Goal: Task Accomplishment & Management: Manage account settings

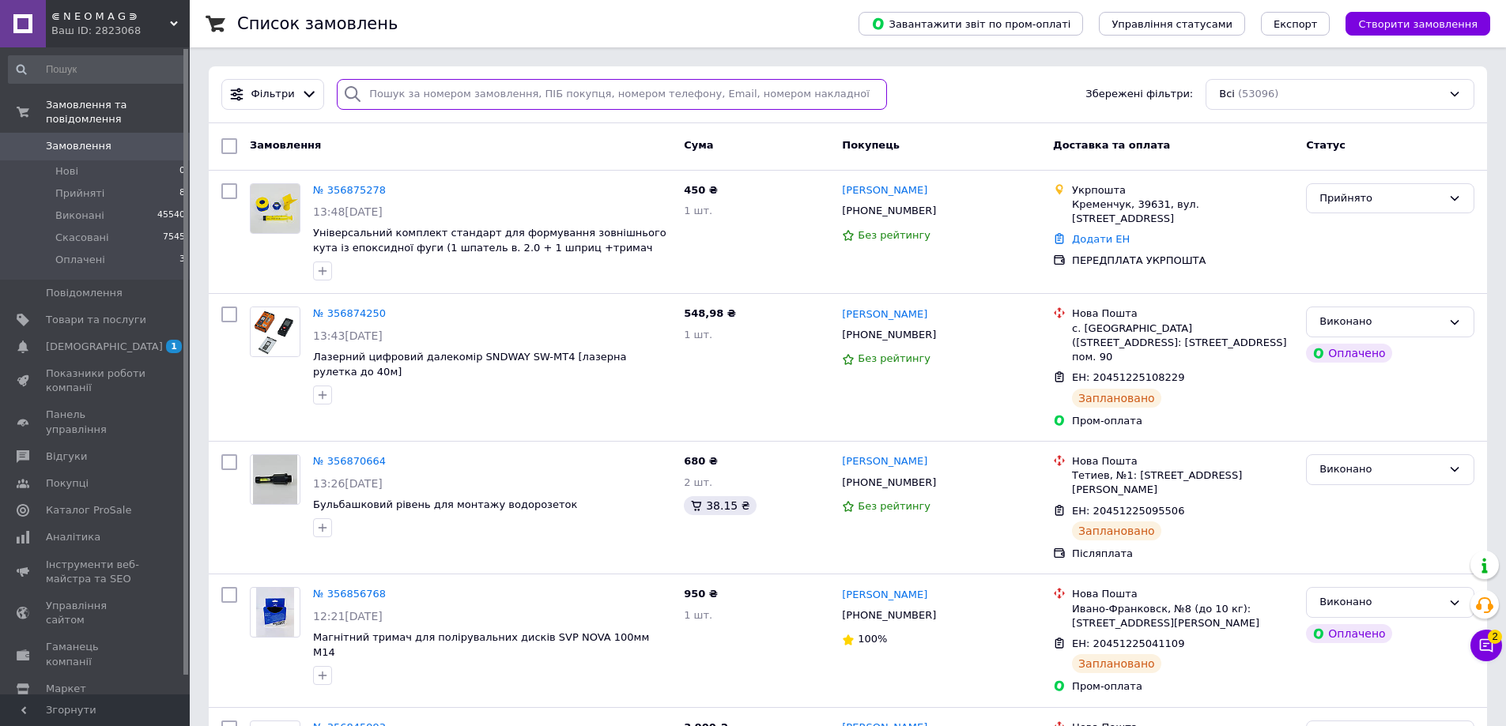
click at [428, 92] on input "search" at bounding box center [612, 94] width 550 height 31
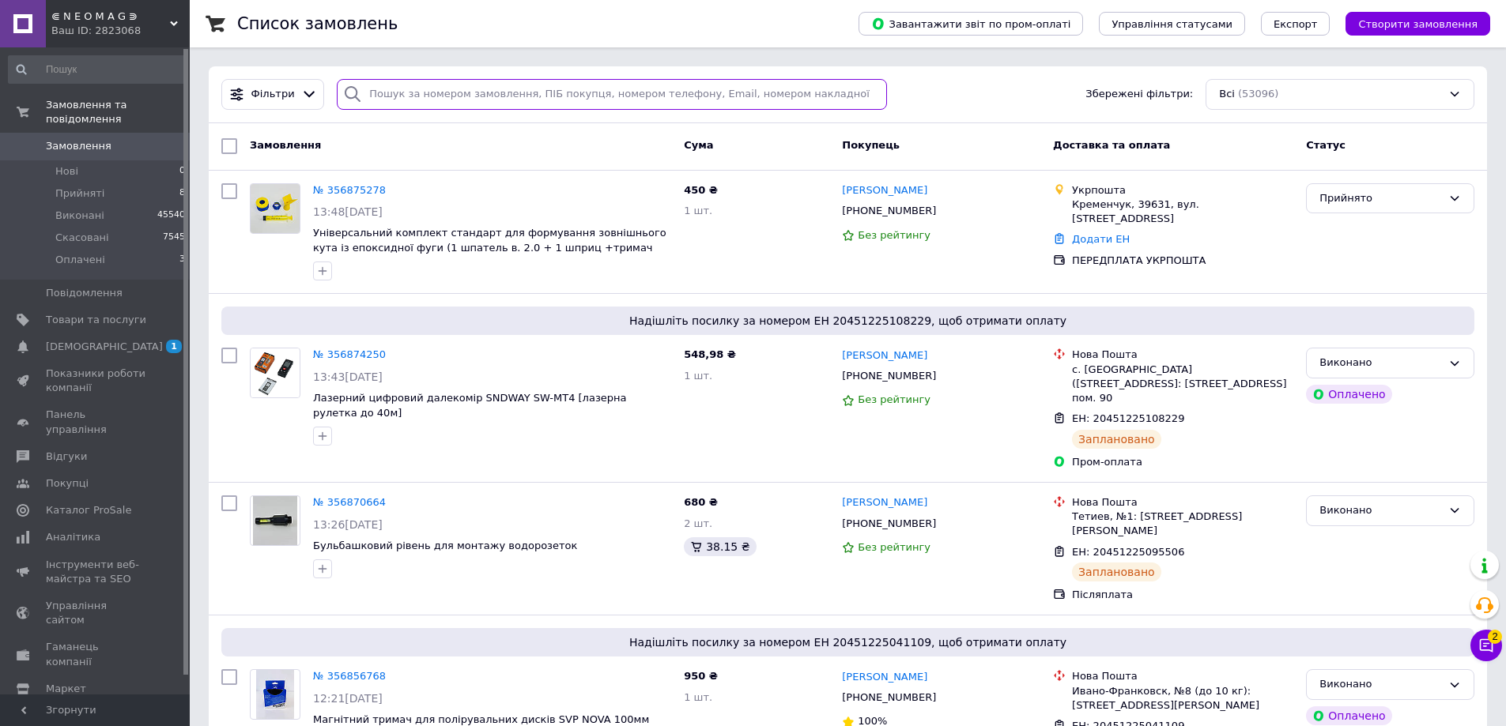
paste input "380507593320"
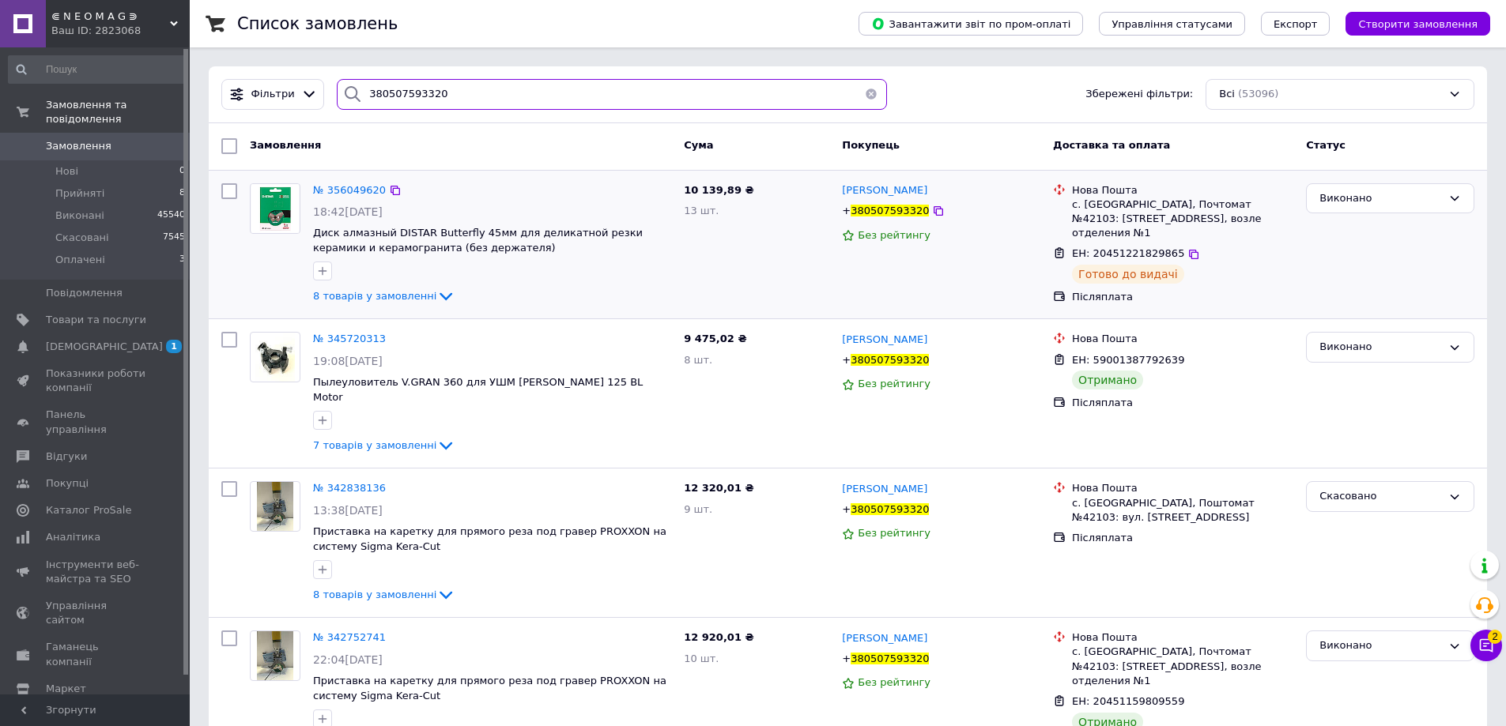
type input "380507593320"
click at [371, 299] on span "8 товарів у замовленні" at bounding box center [374, 296] width 123 height 12
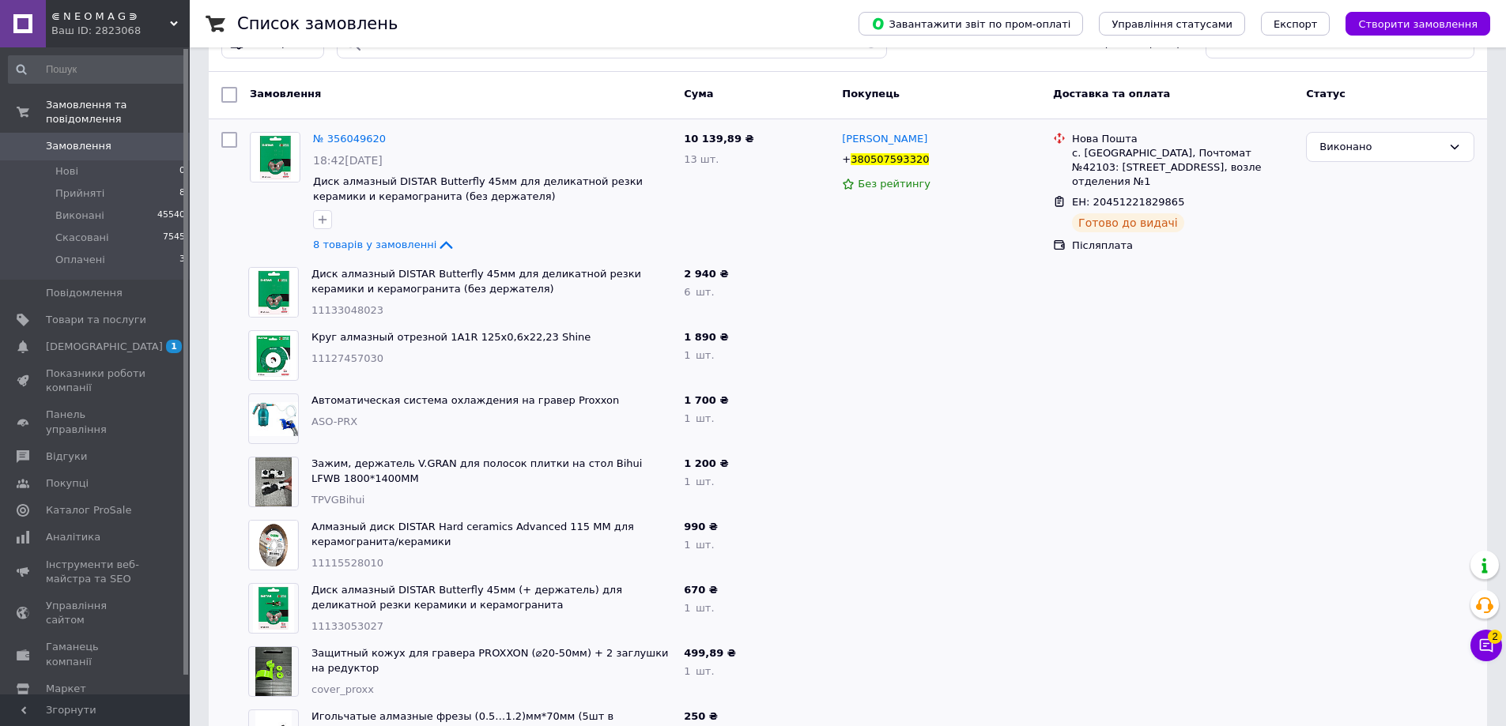
scroll to position [79, 0]
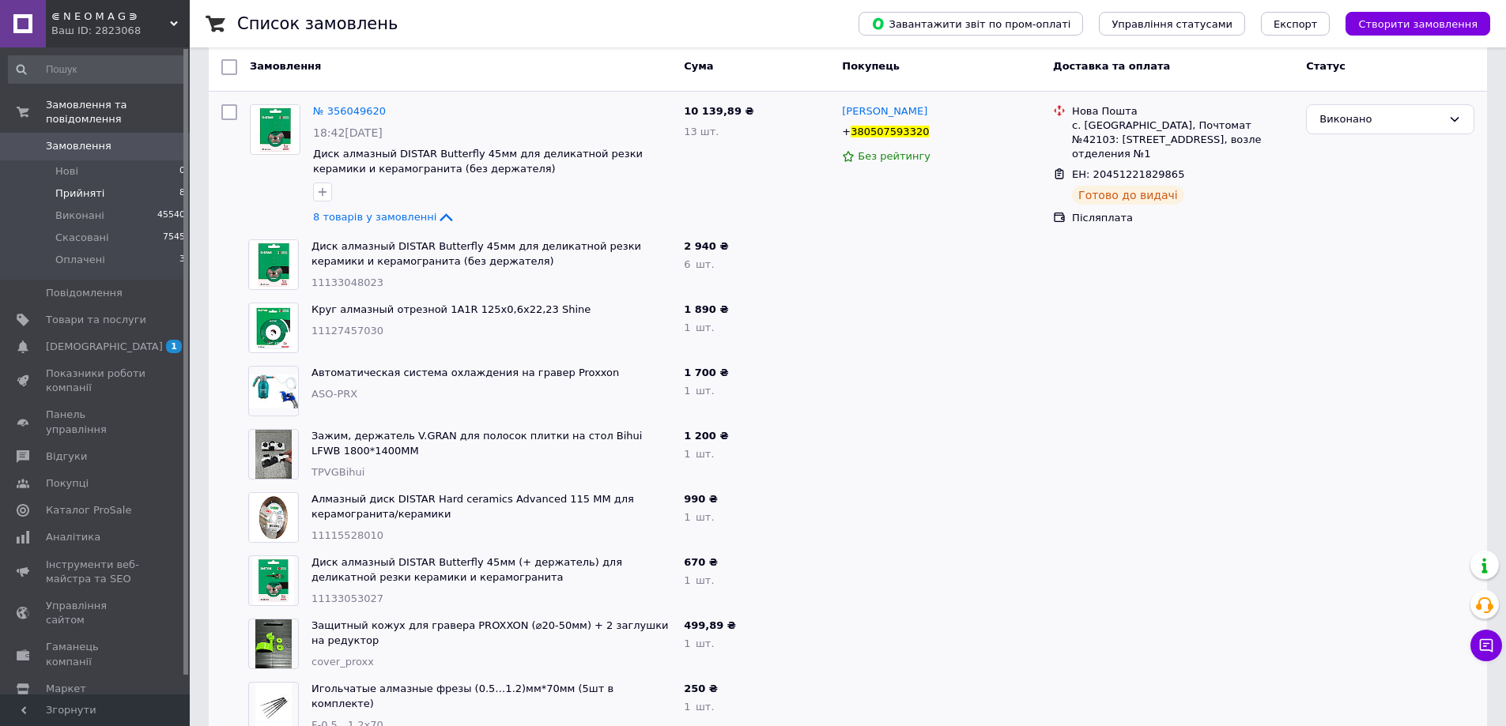
click at [98, 187] on span "Прийняті" at bounding box center [79, 194] width 49 height 14
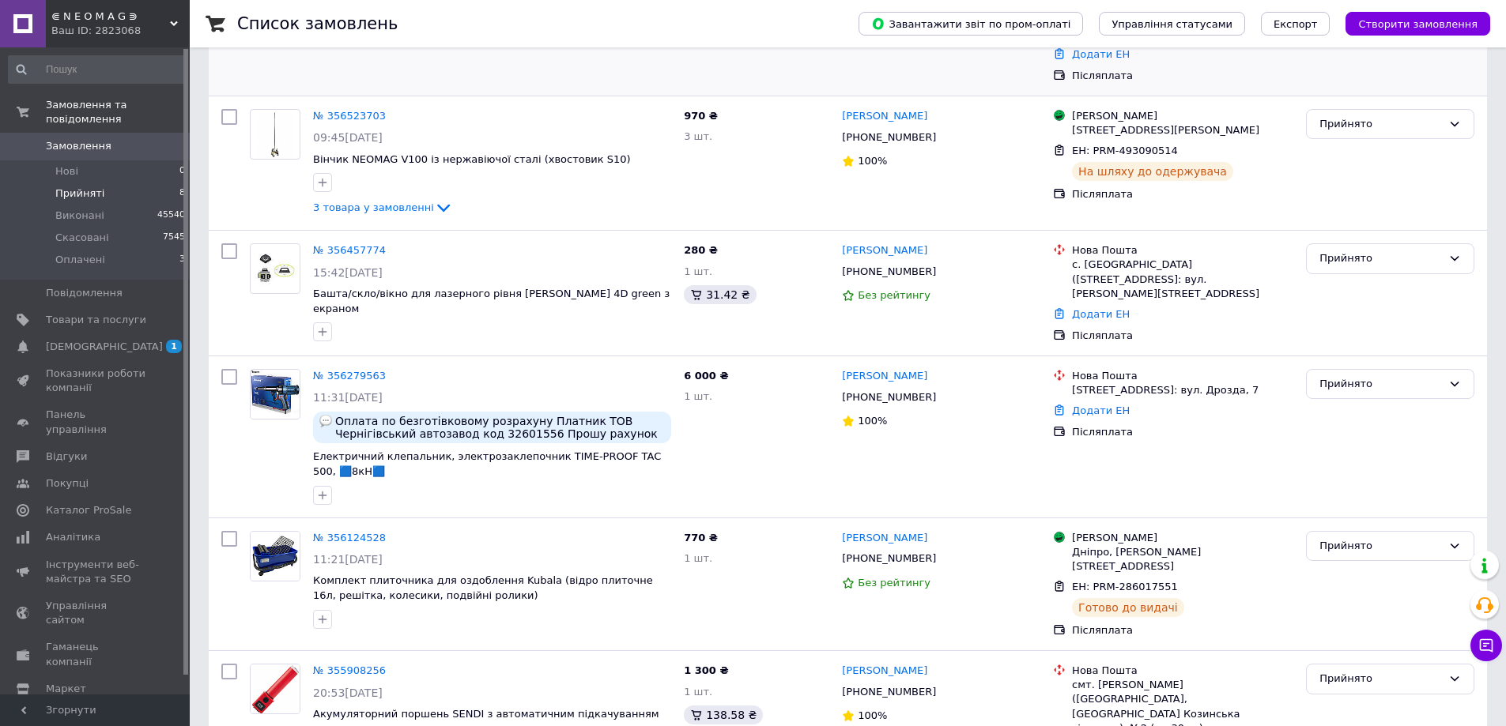
scroll to position [535, 0]
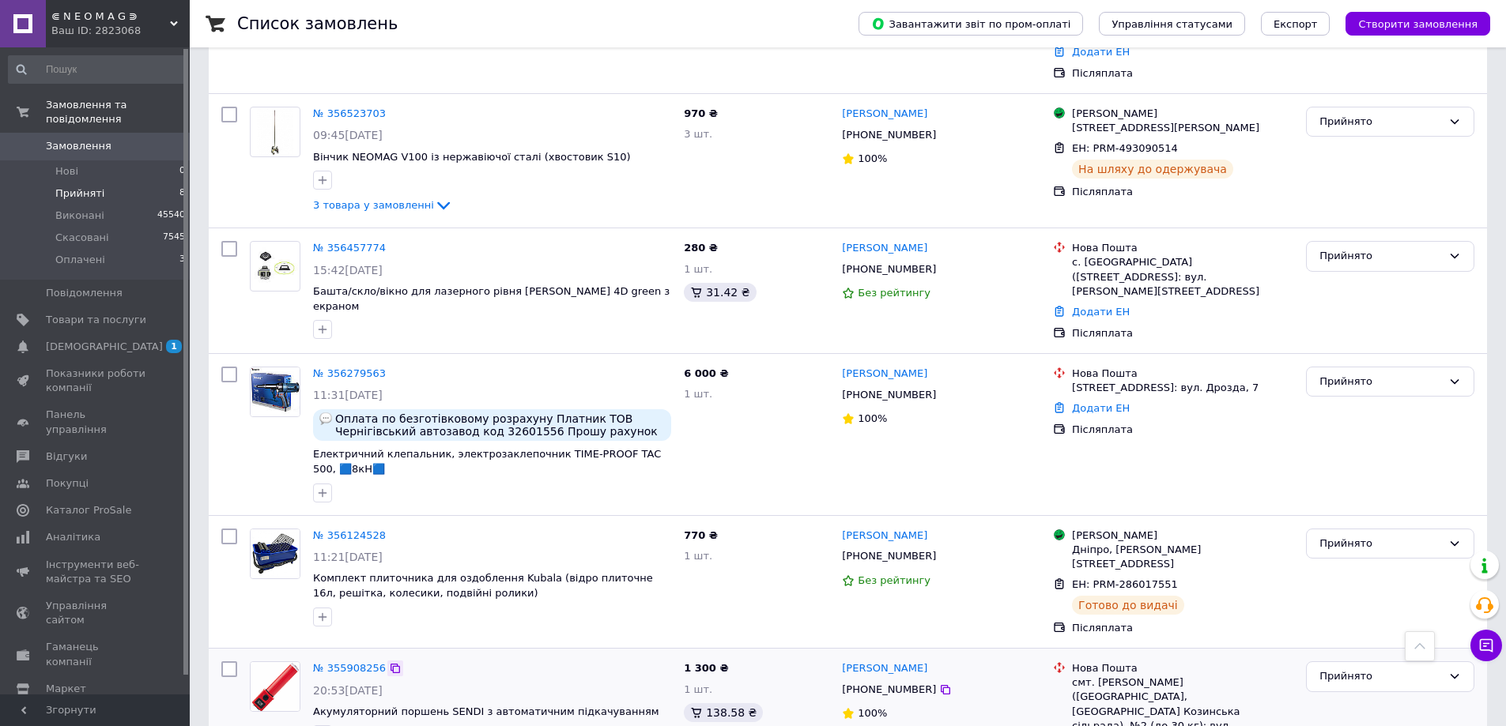
click at [392, 662] on icon at bounding box center [395, 668] width 13 height 13
drag, startPoint x: 219, startPoint y: 273, endPoint x: 190, endPoint y: 262, distance: 31.0
click at [219, 273] on div at bounding box center [229, 291] width 28 height 112
click at [92, 160] on li "Нові 0" at bounding box center [97, 171] width 194 height 22
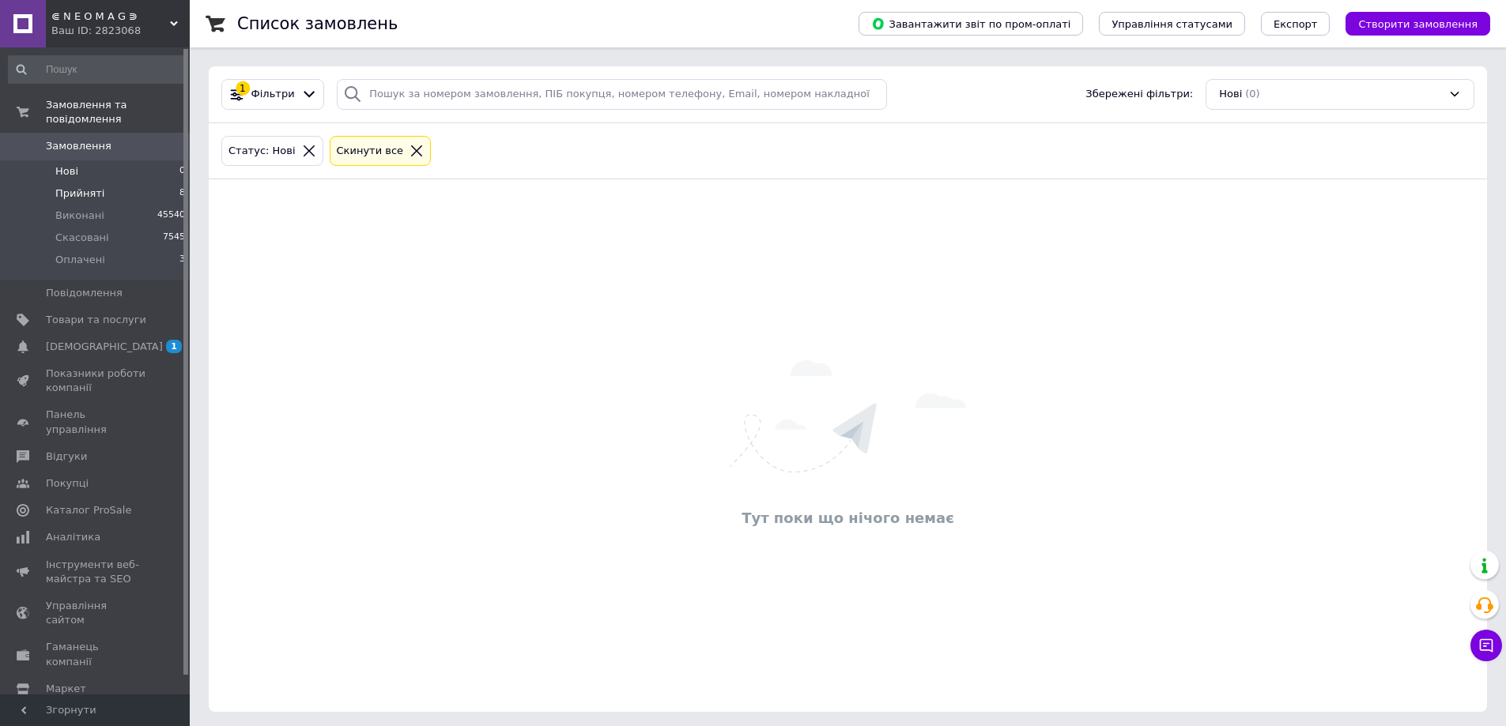
click at [86, 187] on li "Прийняті 8" at bounding box center [97, 194] width 194 height 22
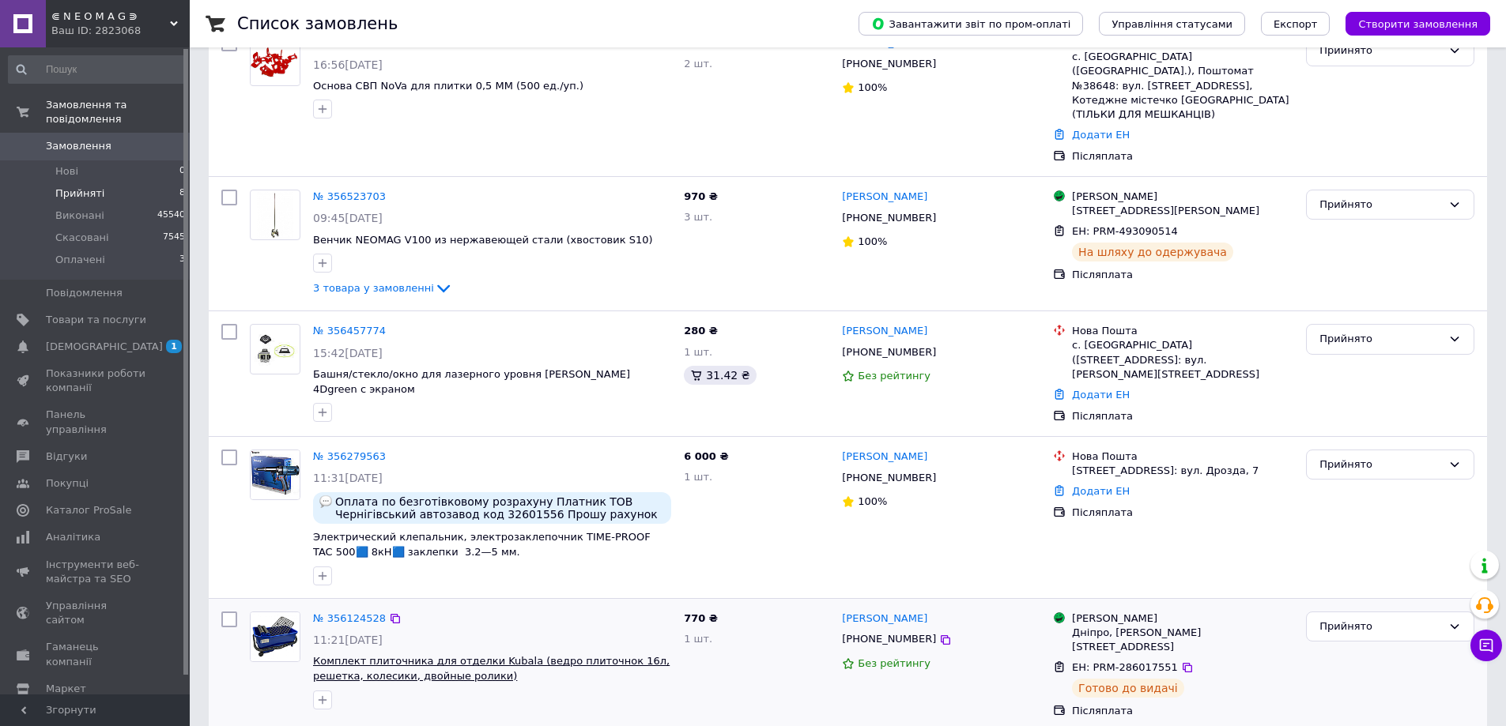
scroll to position [549, 0]
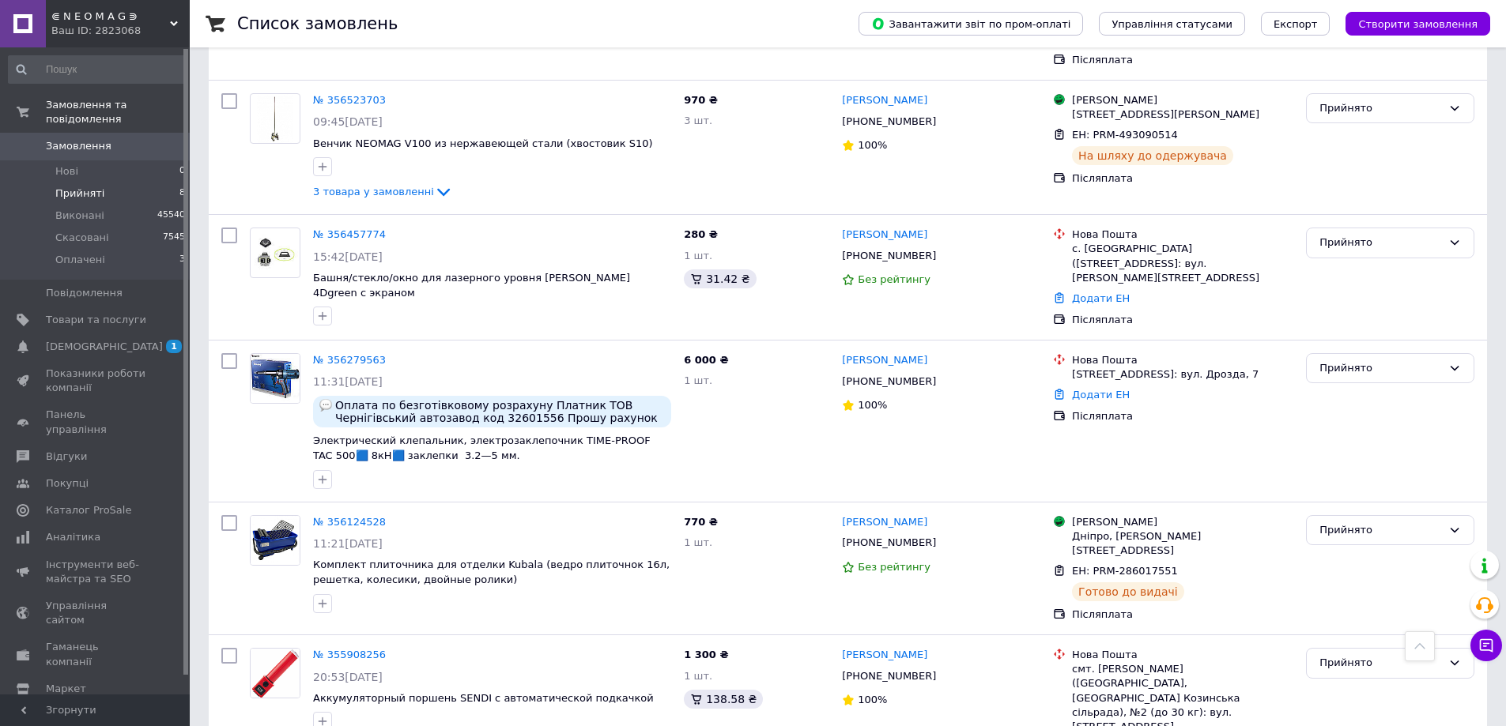
click at [356, 228] on link "№ 356457774" at bounding box center [349, 234] width 73 height 12
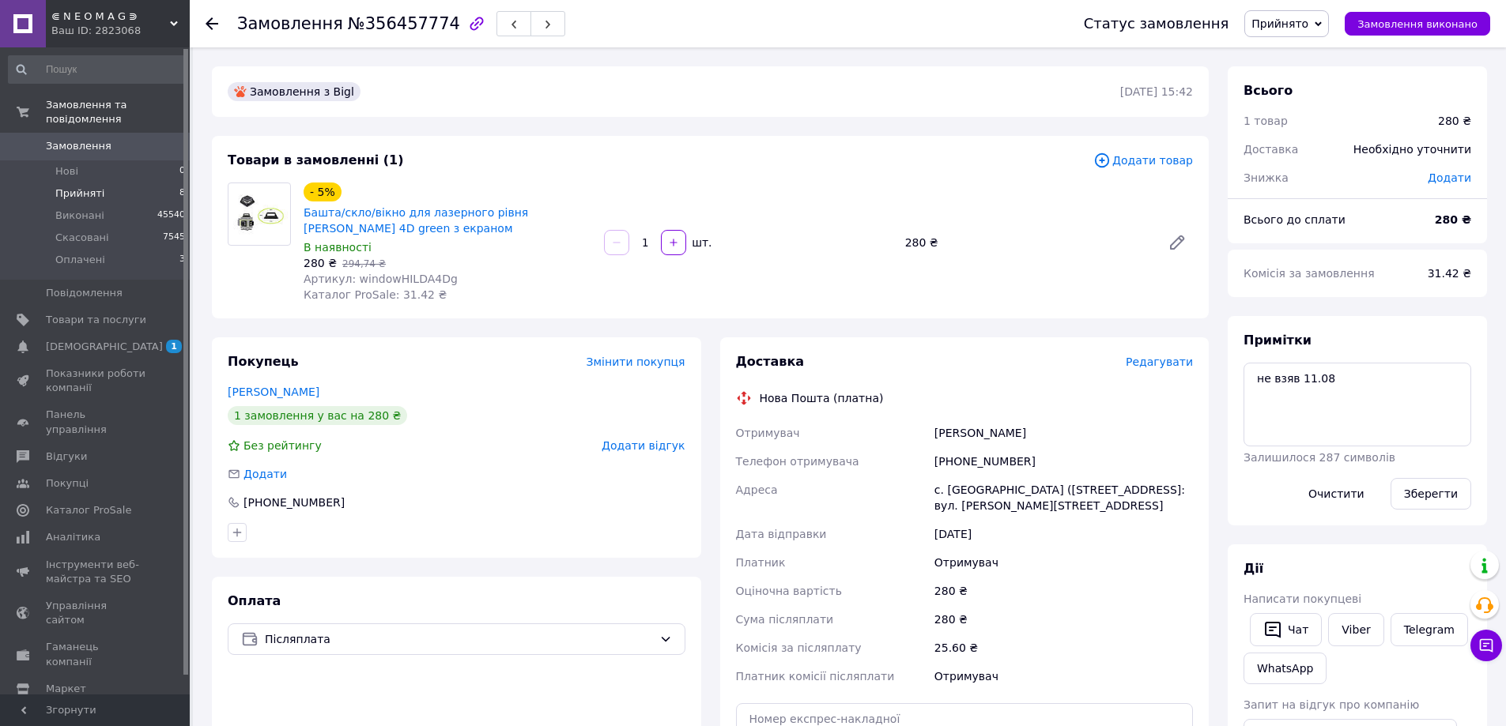
click at [126, 183] on li "Прийняті 8" at bounding box center [97, 194] width 194 height 22
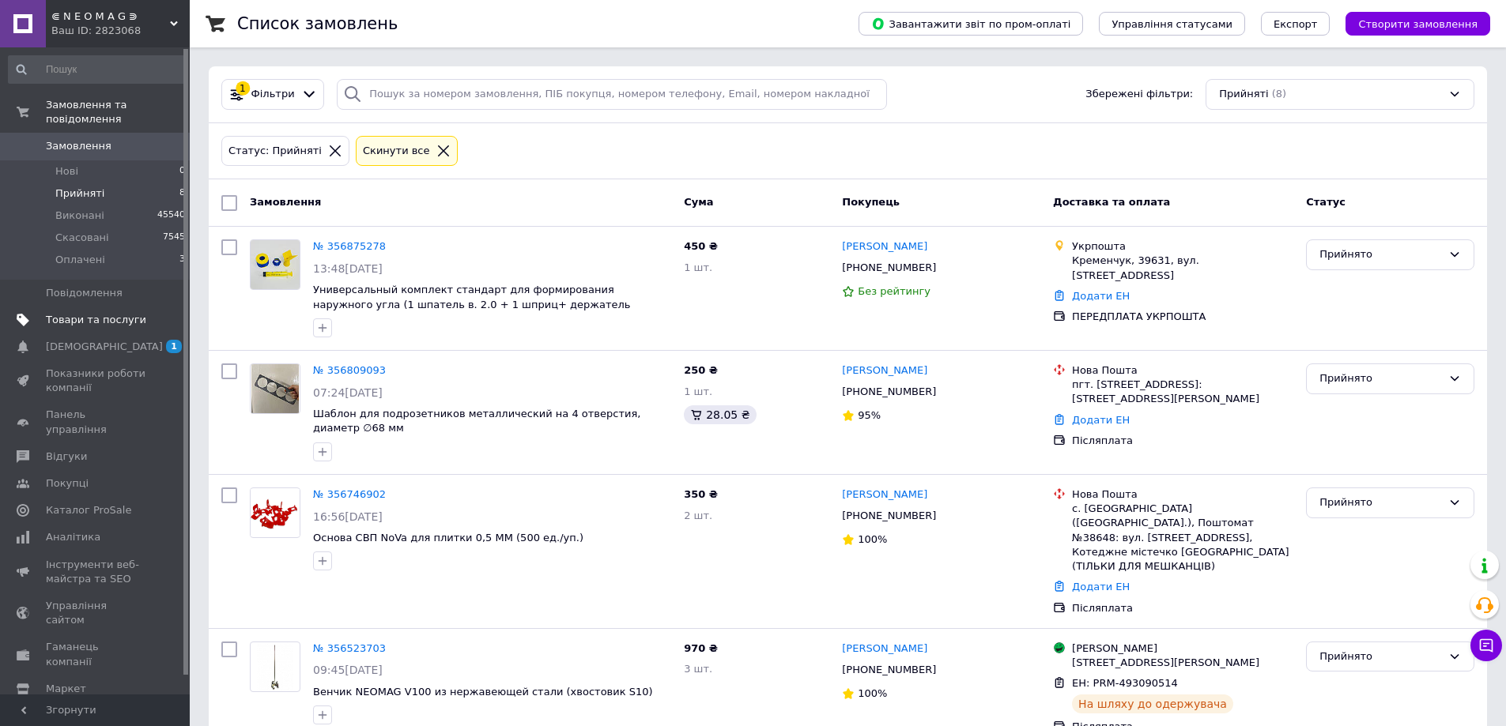
click at [100, 313] on span "Товари та послуги" at bounding box center [96, 320] width 100 height 14
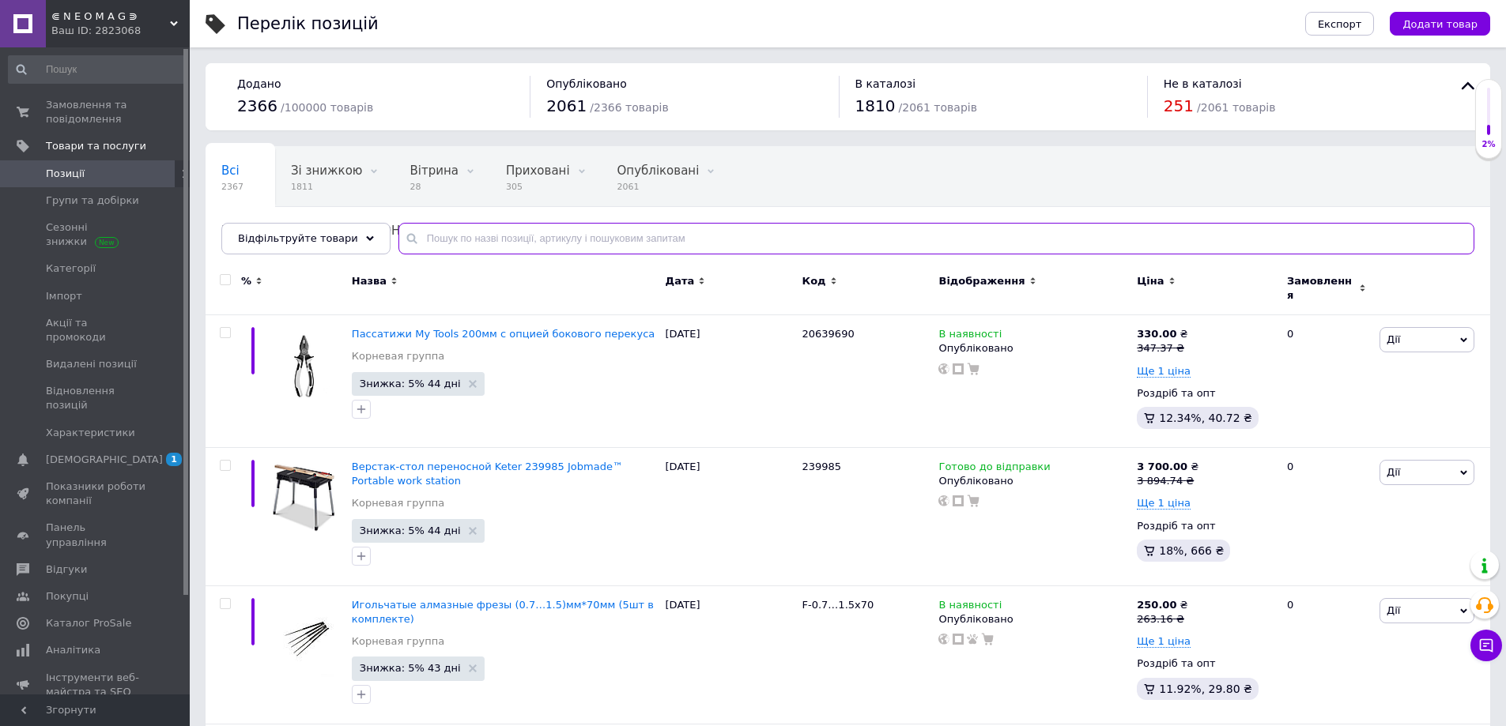
click at [413, 240] on input "text" at bounding box center [936, 239] width 1076 height 32
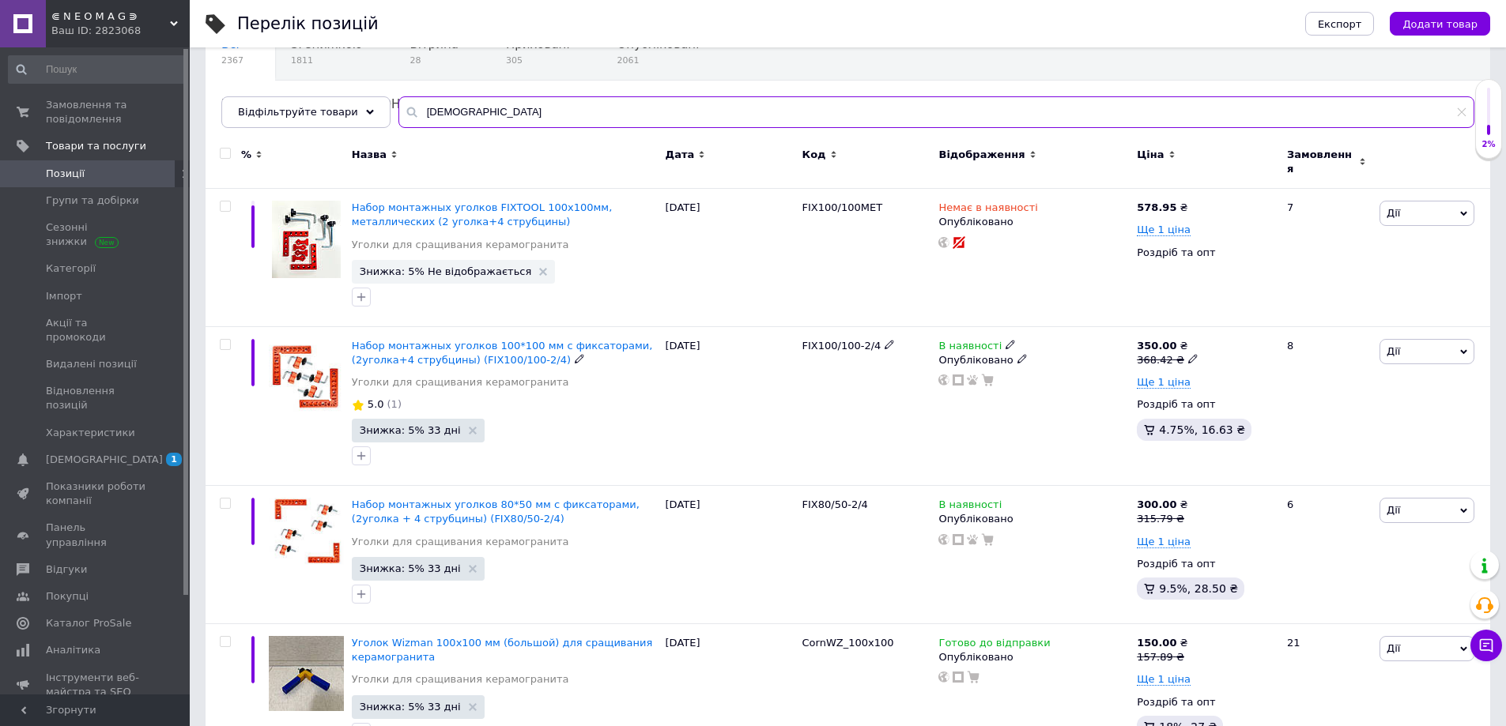
scroll to position [158, 0]
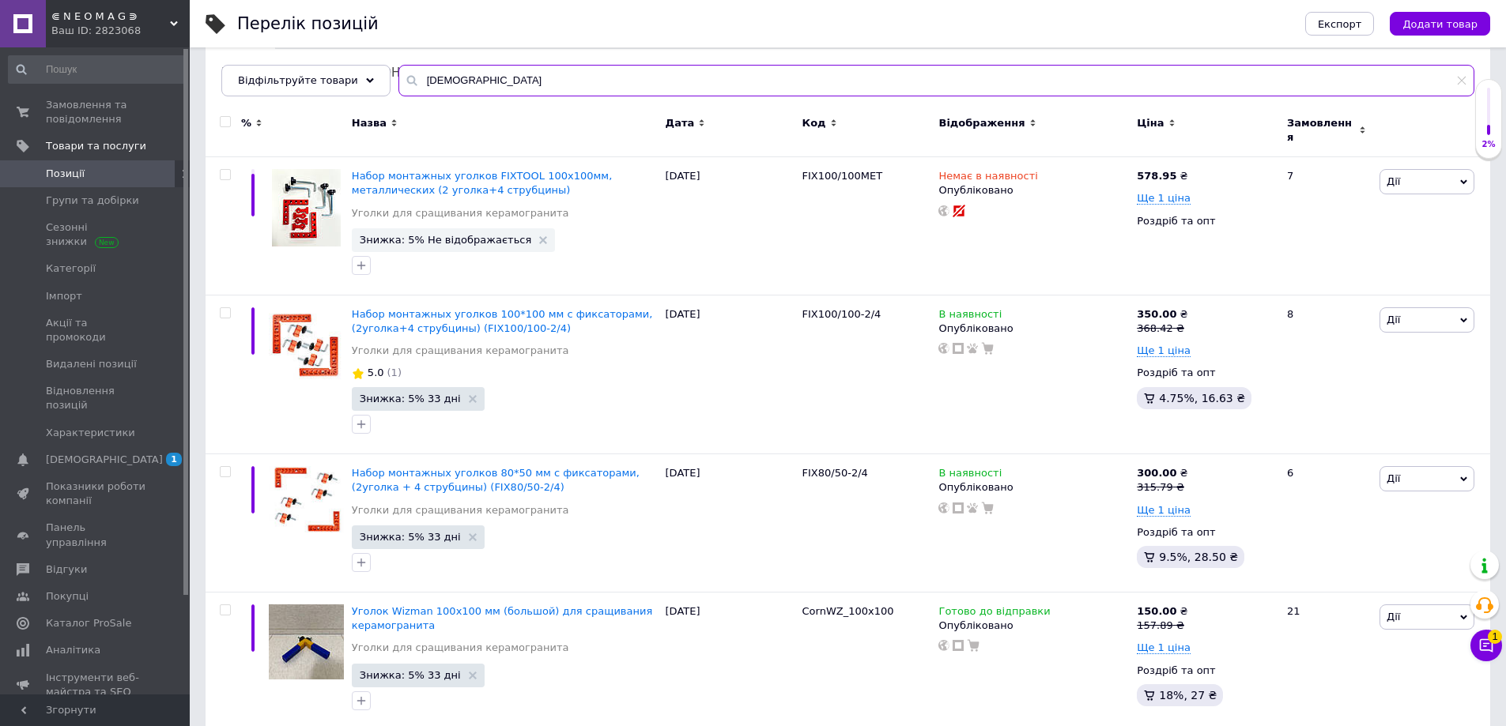
click at [473, 86] on input "кутик" at bounding box center [936, 81] width 1076 height 32
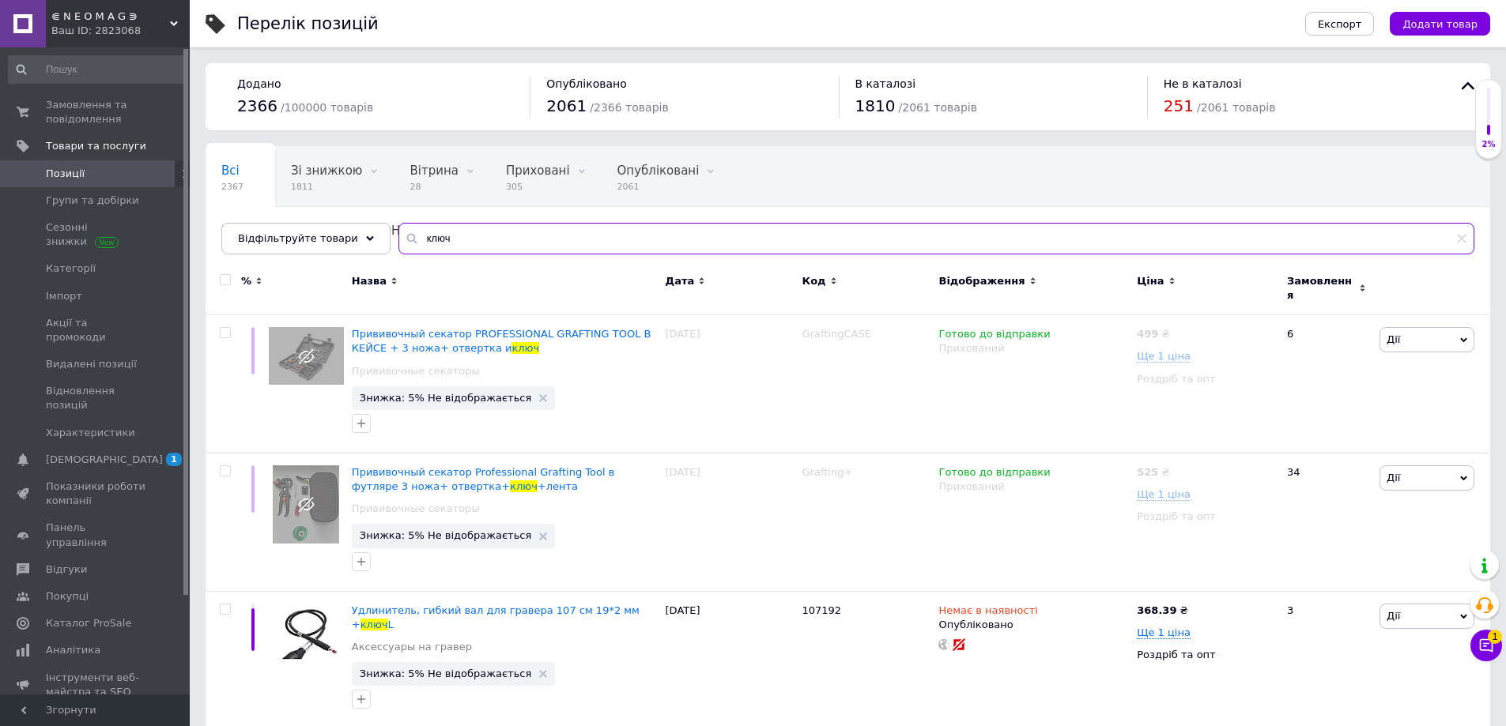
click at [447, 247] on input "ключ" at bounding box center [936, 239] width 1076 height 32
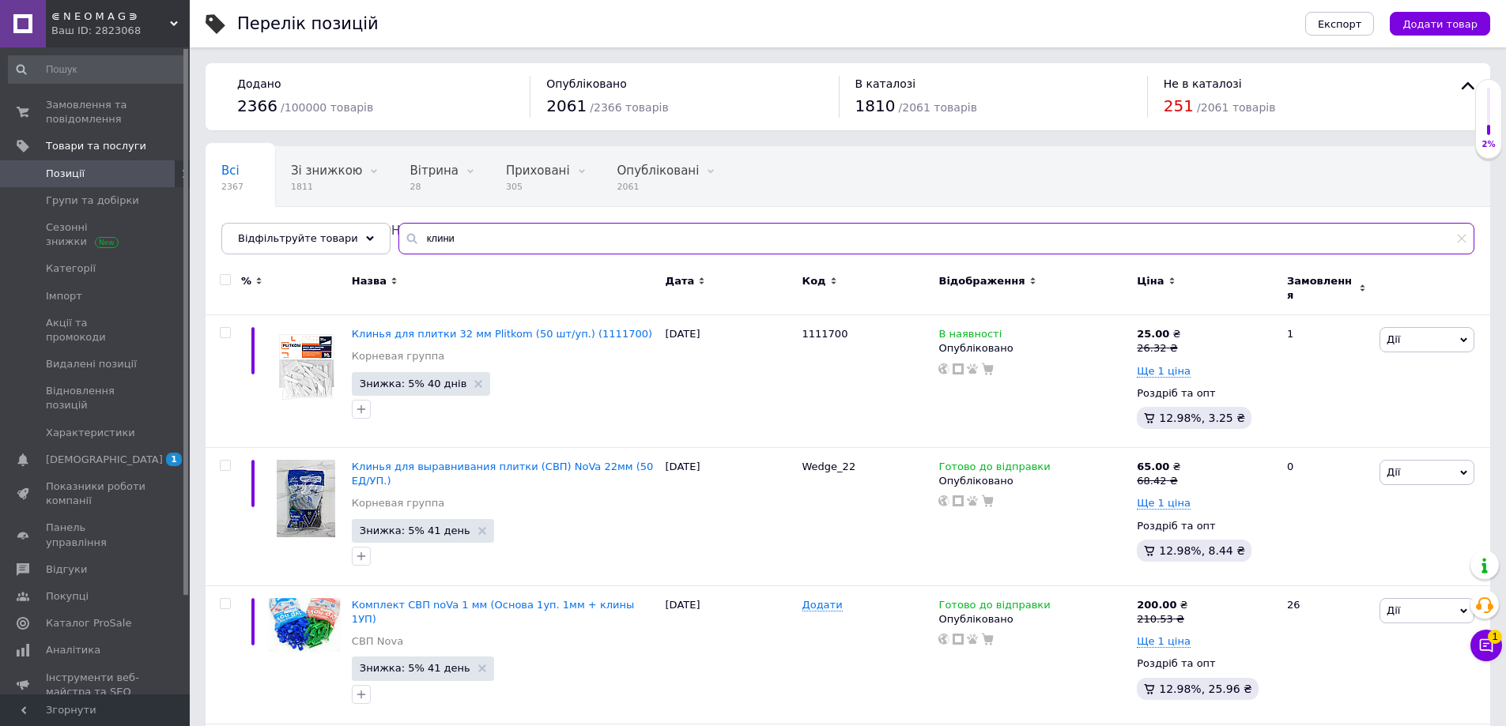
click at [451, 236] on input "клини" at bounding box center [936, 239] width 1076 height 32
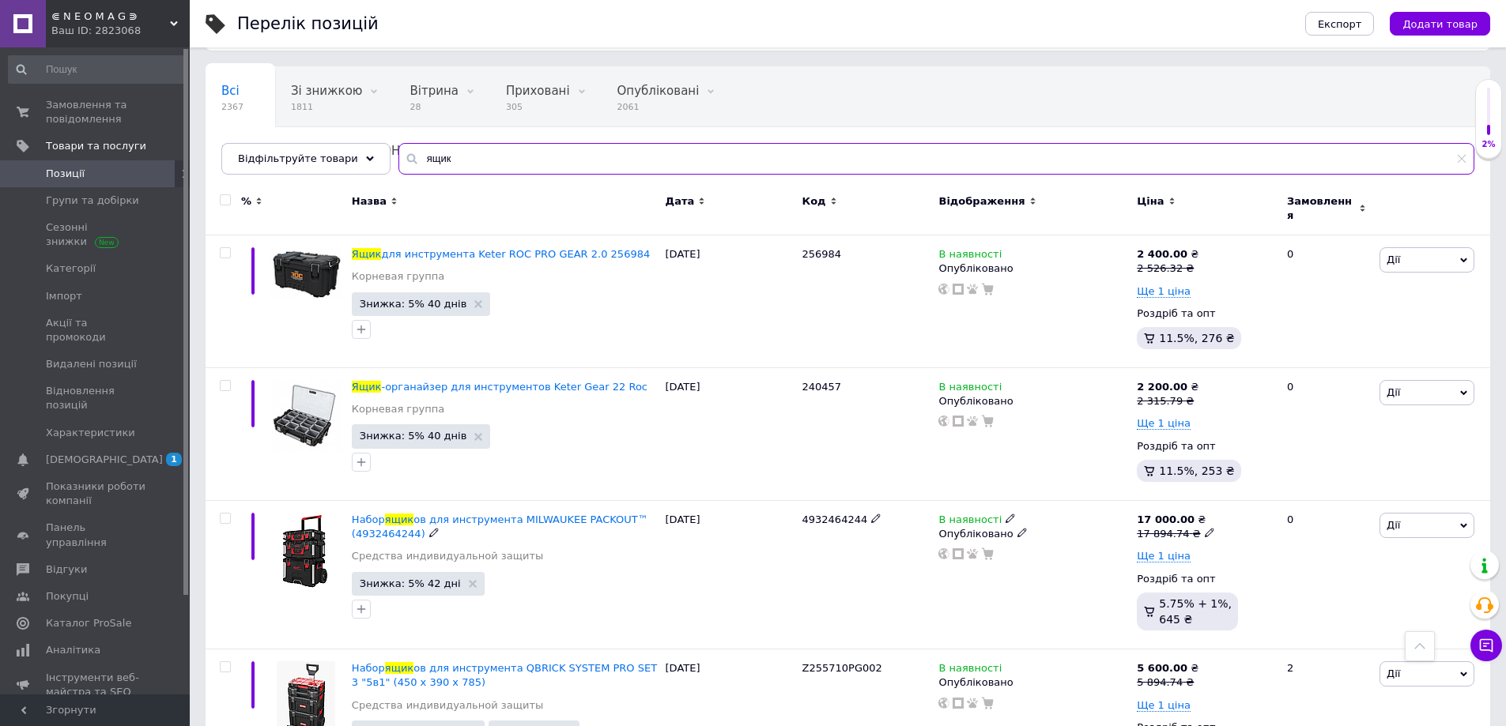
scroll to position [79, 0]
type input "ящик"
click at [71, 453] on span "[DEMOGRAPHIC_DATA]" at bounding box center [104, 460] width 117 height 14
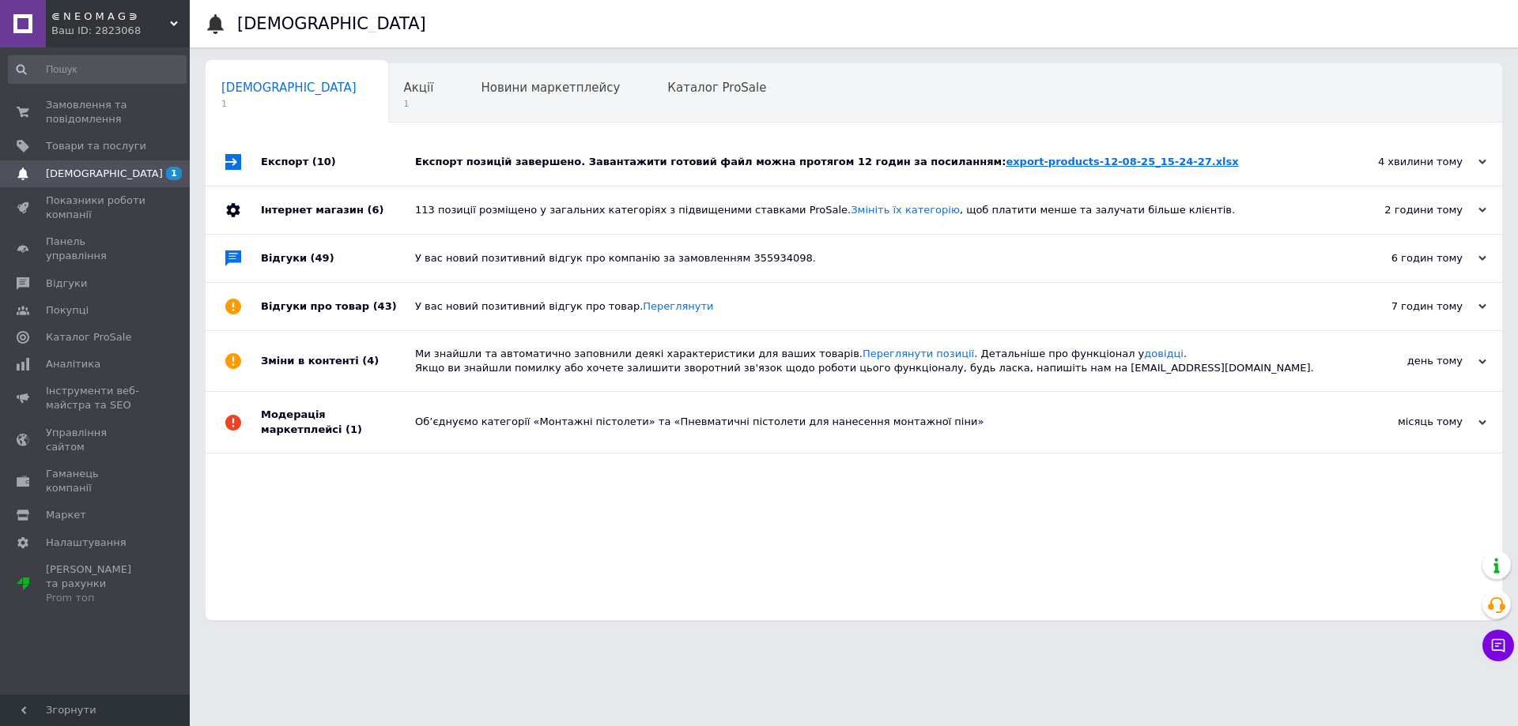
click at [1005, 158] on link "export-products-12-08-25_15-24-27.xlsx" at bounding box center [1121, 162] width 232 height 12
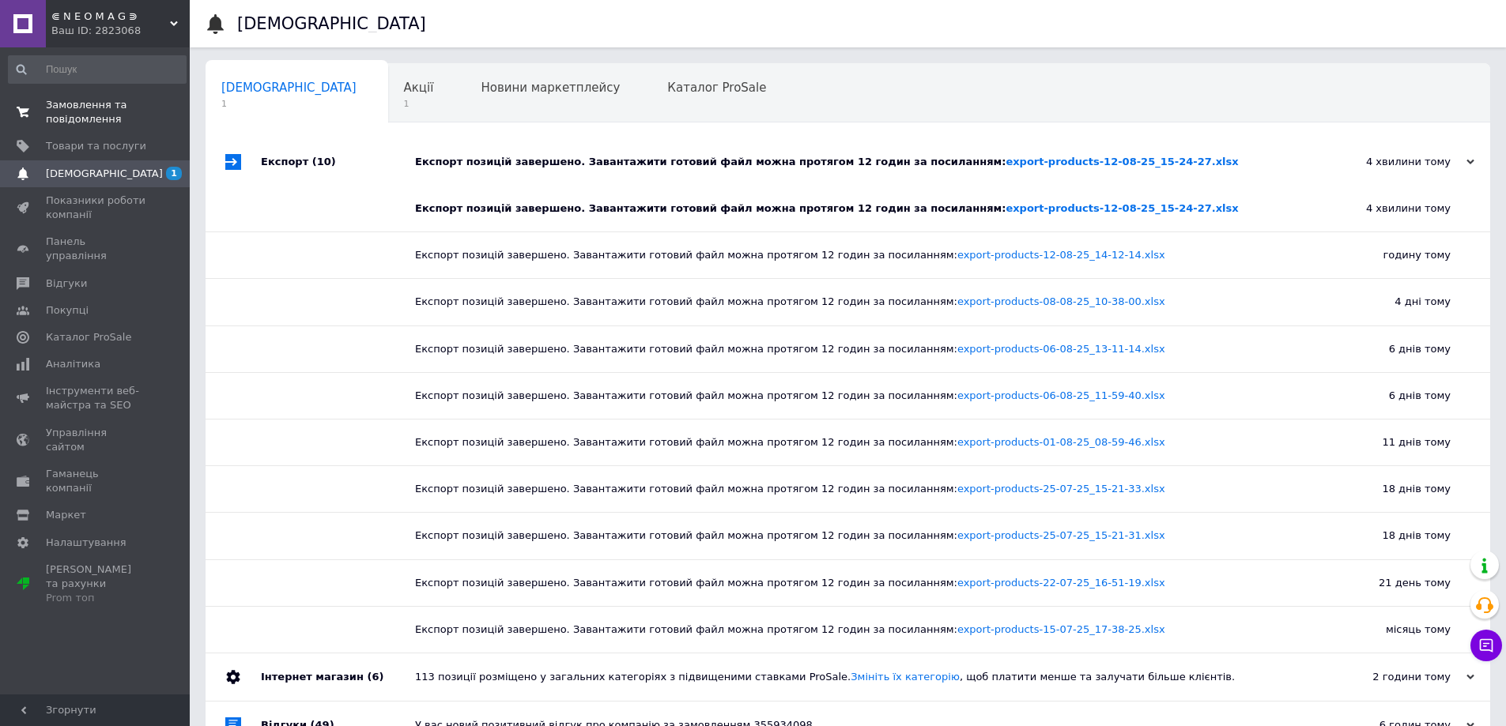
click at [79, 123] on span "Замовлення та повідомлення" at bounding box center [96, 112] width 100 height 28
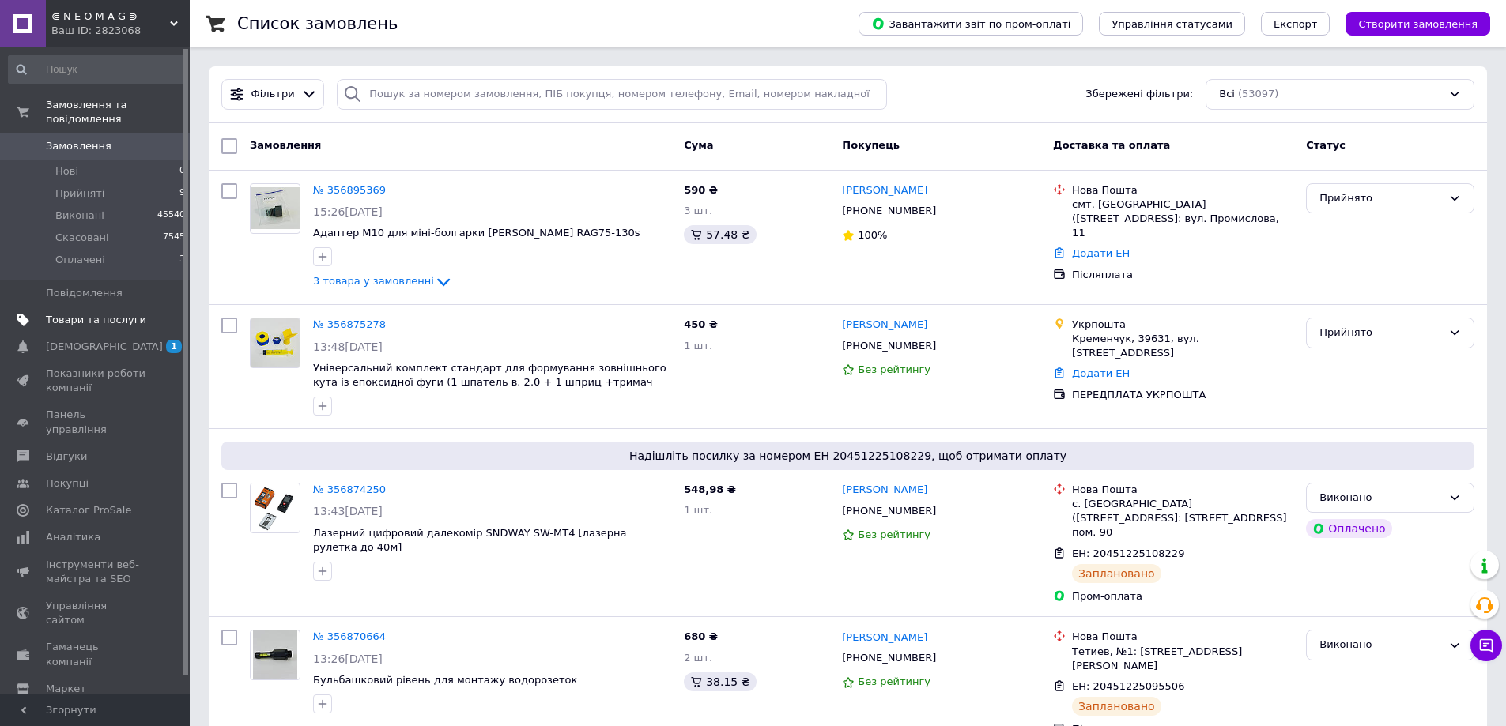
click at [103, 313] on span "Товари та послуги" at bounding box center [96, 320] width 100 height 14
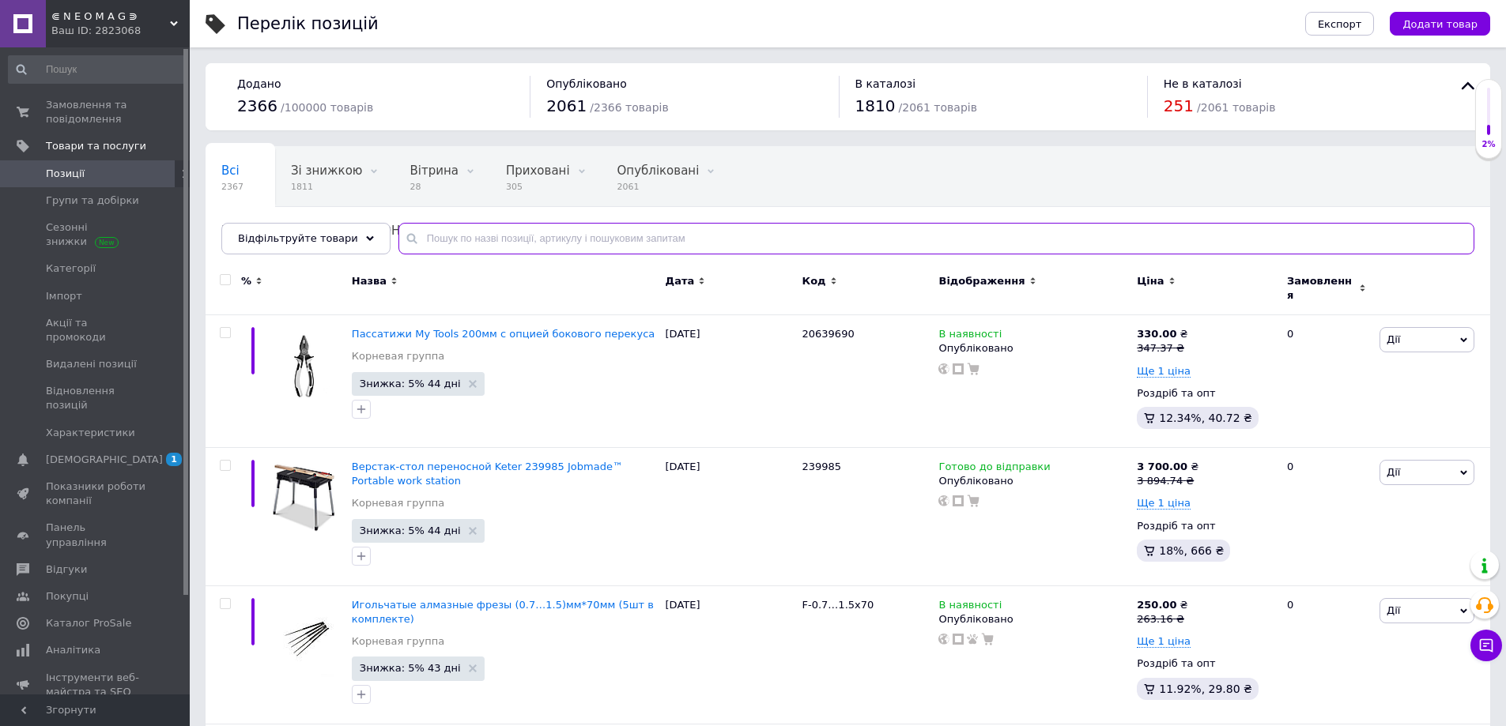
click at [432, 237] on input "text" at bounding box center [936, 239] width 1076 height 32
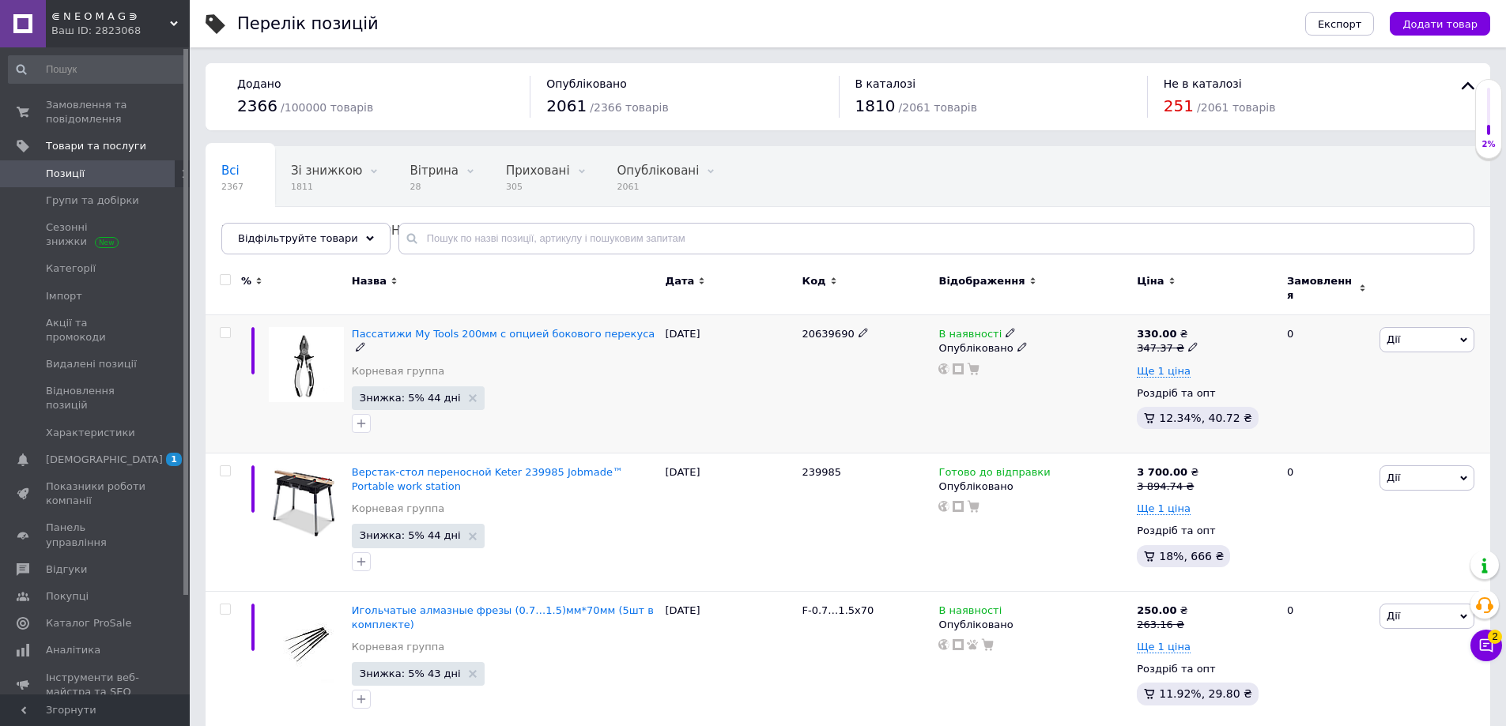
click at [215, 353] on div at bounding box center [224, 384] width 36 height 138
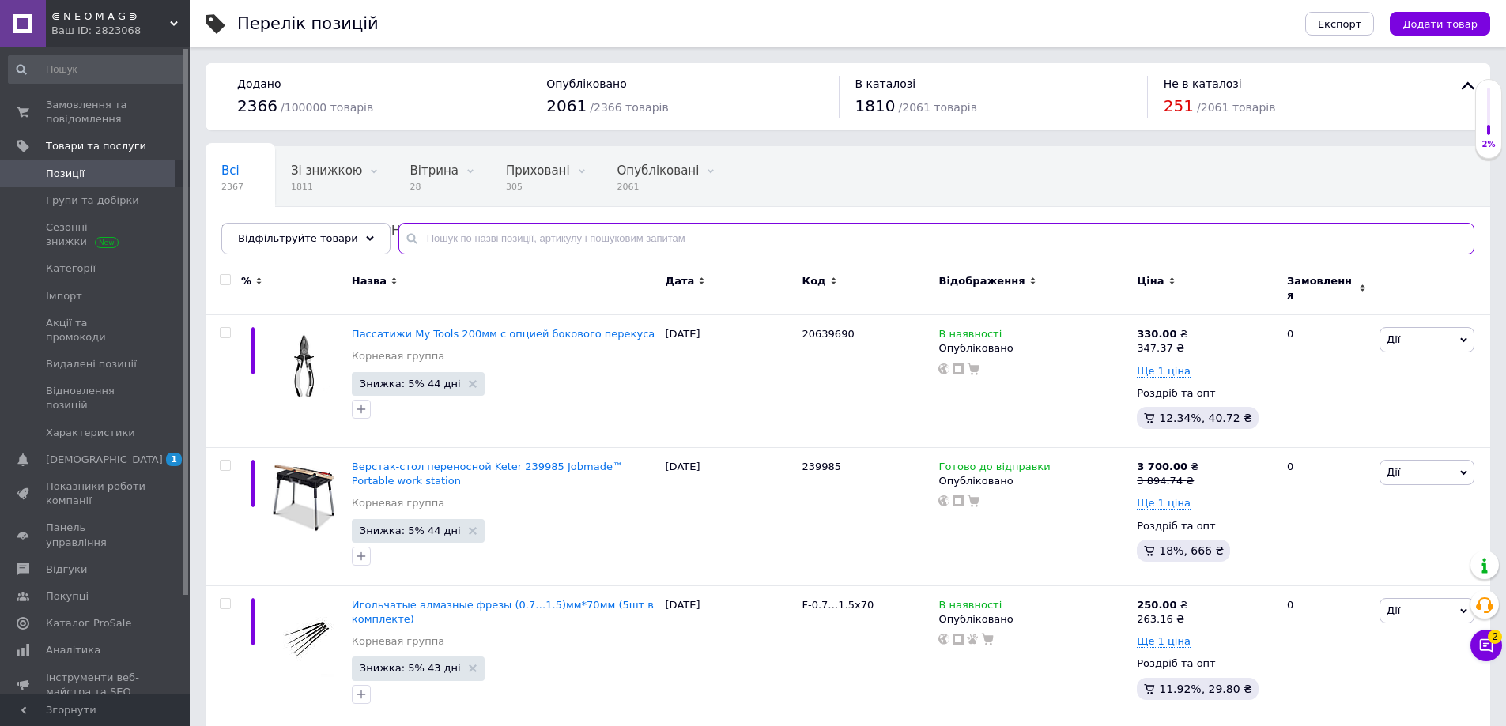
click at [450, 235] on input "text" at bounding box center [936, 239] width 1076 height 32
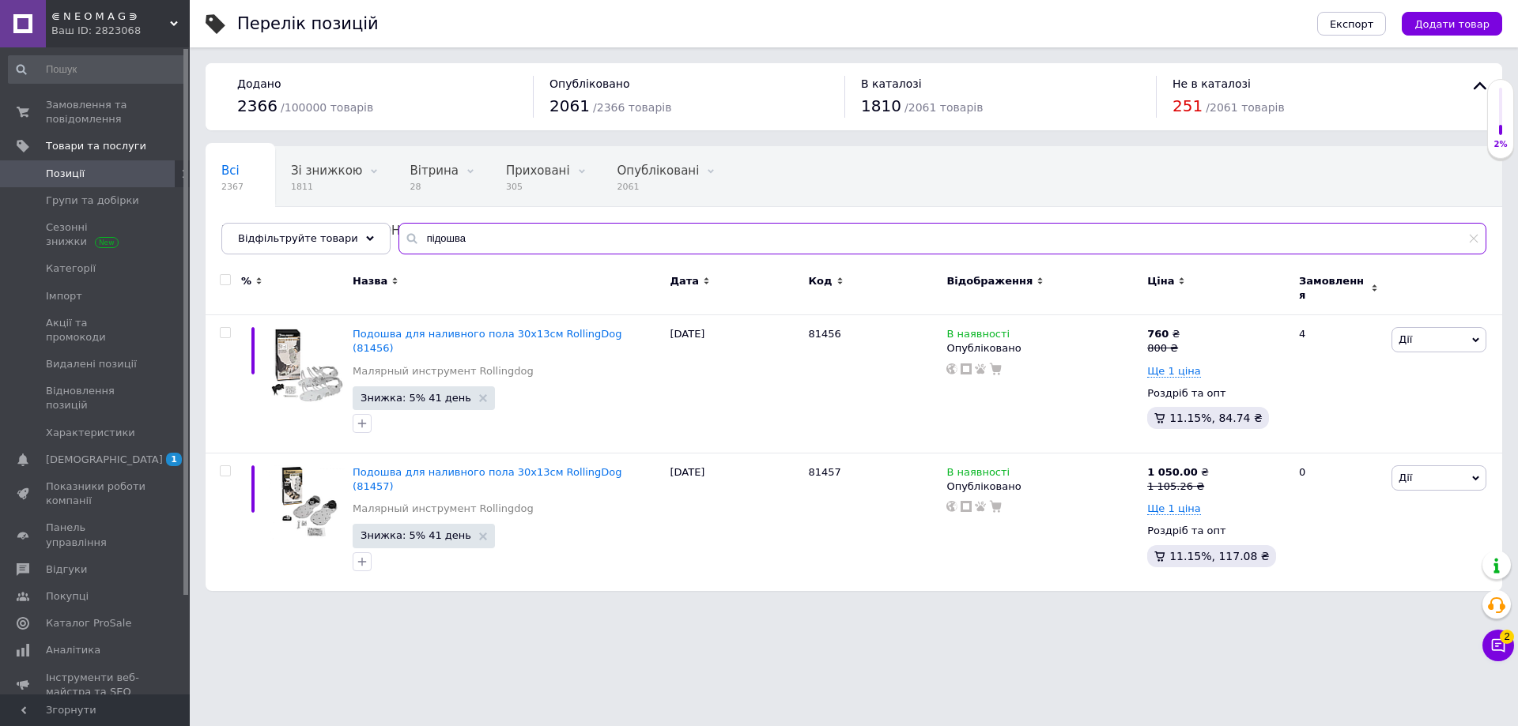
click at [430, 243] on input "підошва" at bounding box center [942, 239] width 1088 height 32
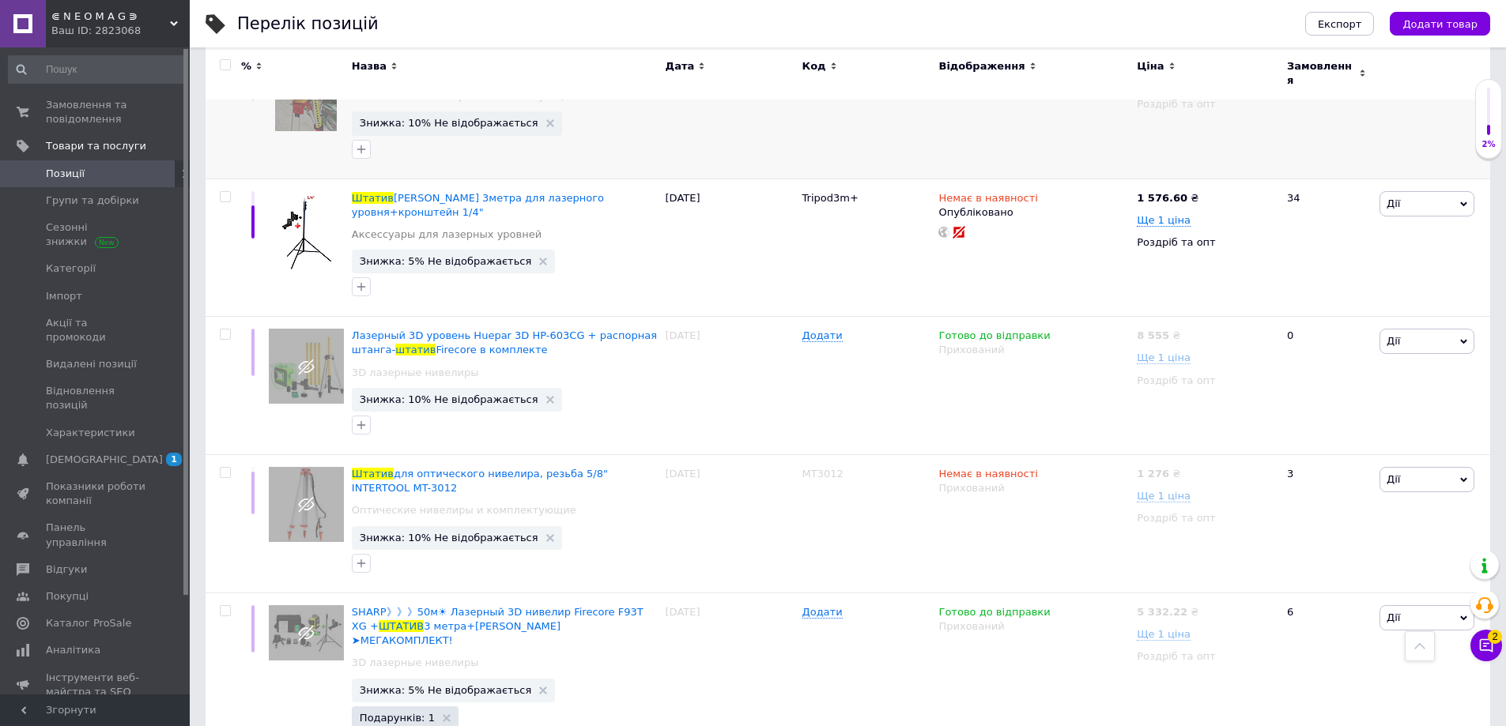
scroll to position [790, 0]
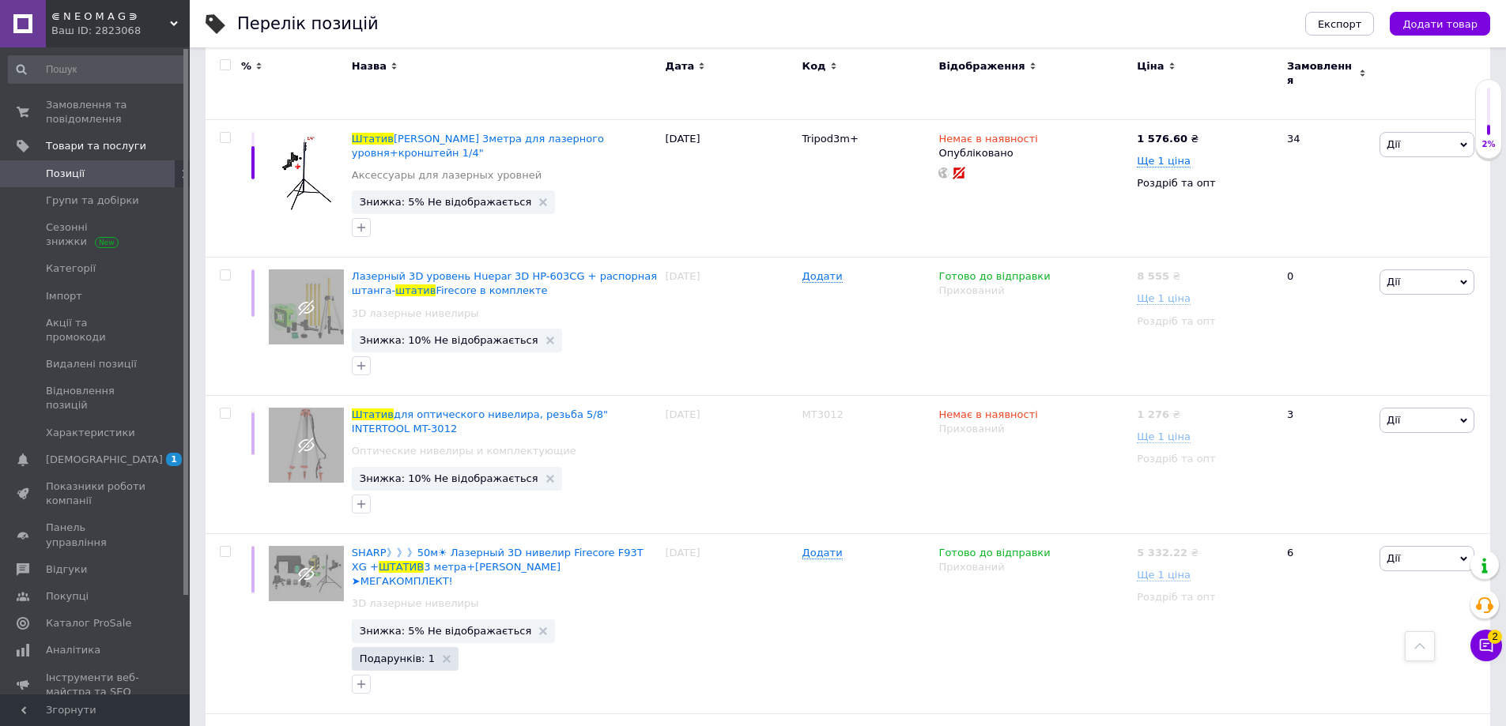
type input "штатив"
click at [99, 116] on span "Замовлення та повідомлення" at bounding box center [96, 112] width 100 height 28
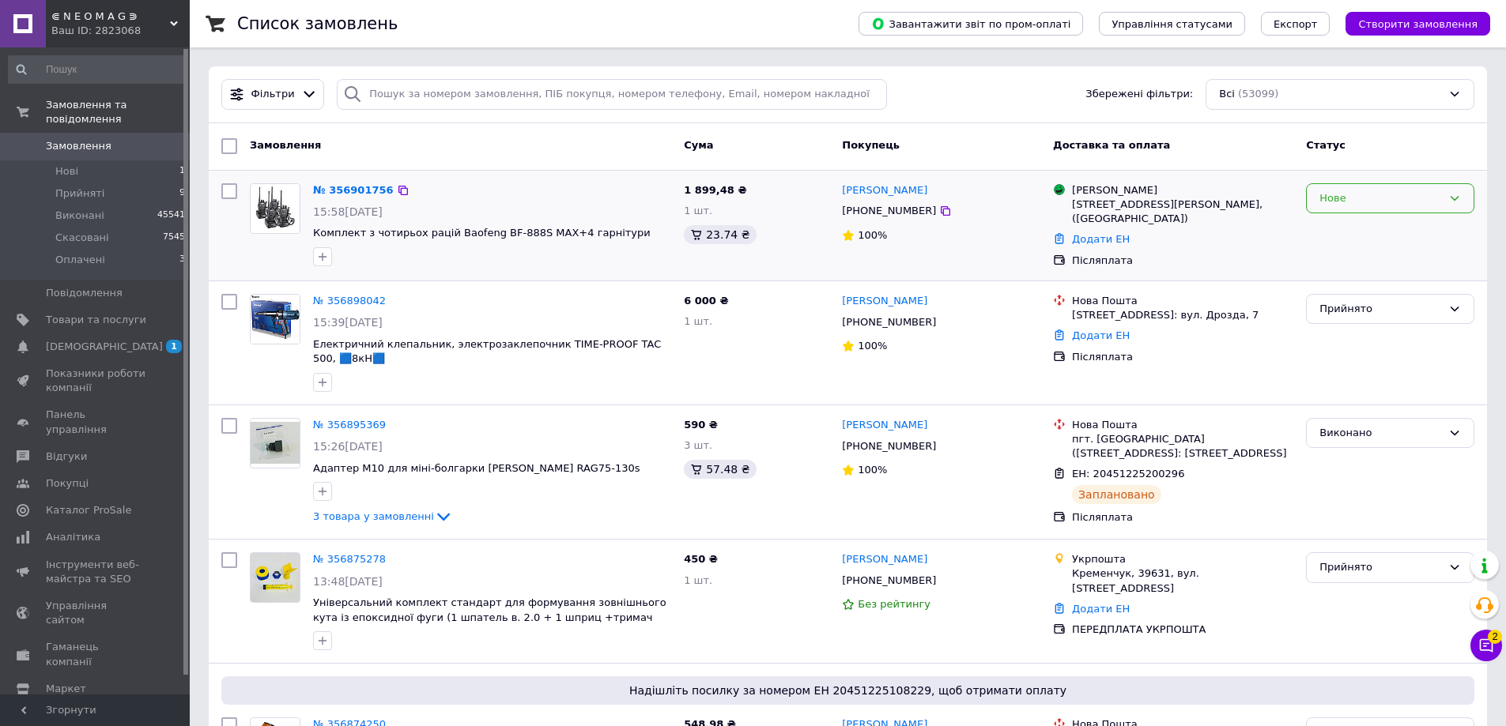
click at [1337, 190] on div "Нове" at bounding box center [1380, 198] width 123 height 17
click at [1356, 221] on li "Прийнято" at bounding box center [1390, 231] width 167 height 29
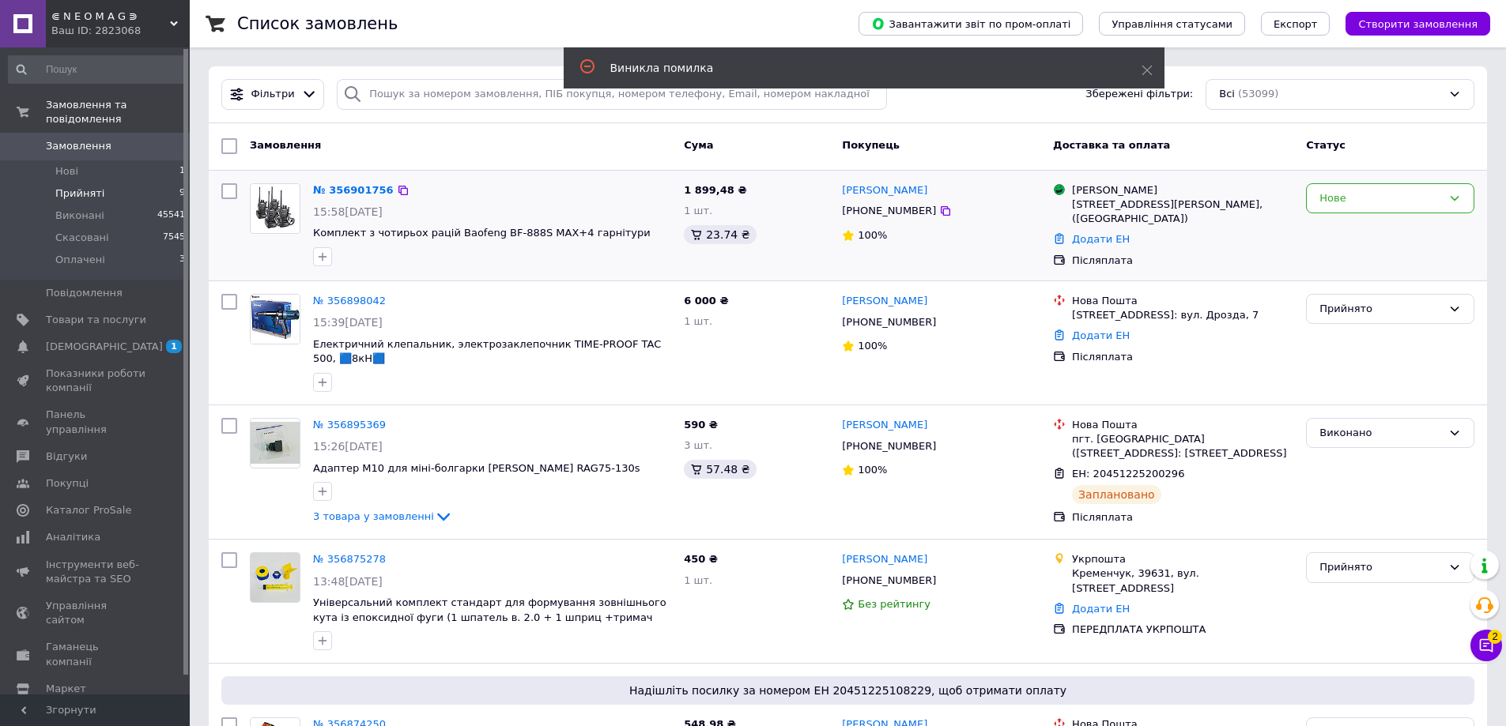
click at [97, 187] on span "Прийняті" at bounding box center [79, 194] width 49 height 14
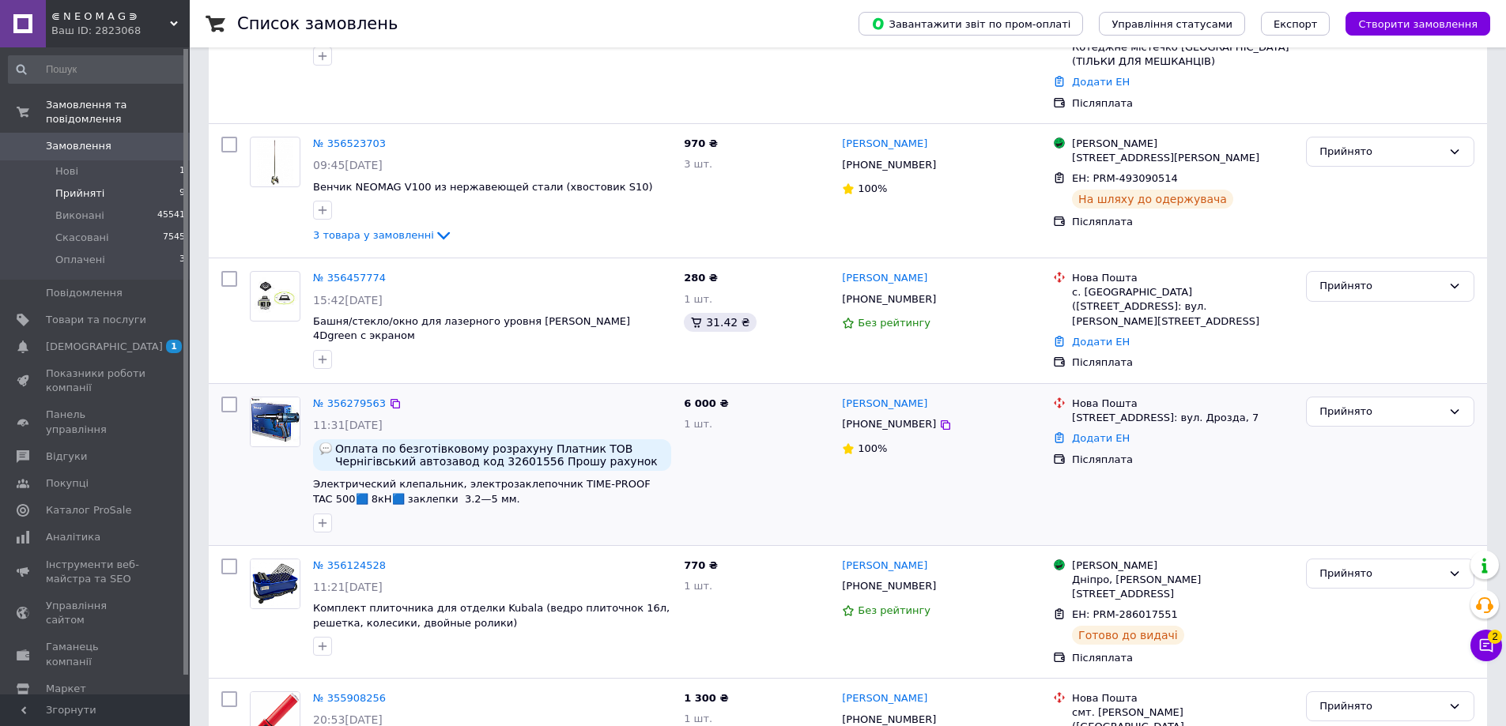
scroll to position [672, 0]
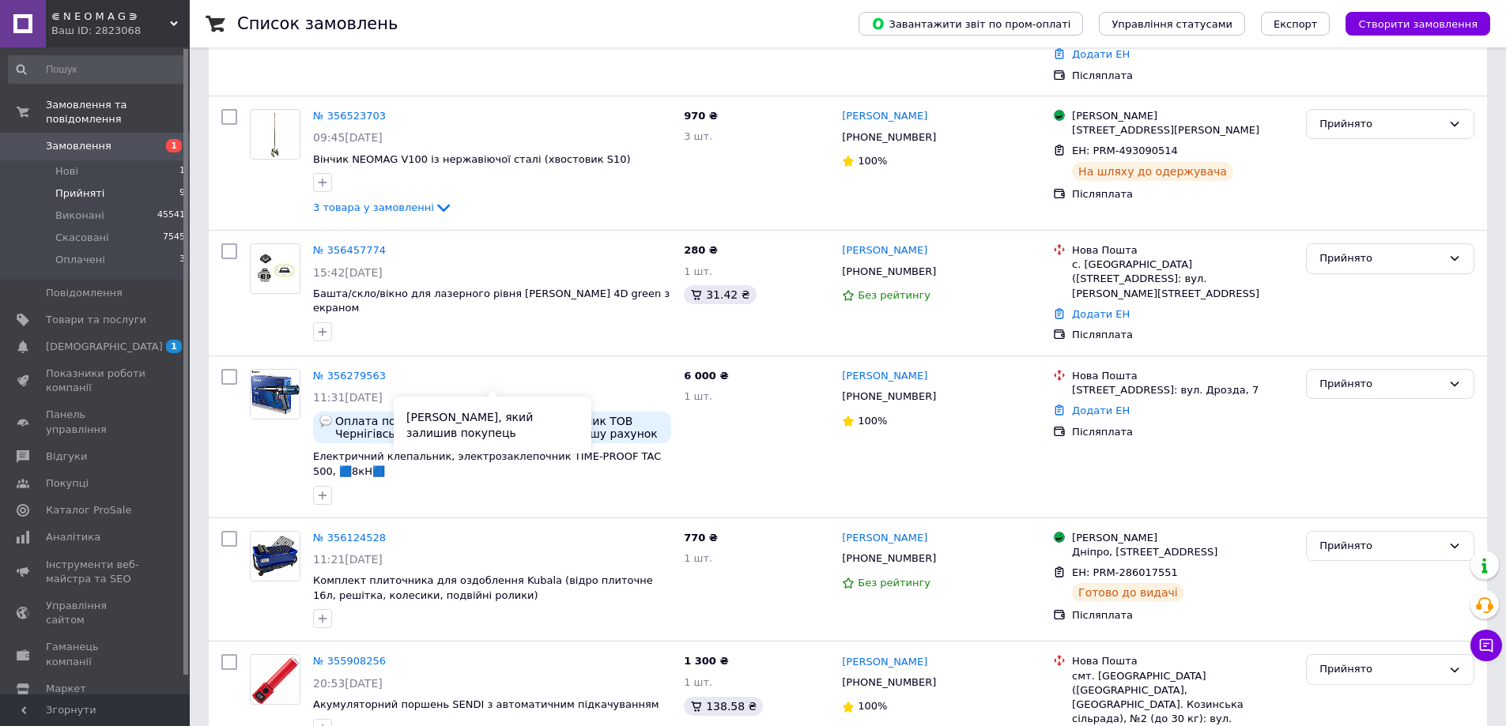
scroll to position [659, 0]
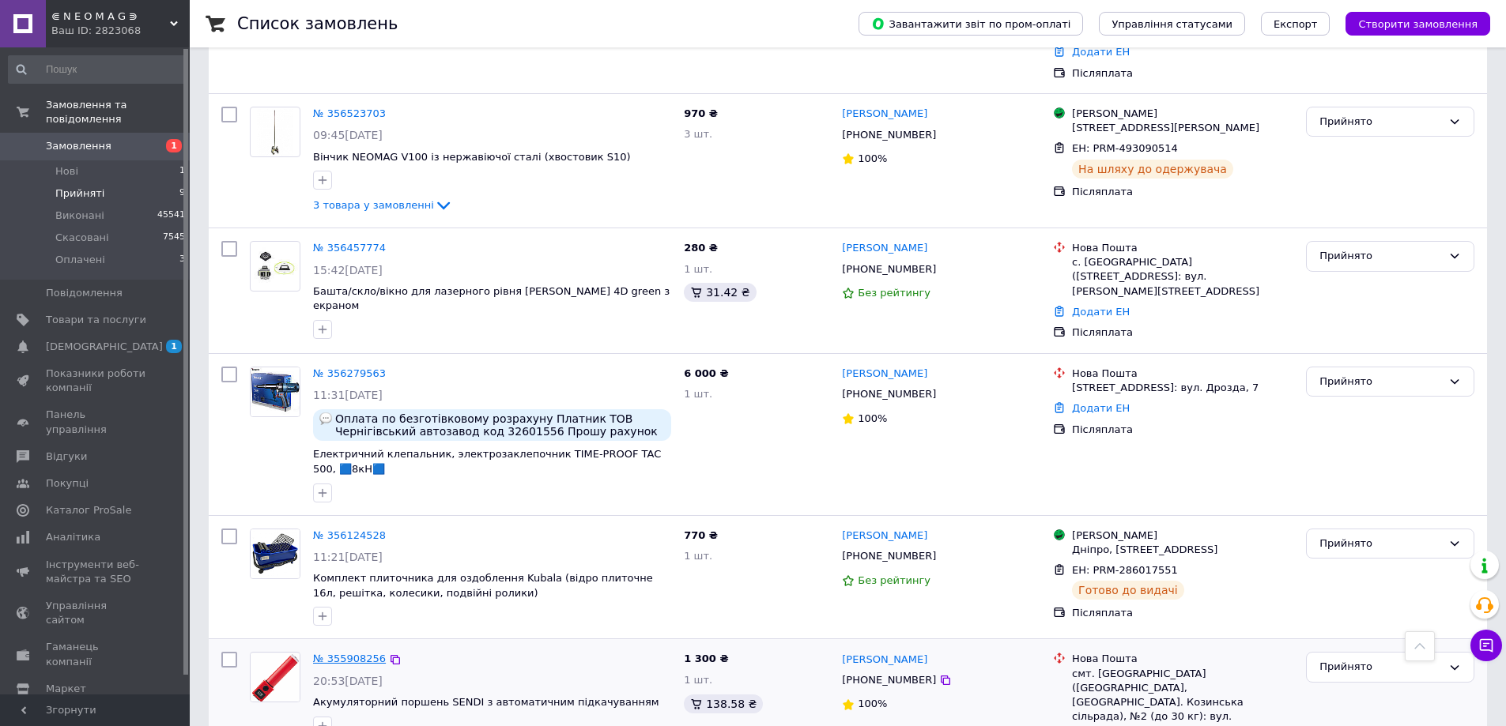
click at [326, 653] on link "№ 355908256" at bounding box center [349, 659] width 73 height 12
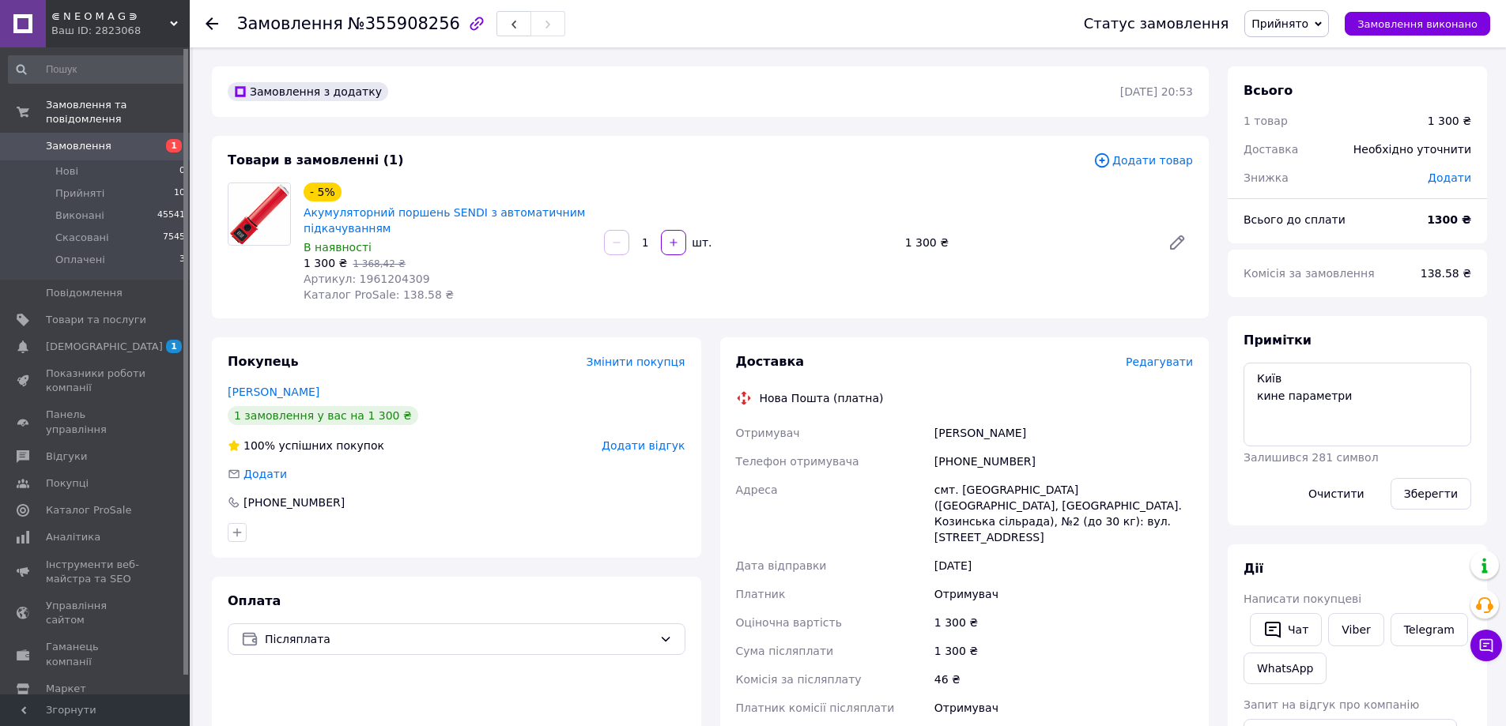
click at [1291, 21] on span "Прийнято" at bounding box center [1279, 23] width 57 height 13
click at [1283, 78] on li "Скасовано" at bounding box center [1286, 79] width 83 height 24
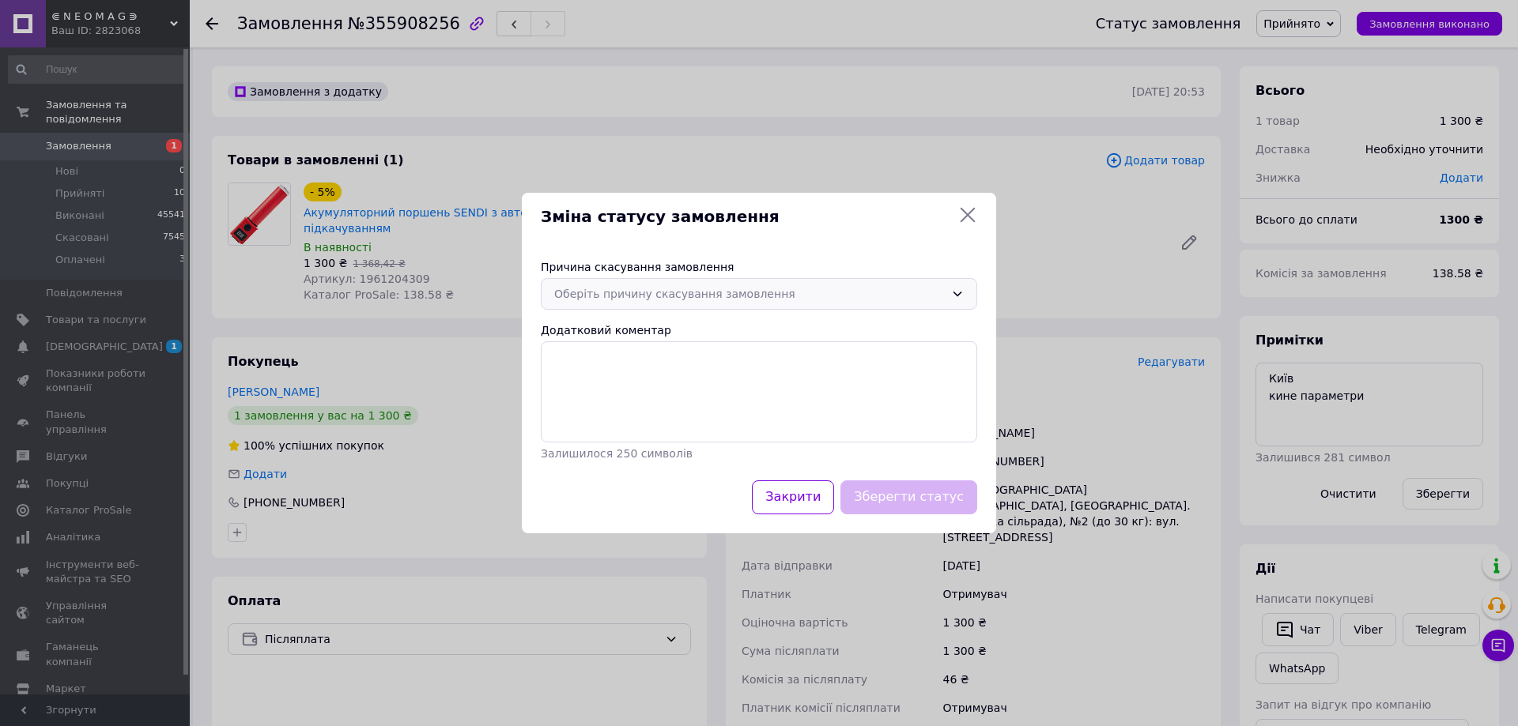
click at [629, 283] on div "Оберіть причину скасування замовлення" at bounding box center [759, 294] width 436 height 32
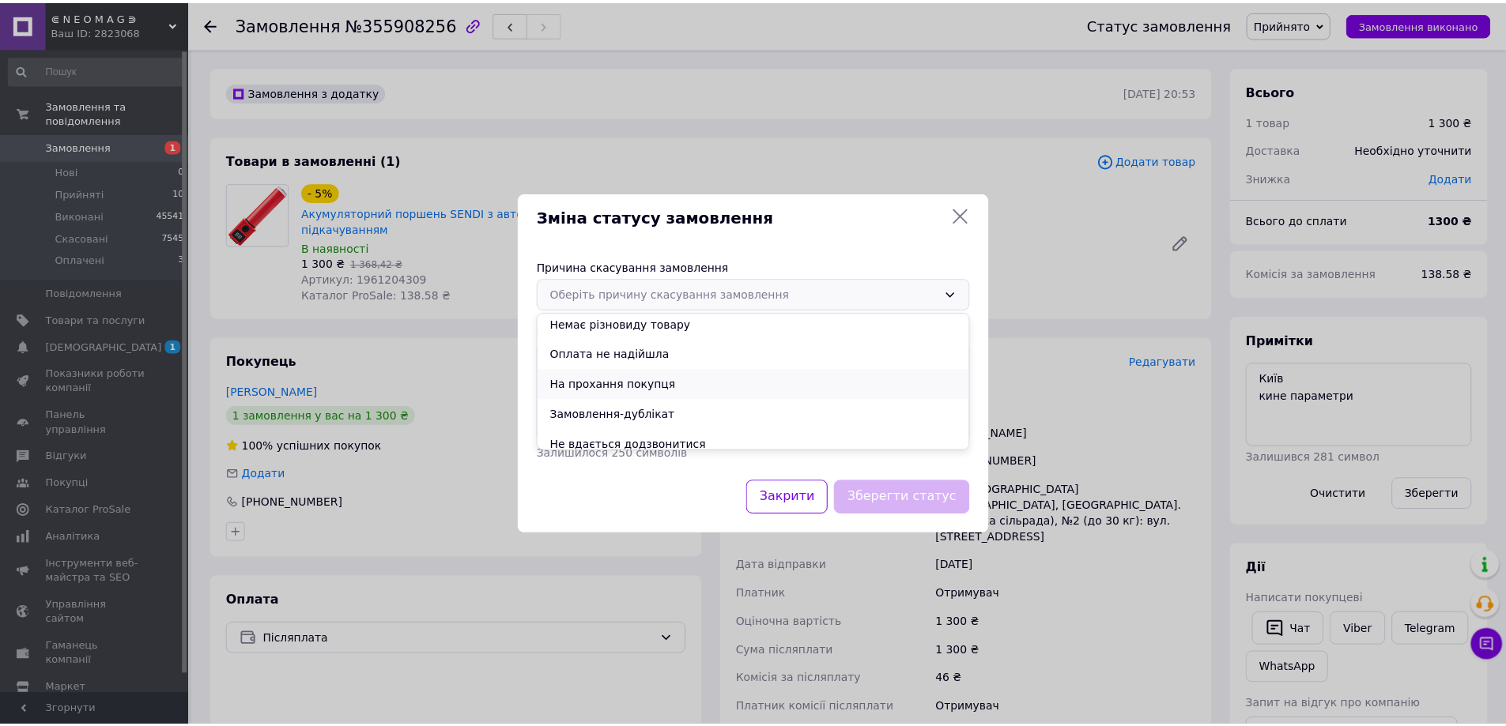
scroll to position [74, 0]
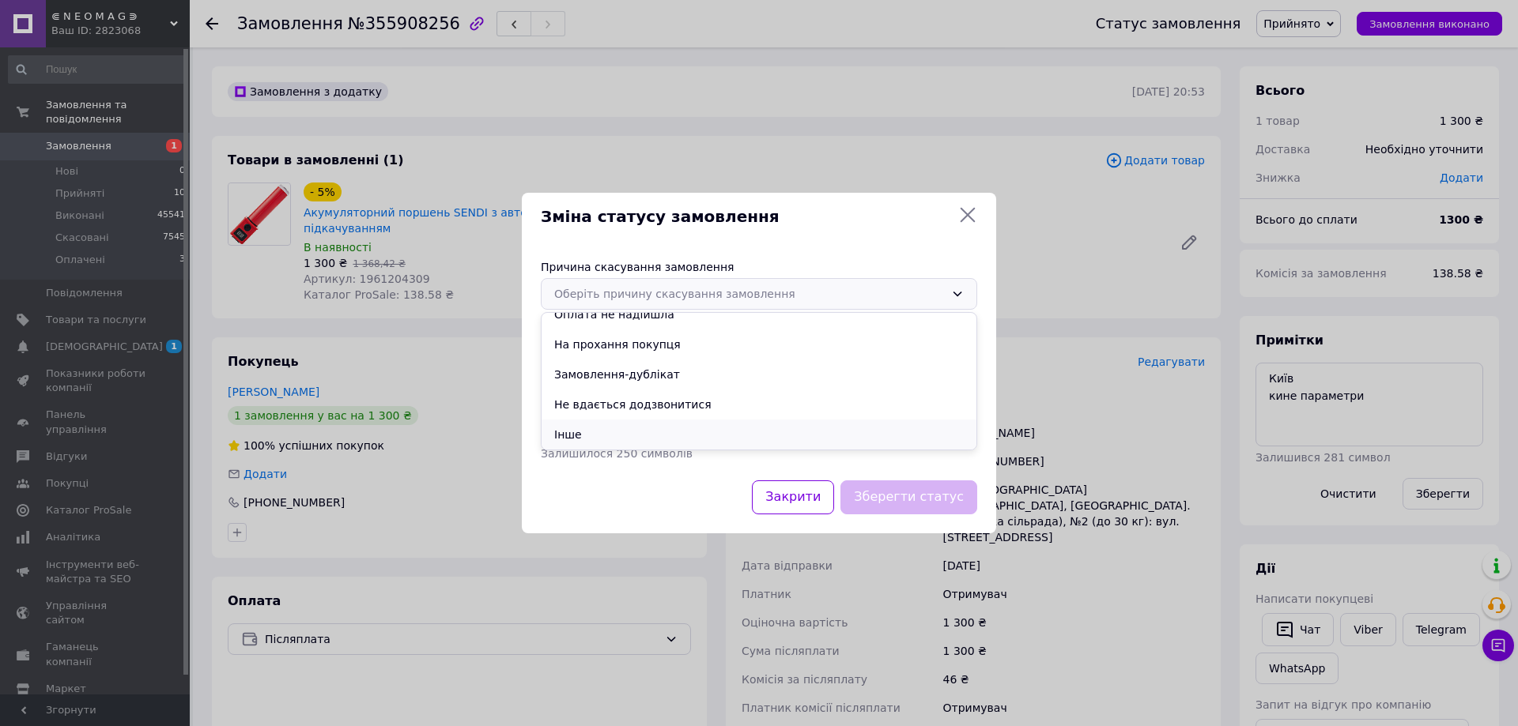
click at [590, 430] on li "Інше" at bounding box center [758, 435] width 435 height 30
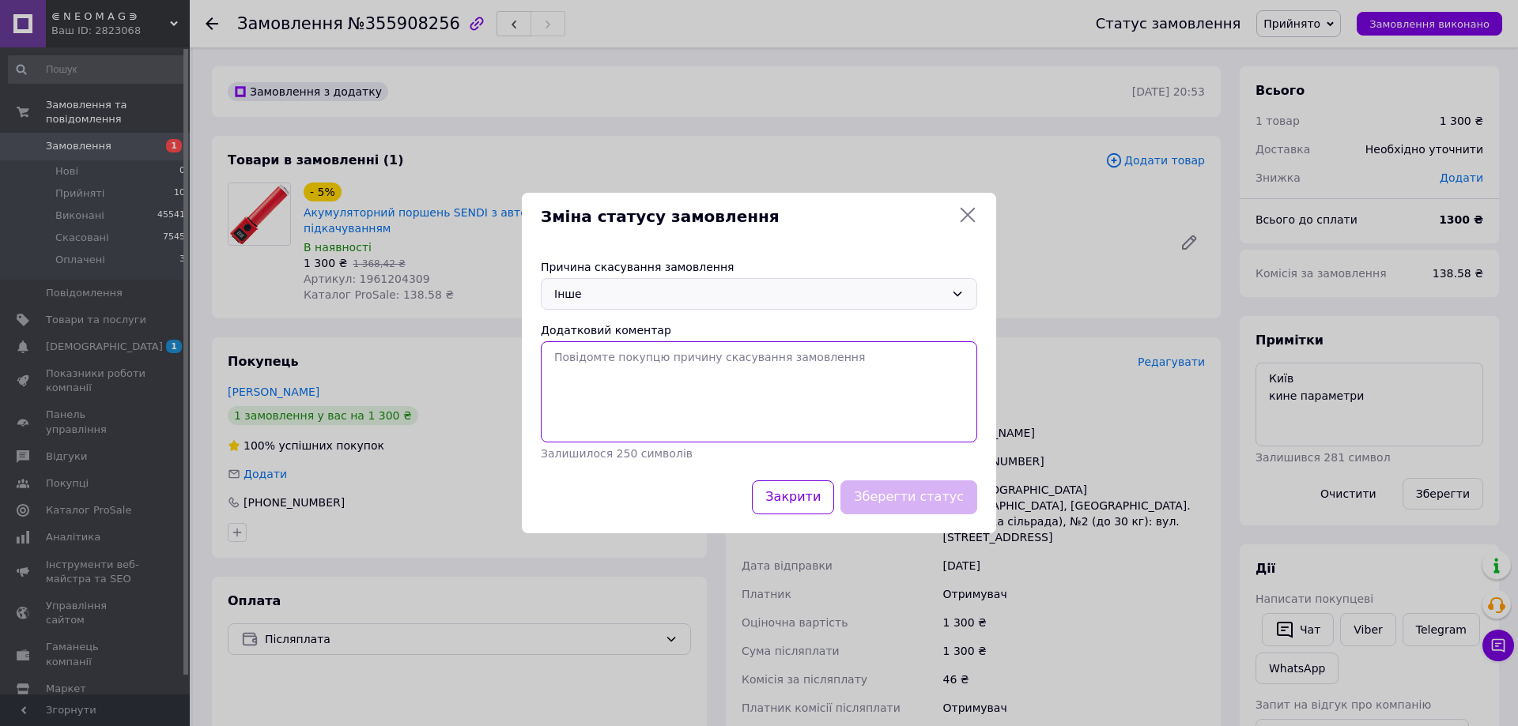
click at [662, 405] on textarea "Додатковий коментар" at bounding box center [759, 391] width 436 height 101
type textarea "не підходить за хараткеристиками"
click at [909, 500] on button "Зберегти статус" at bounding box center [908, 498] width 137 height 34
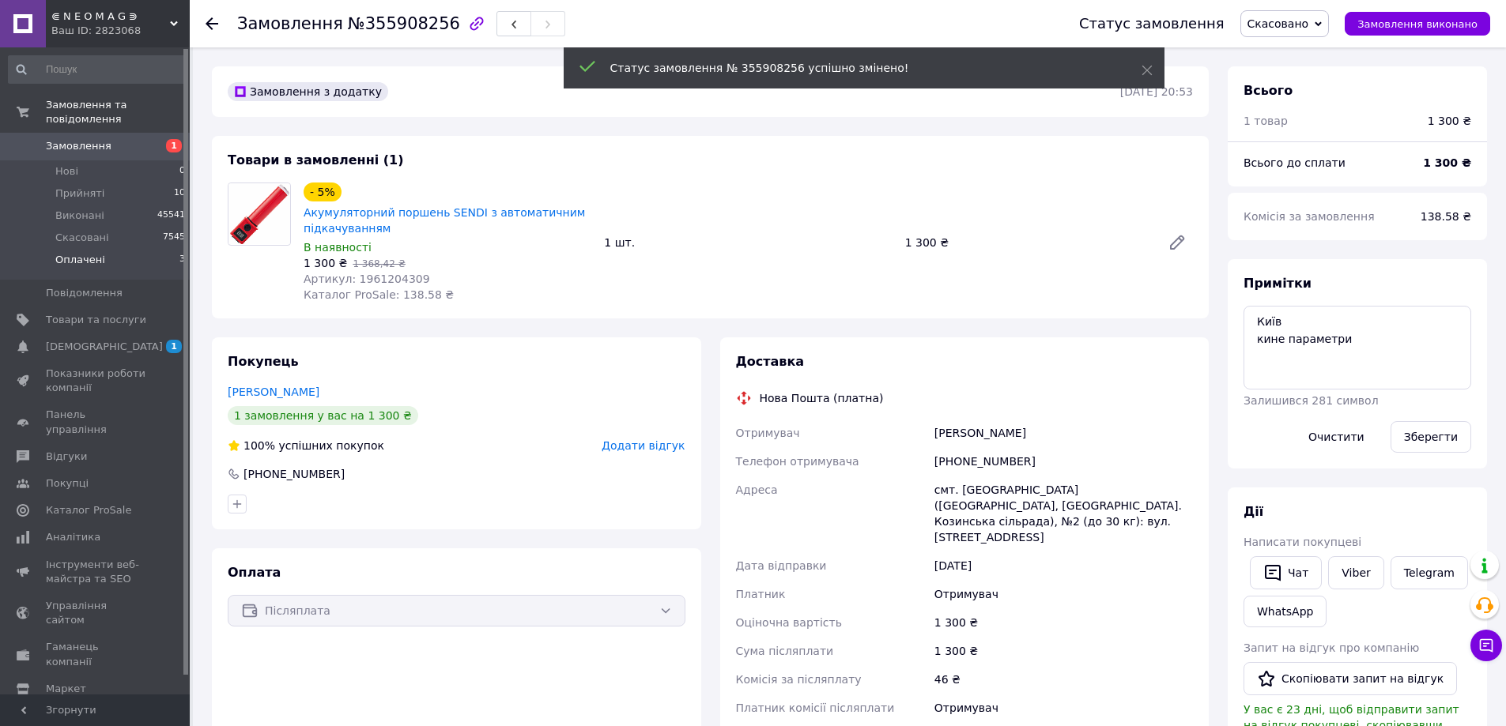
click at [110, 249] on li "Оплачені 3" at bounding box center [97, 264] width 194 height 30
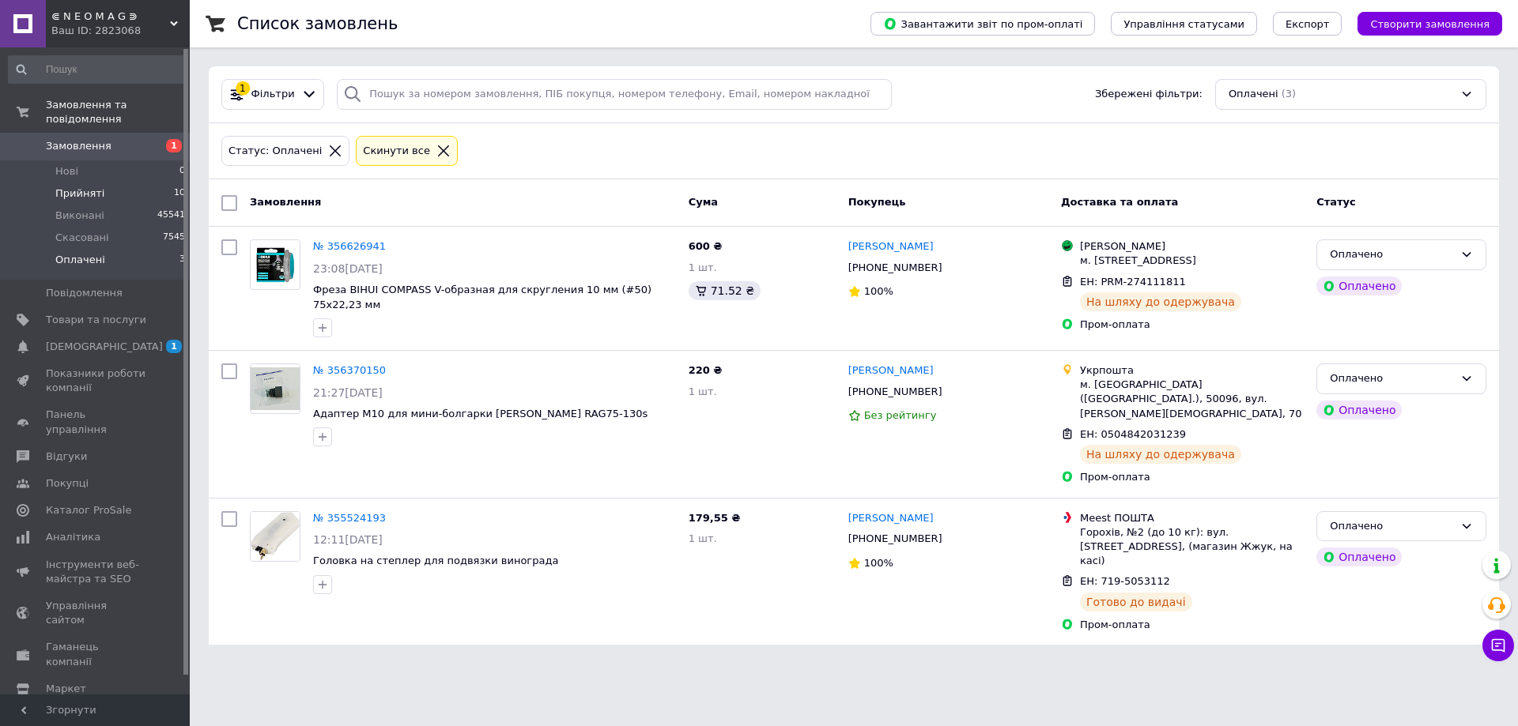
click at [103, 183] on li "Прийняті 10" at bounding box center [97, 194] width 194 height 22
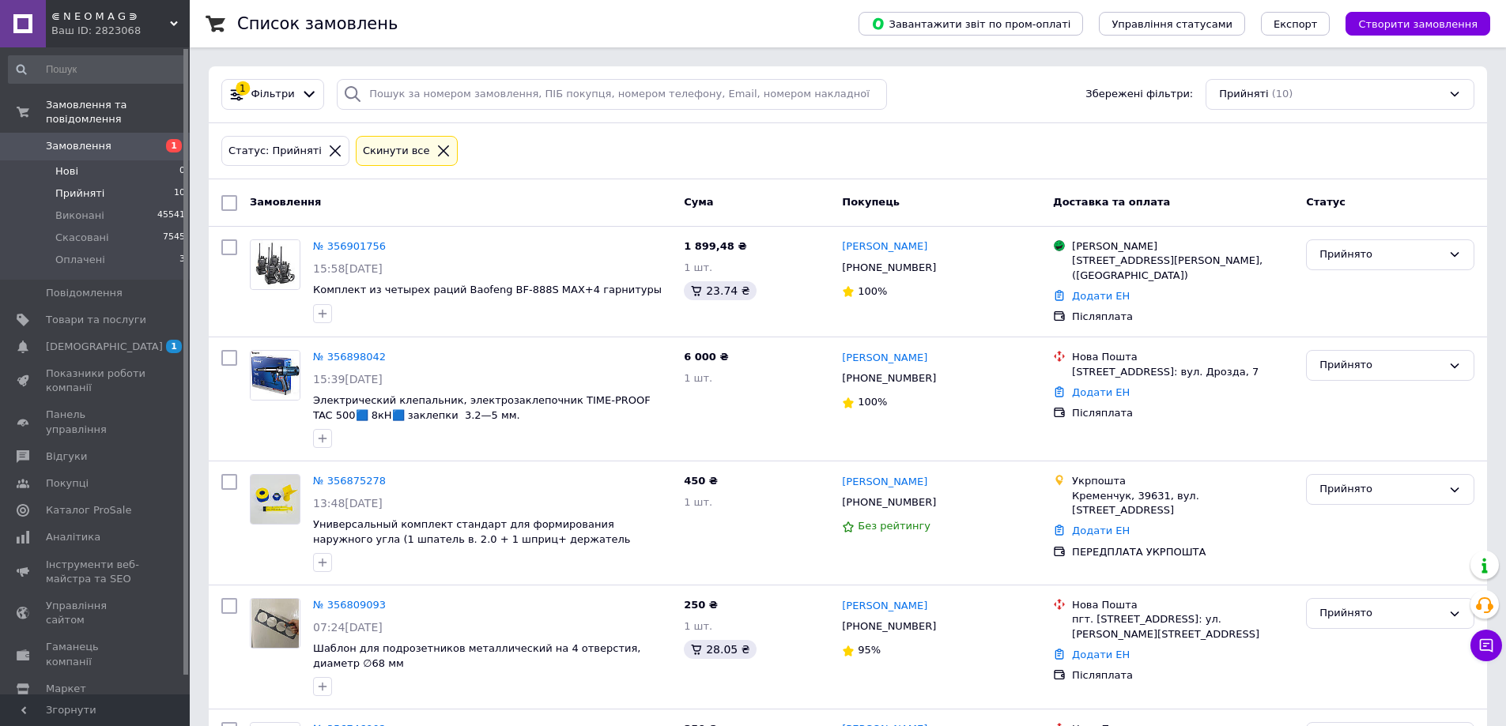
click at [108, 161] on li "Нові 0" at bounding box center [97, 171] width 194 height 22
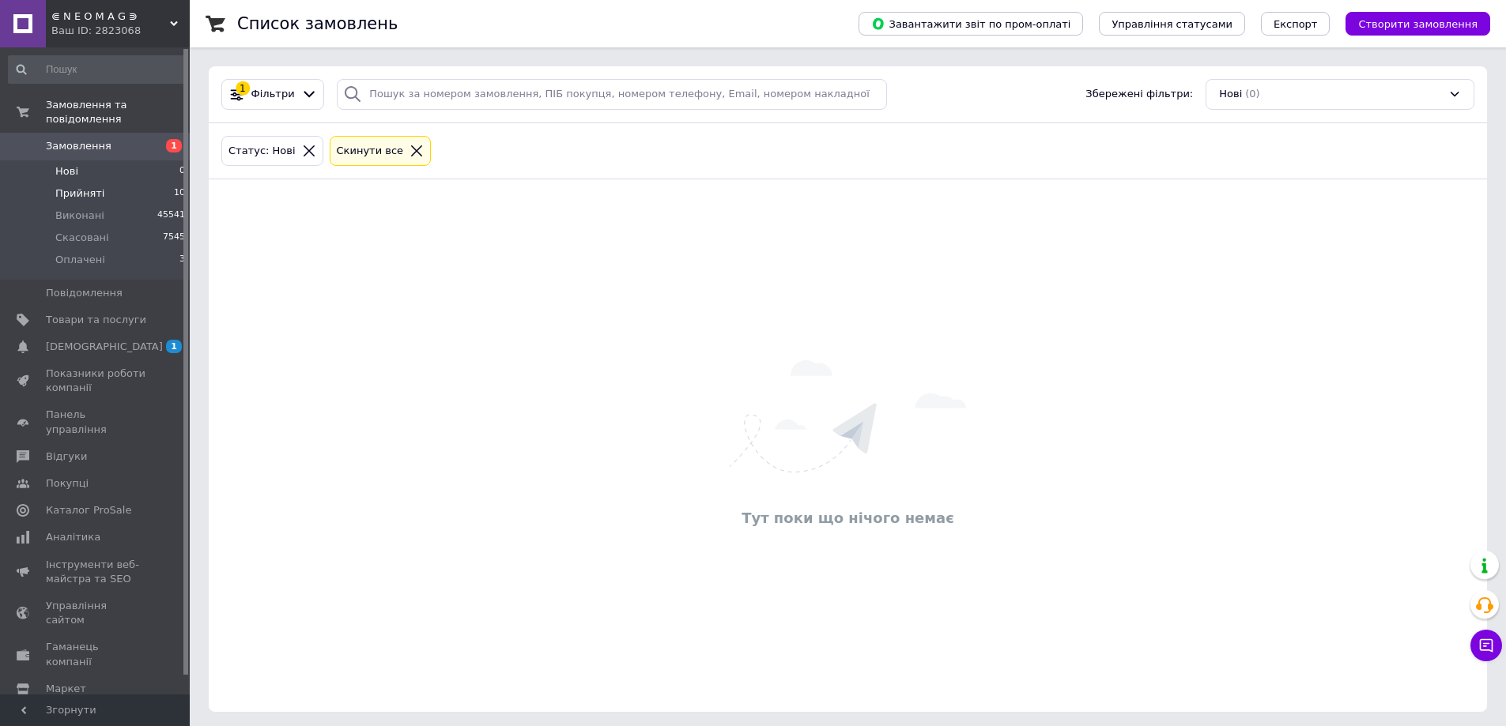
click at [105, 183] on li "Прийняті 10" at bounding box center [97, 194] width 194 height 22
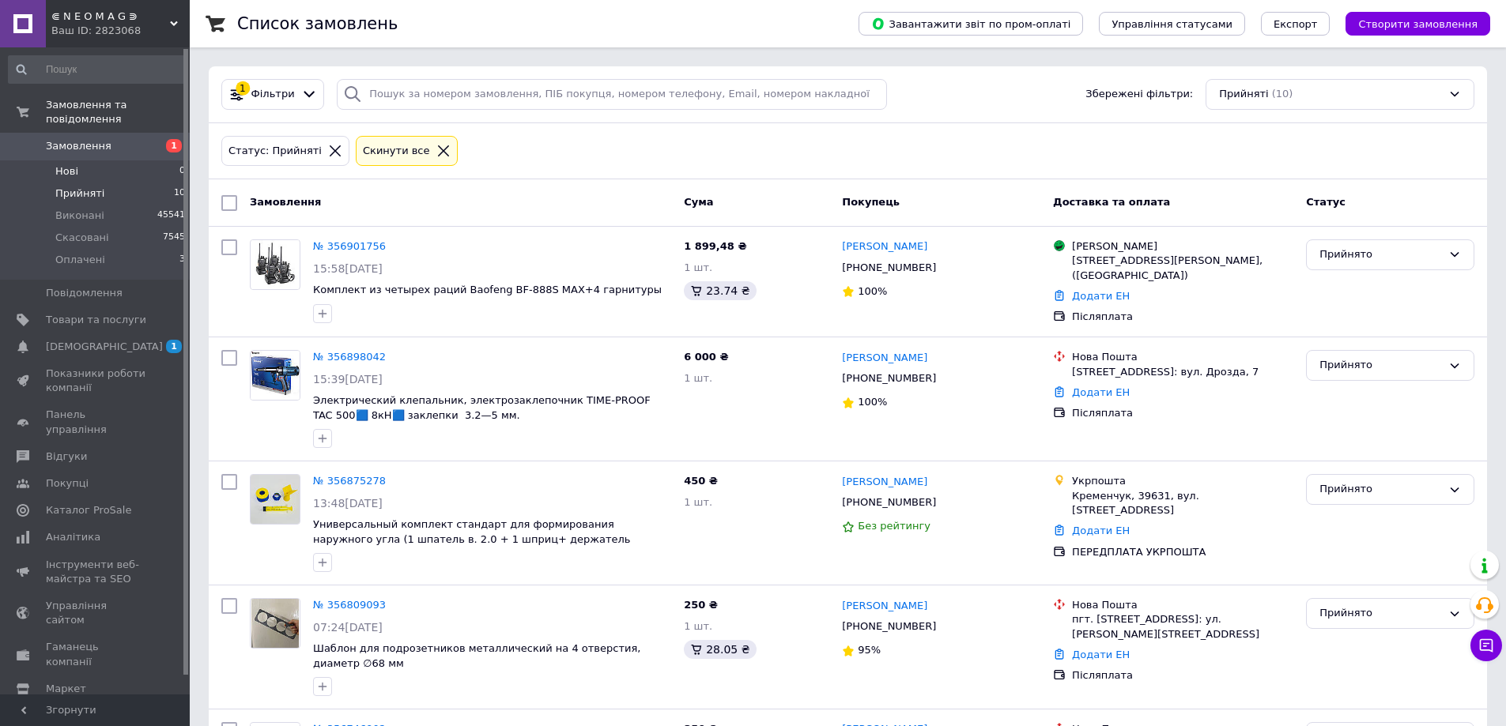
click at [70, 164] on span "Нові" at bounding box center [66, 171] width 23 height 14
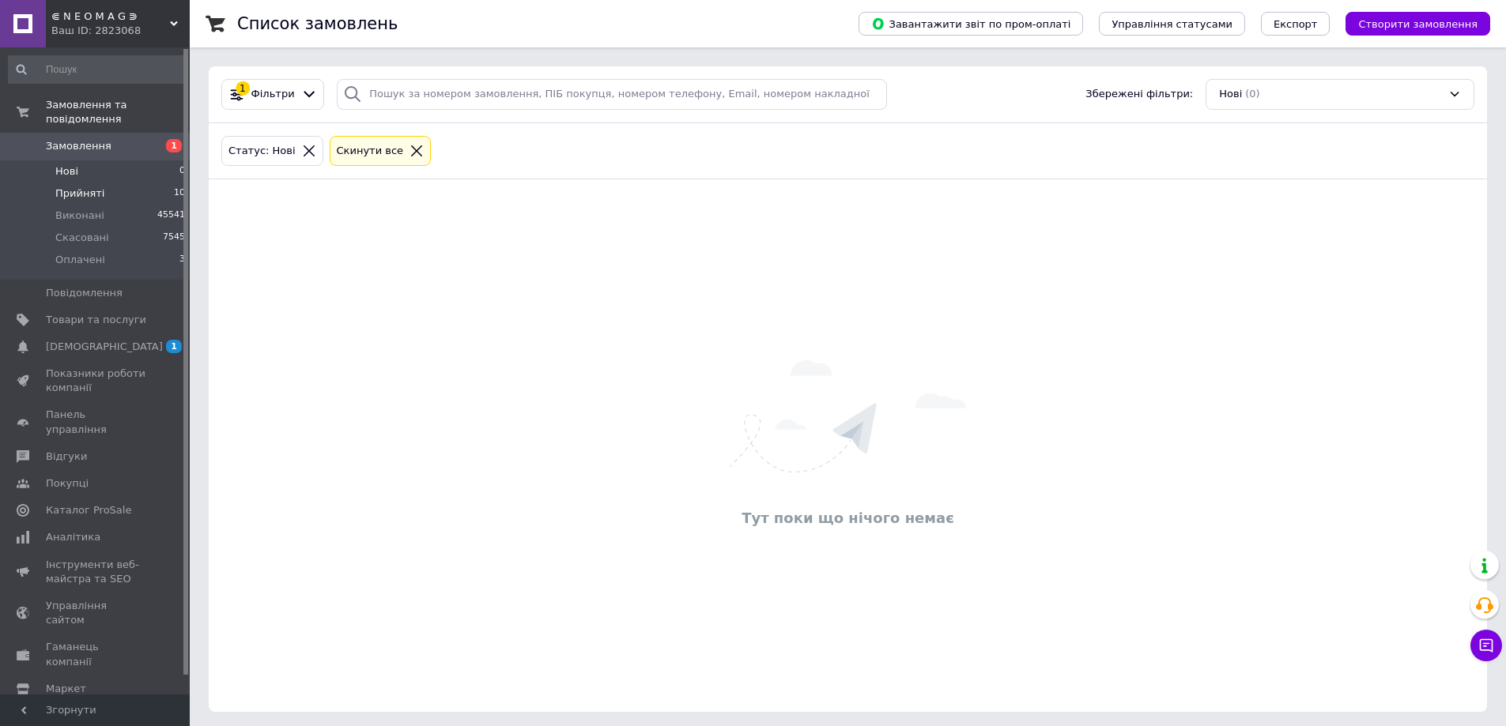
click at [72, 187] on span "Прийняті" at bounding box center [79, 194] width 49 height 14
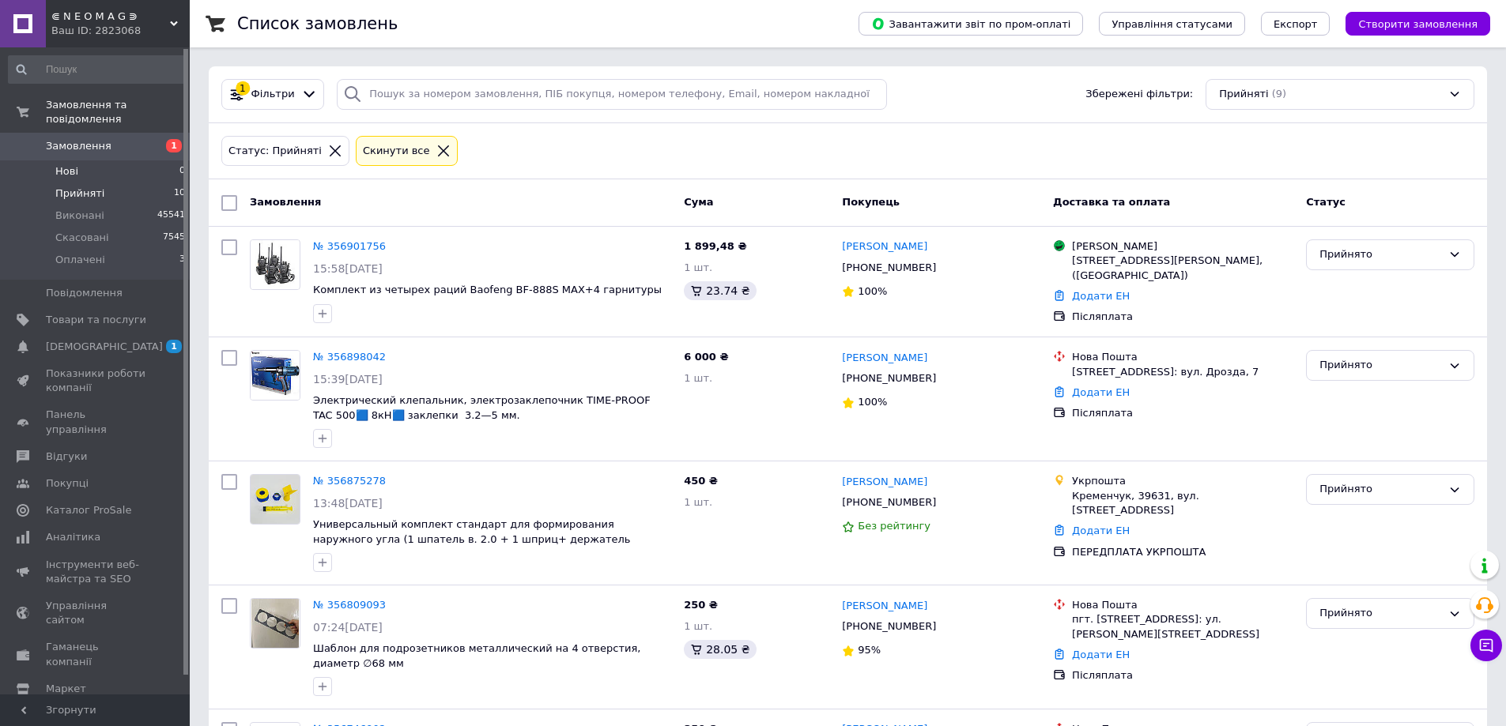
click at [110, 160] on li "Нові 0" at bounding box center [97, 171] width 194 height 22
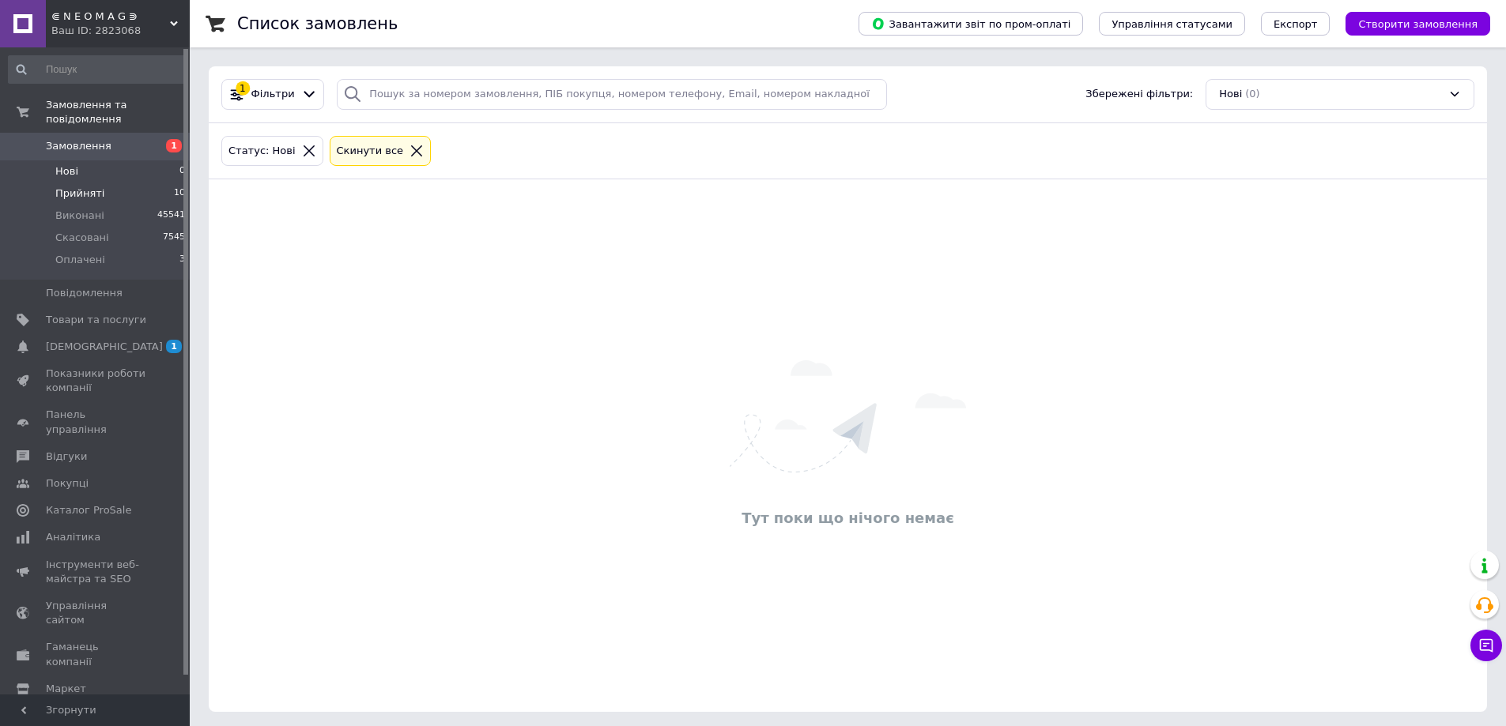
click at [98, 187] on span "Прийняті" at bounding box center [79, 194] width 49 height 14
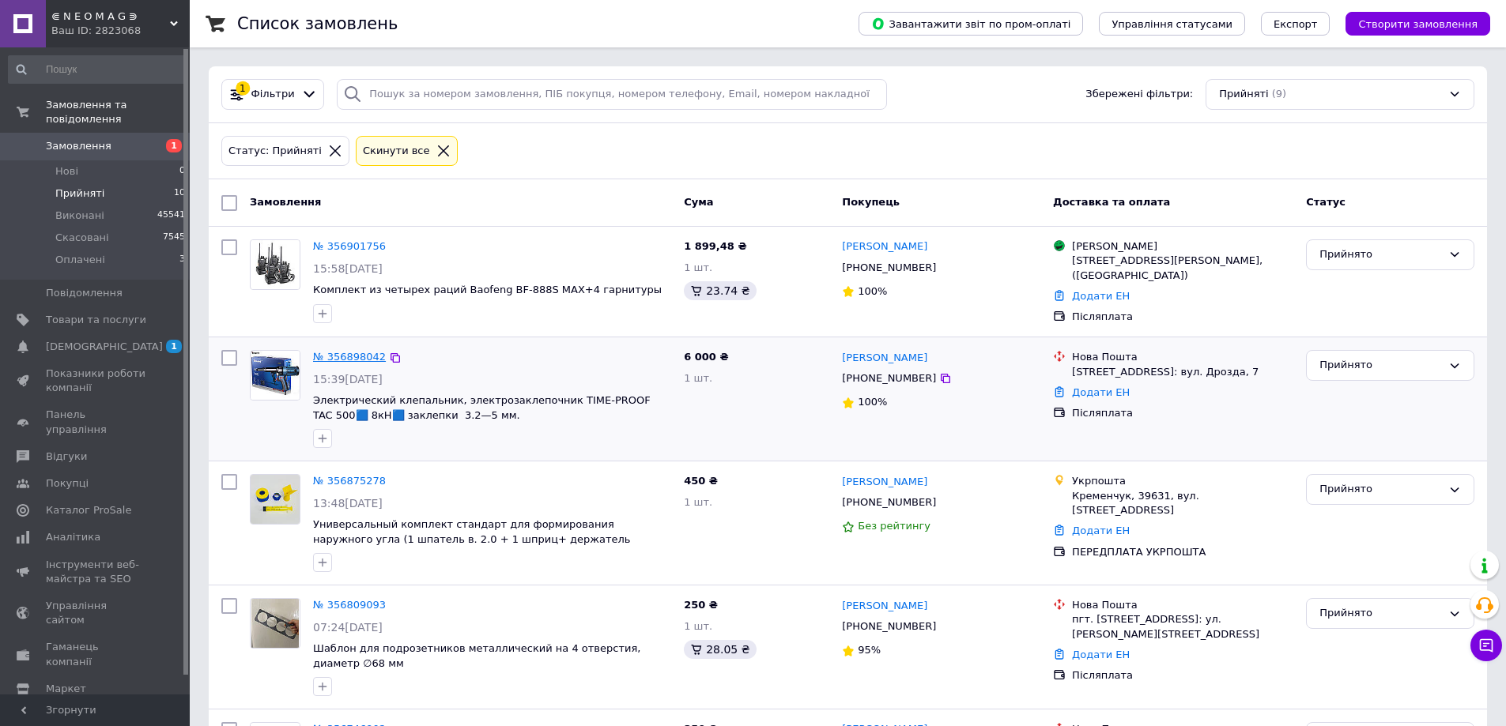
click at [341, 359] on link "№ 356898042" at bounding box center [349, 357] width 73 height 12
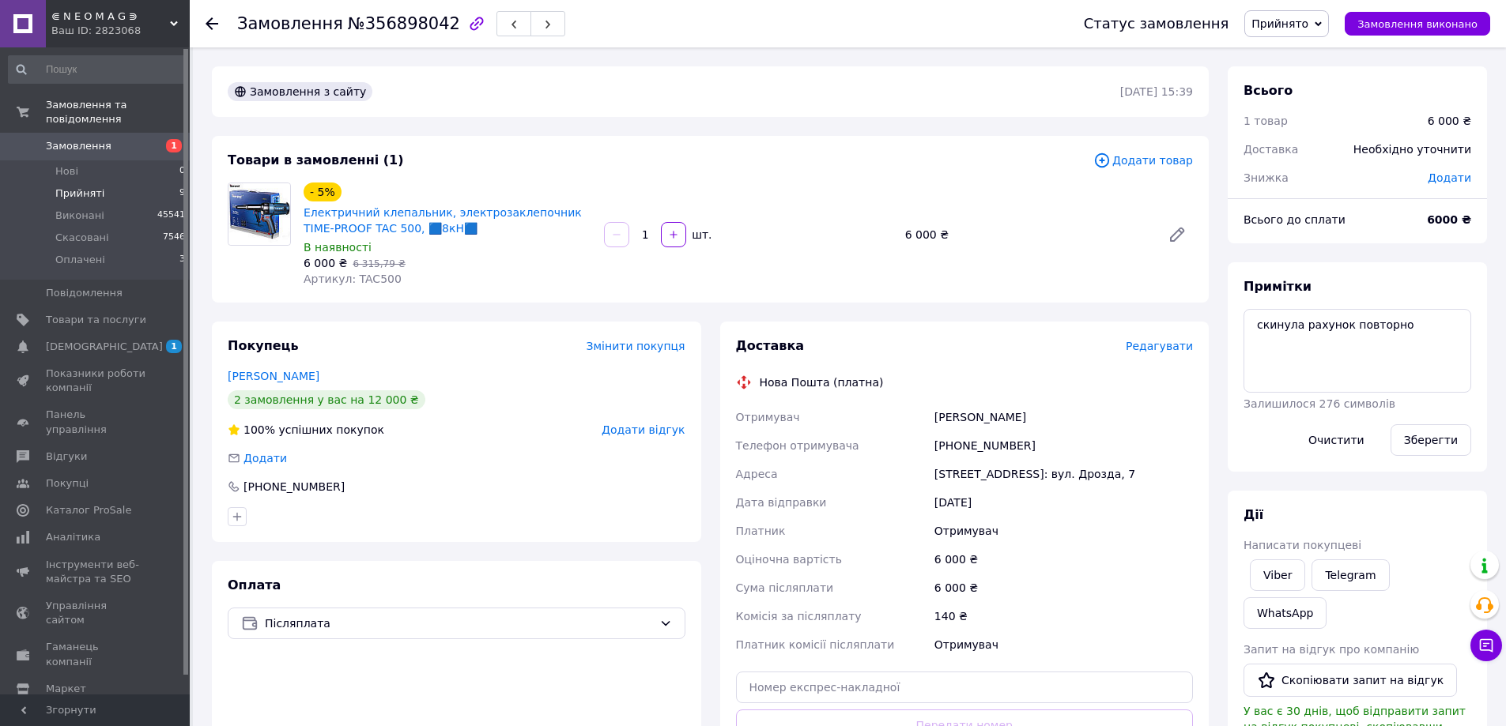
click at [113, 183] on li "Прийняті 9" at bounding box center [97, 194] width 194 height 22
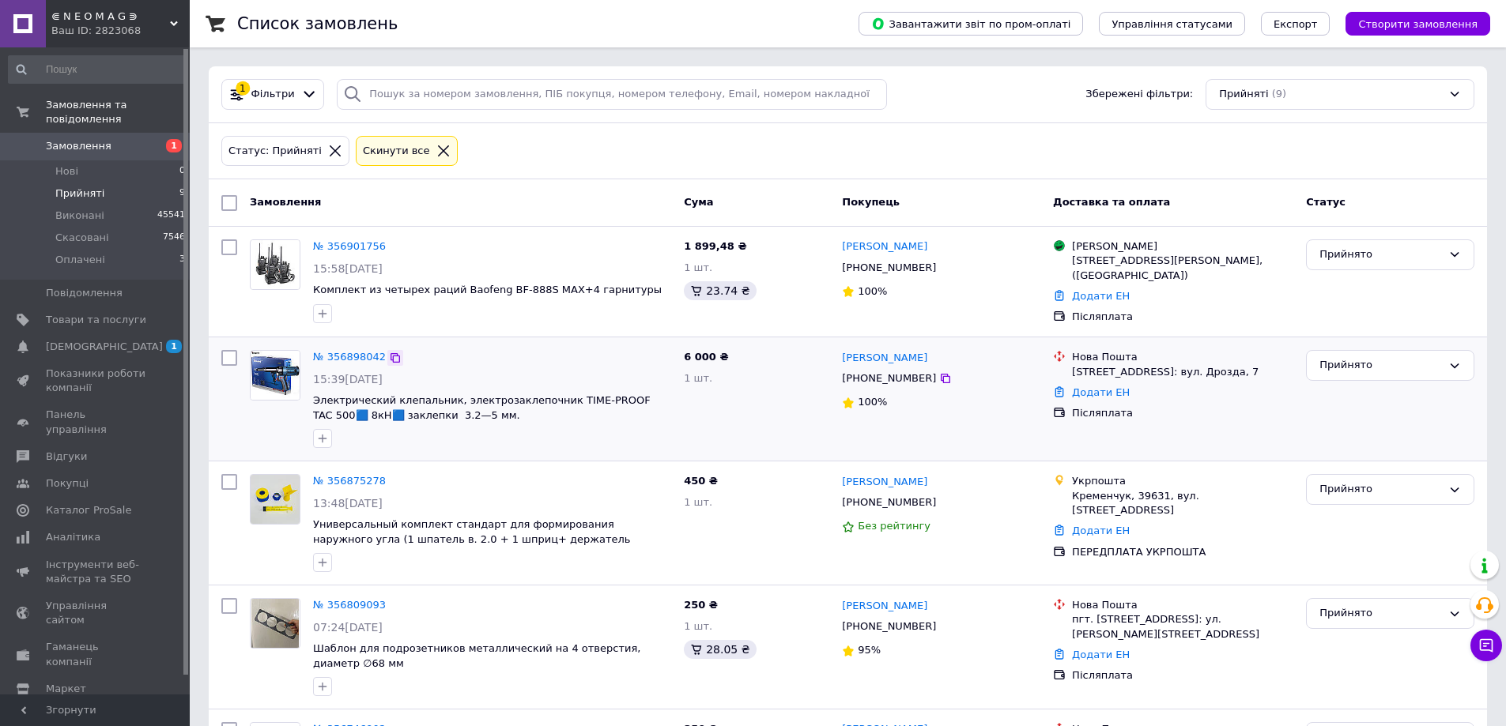
click at [389, 355] on icon at bounding box center [395, 358] width 13 height 13
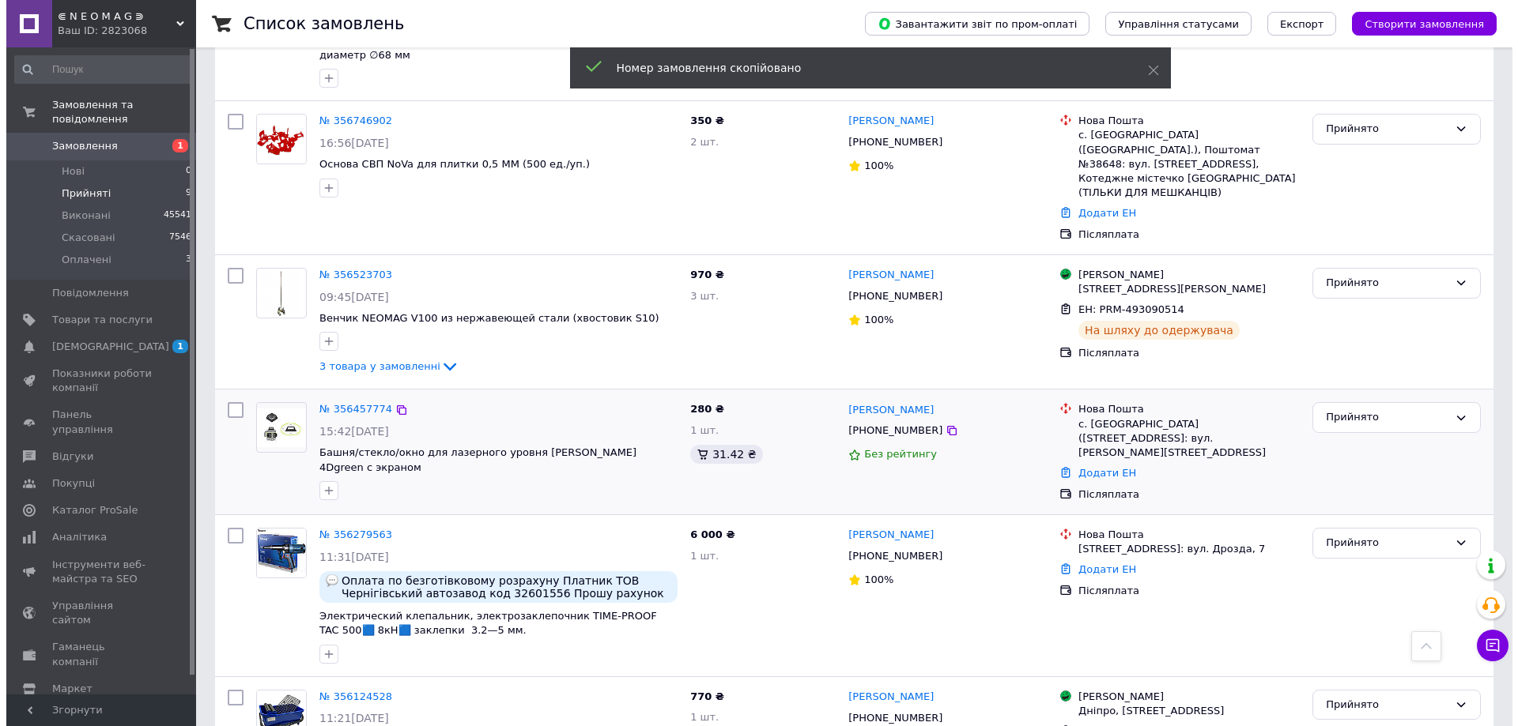
scroll to position [658, 0]
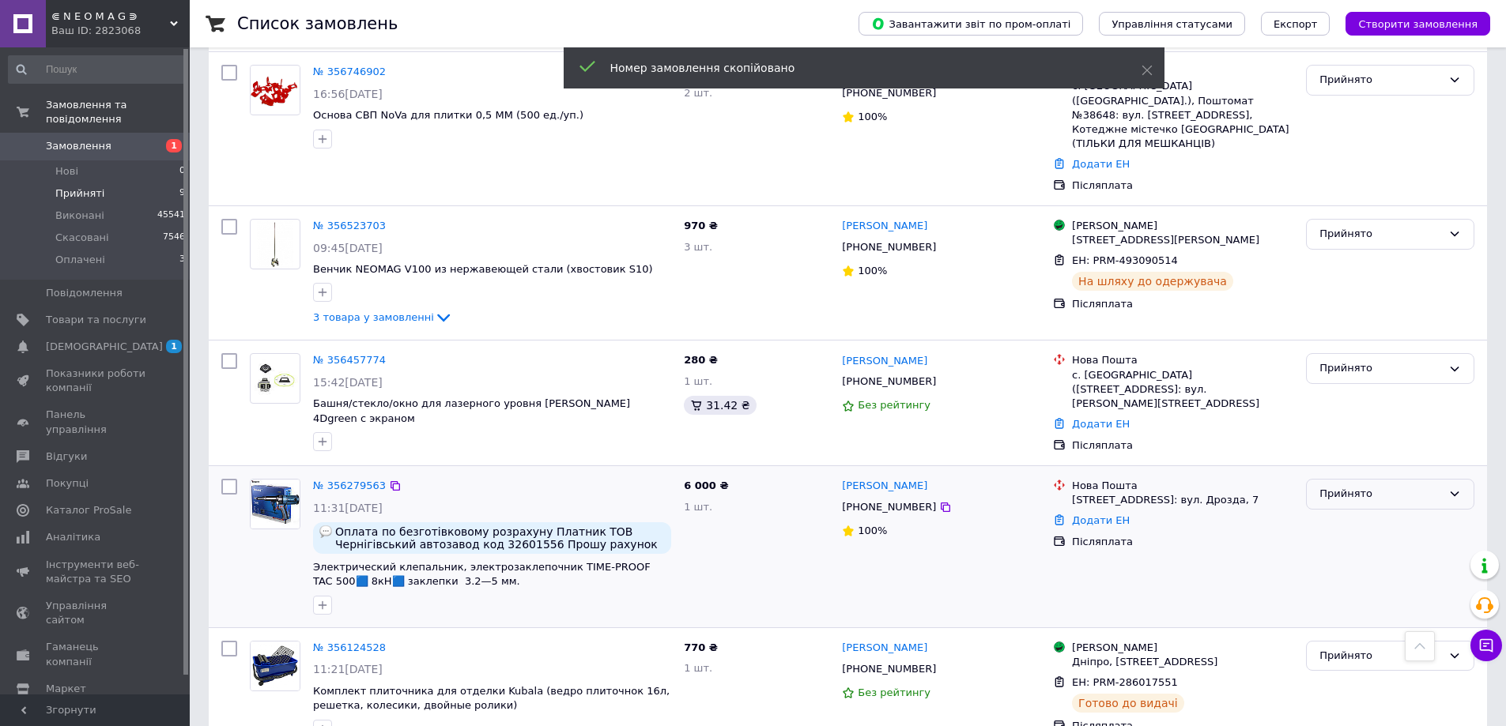
click at [1376, 486] on div "Прийнято" at bounding box center [1380, 494] width 123 height 17
drag, startPoint x: 1337, startPoint y: 513, endPoint x: 1312, endPoint y: 519, distance: 25.3
click at [1338, 541] on li "Скасовано" at bounding box center [1390, 555] width 167 height 29
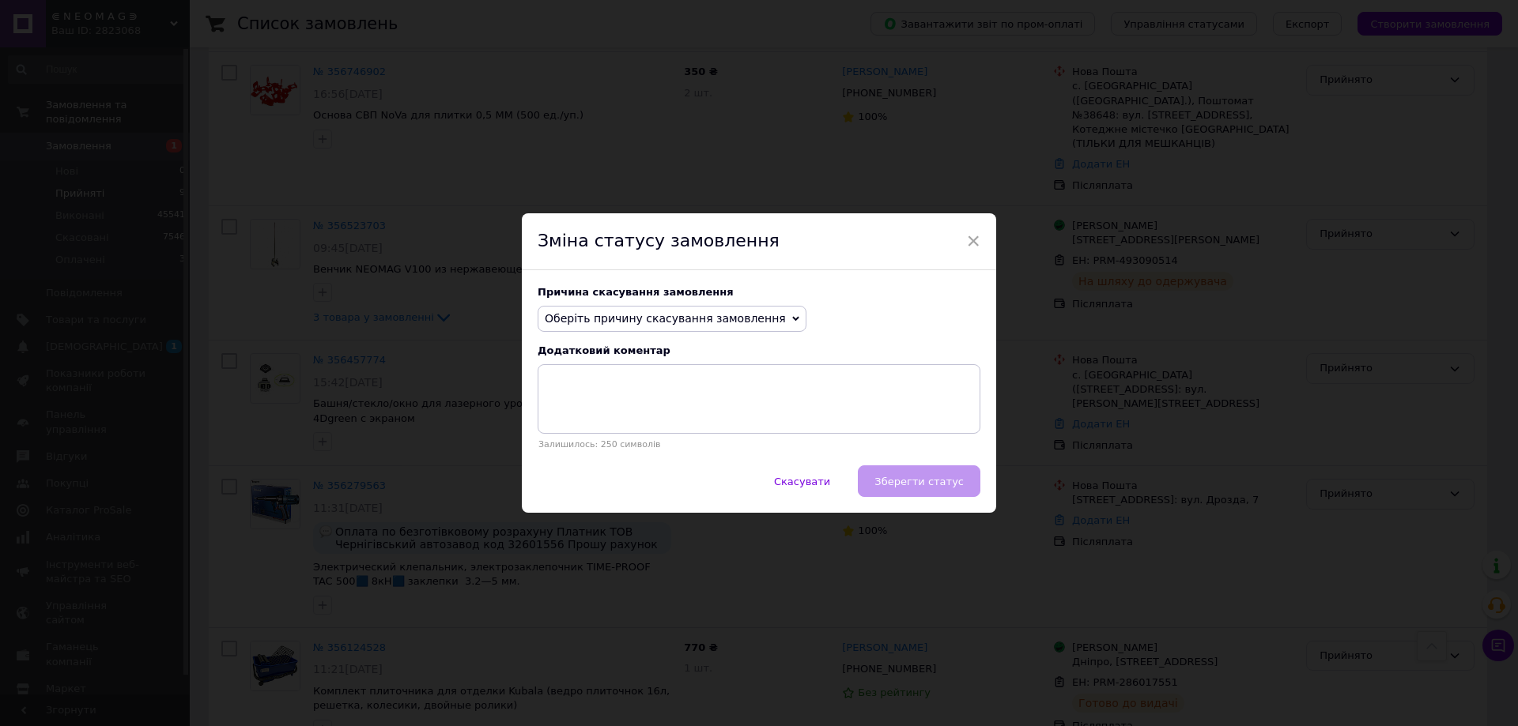
click at [669, 317] on span "Оберіть причину скасування замовлення" at bounding box center [665, 318] width 241 height 13
click at [624, 434] on li "Замовлення-дублікат" at bounding box center [671, 439] width 267 height 22
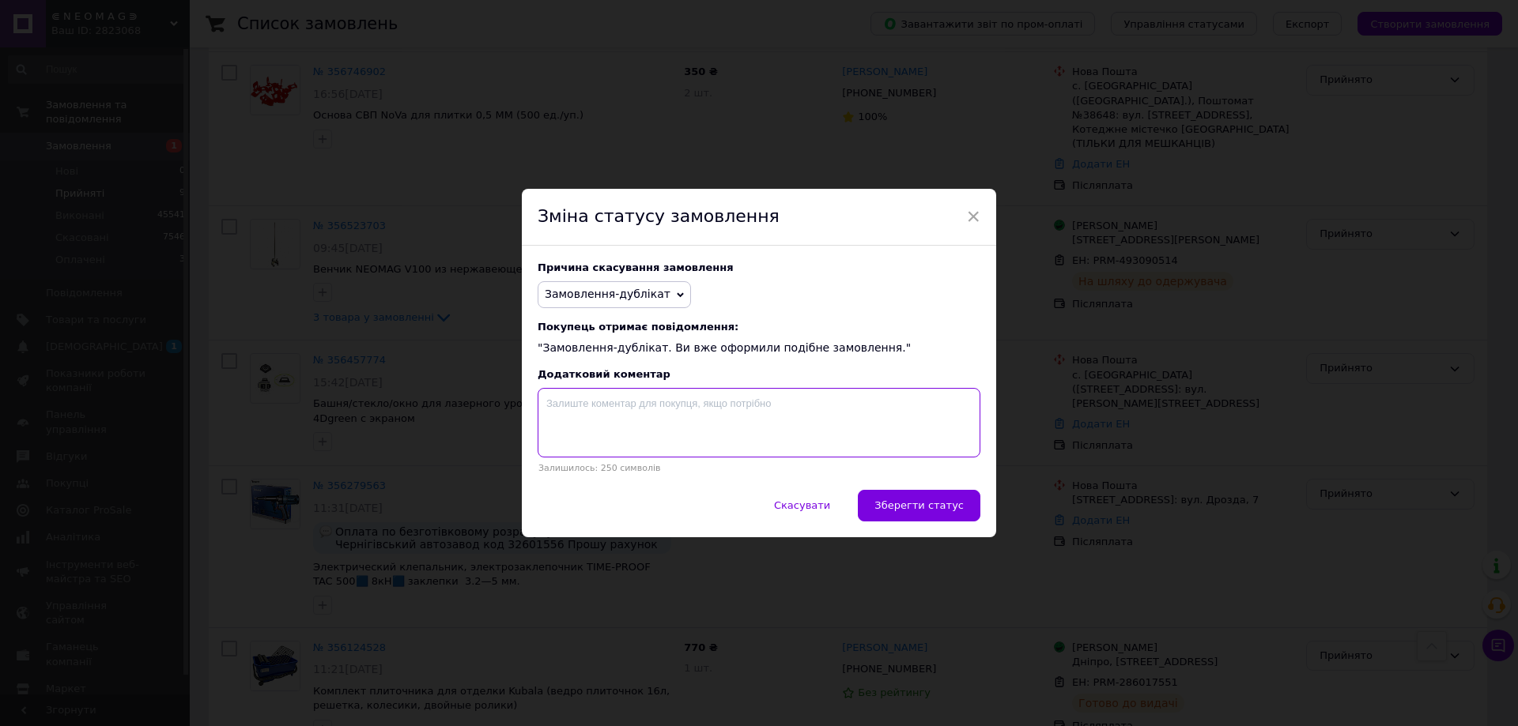
click at [654, 433] on textarea at bounding box center [758, 423] width 443 height 70
paste textarea "356898042"
type textarea "356898042"
click at [941, 521] on button "Зберегти статус" at bounding box center [919, 506] width 123 height 32
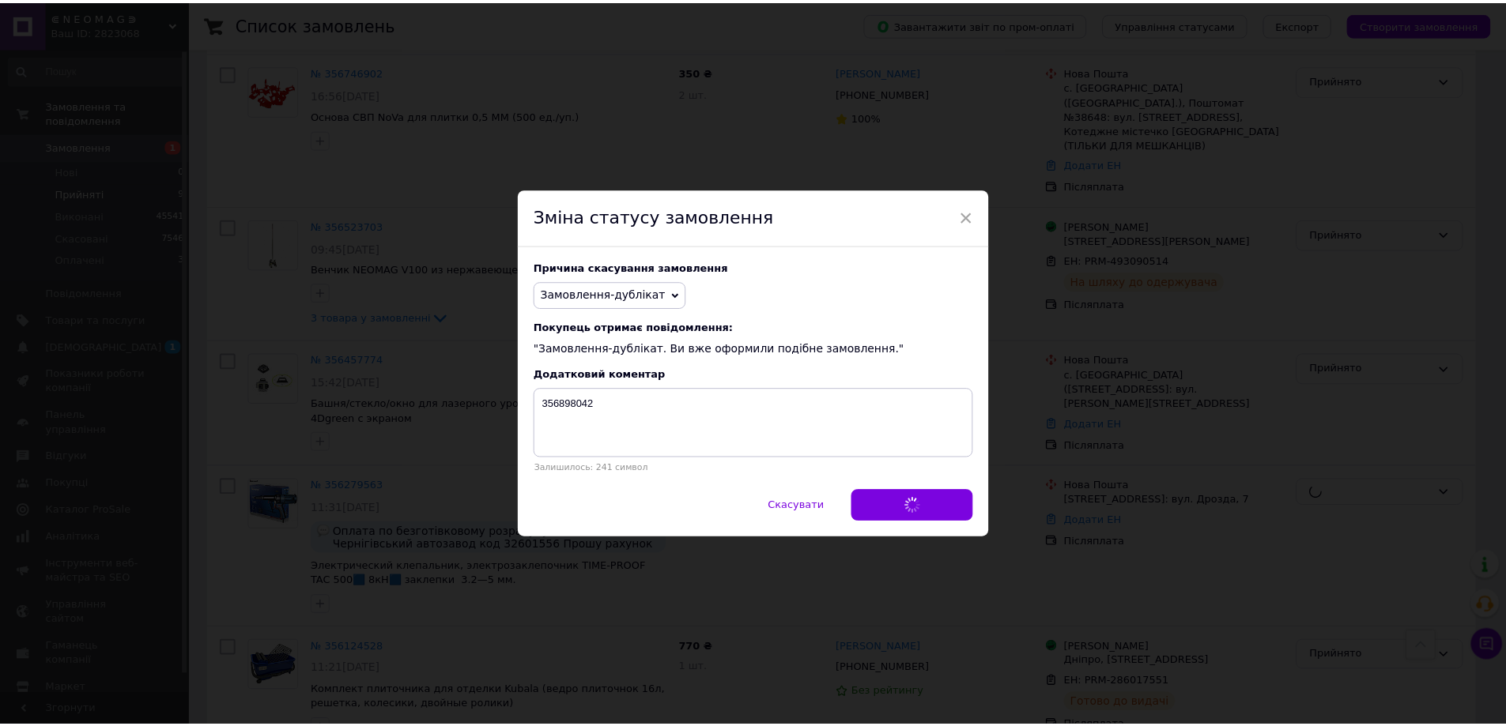
scroll to position [643, 0]
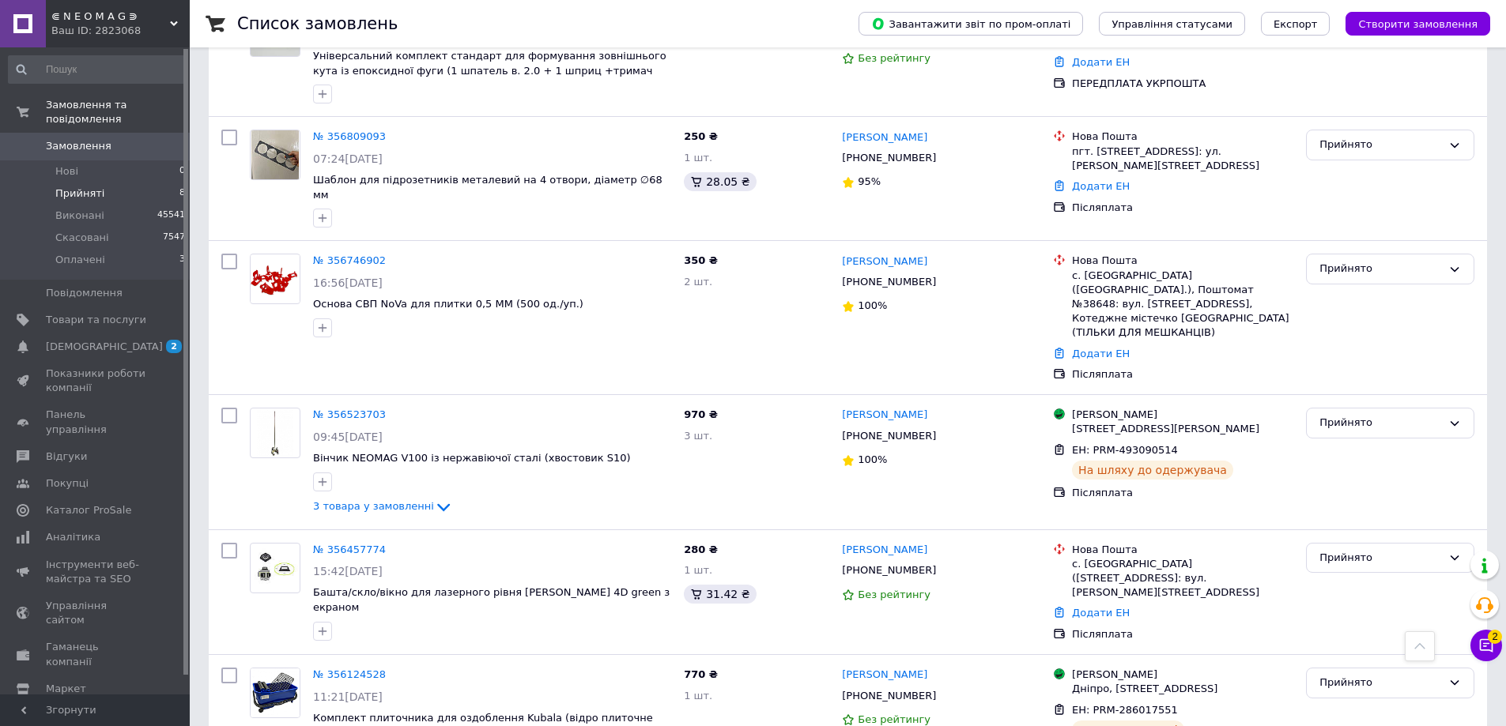
scroll to position [483, 0]
click at [111, 161] on li "Нові 0" at bounding box center [97, 171] width 194 height 22
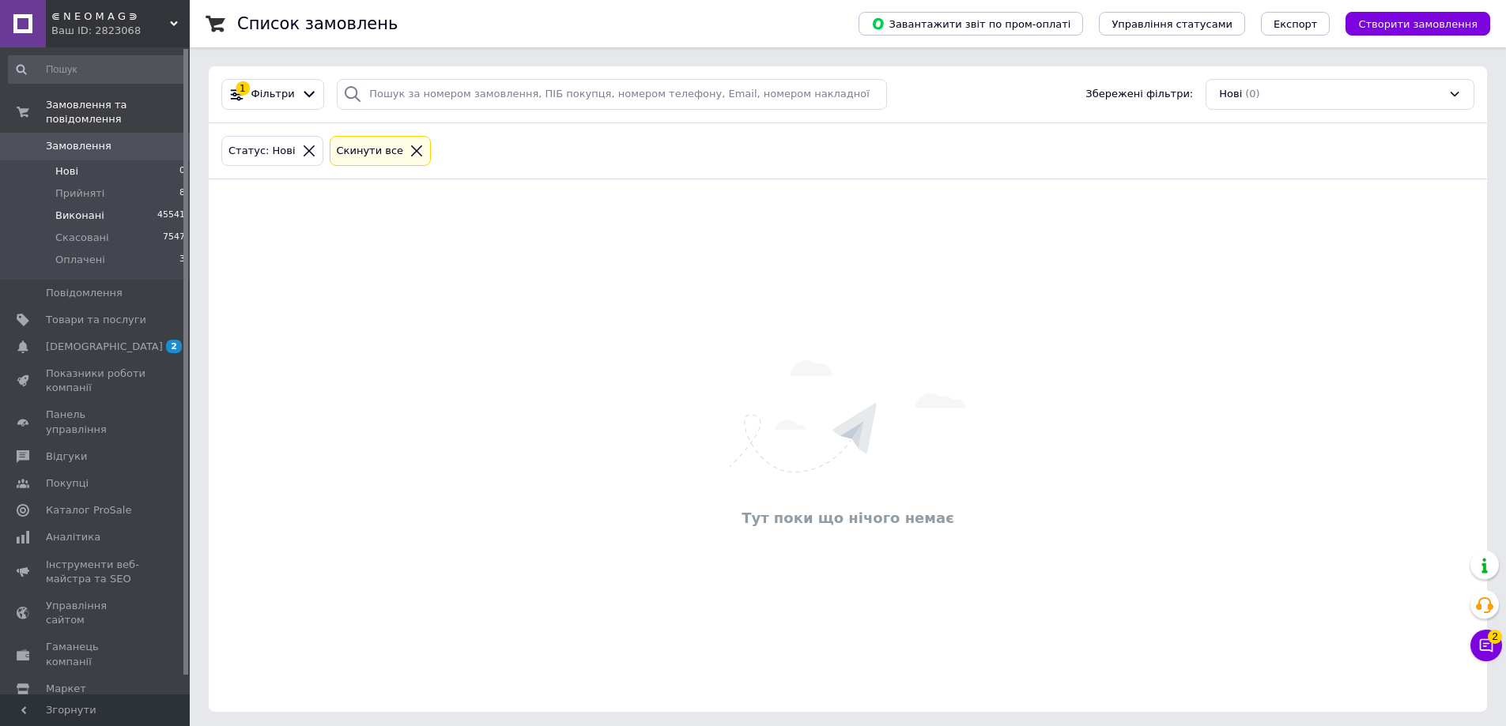
click at [98, 205] on li "Виконані 45541" at bounding box center [97, 216] width 194 height 22
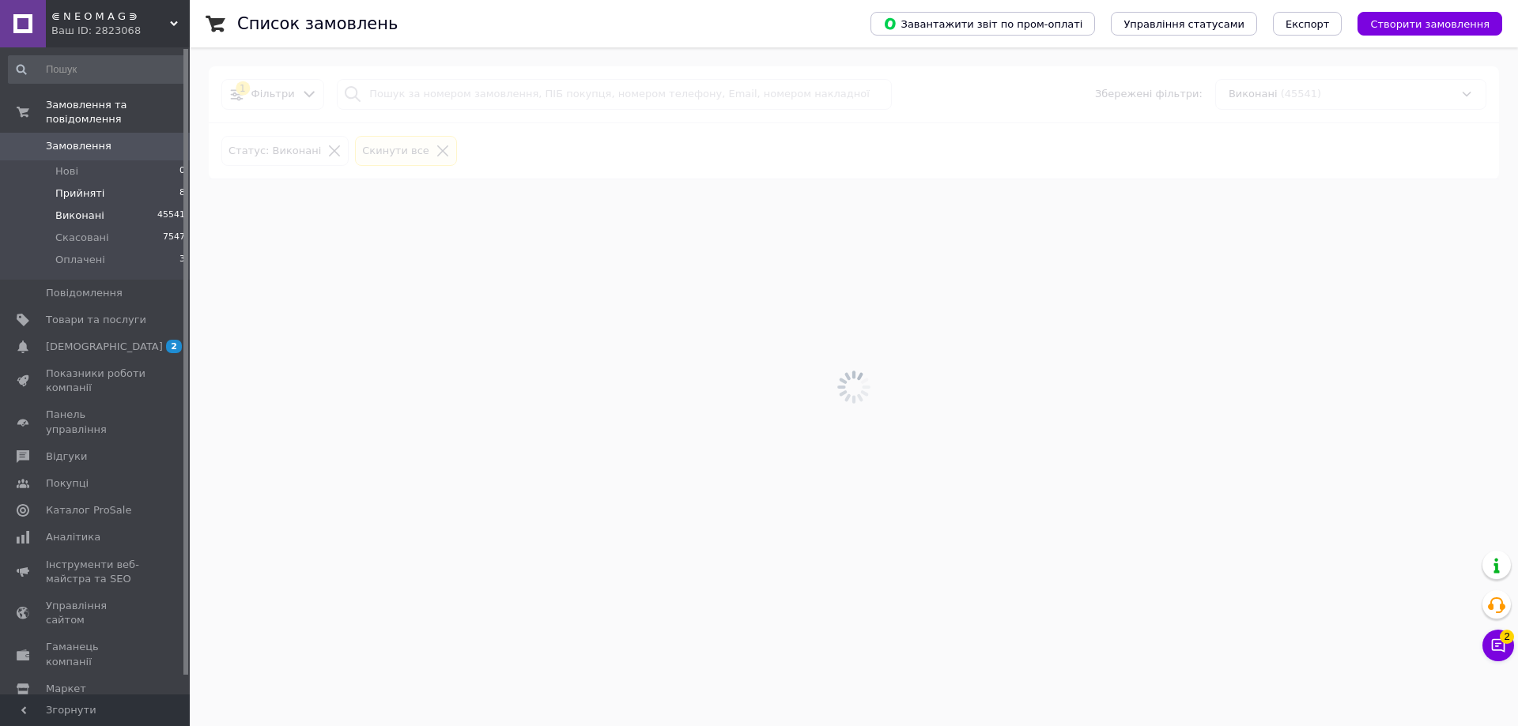
click at [103, 183] on li "Прийняті 8" at bounding box center [97, 194] width 194 height 22
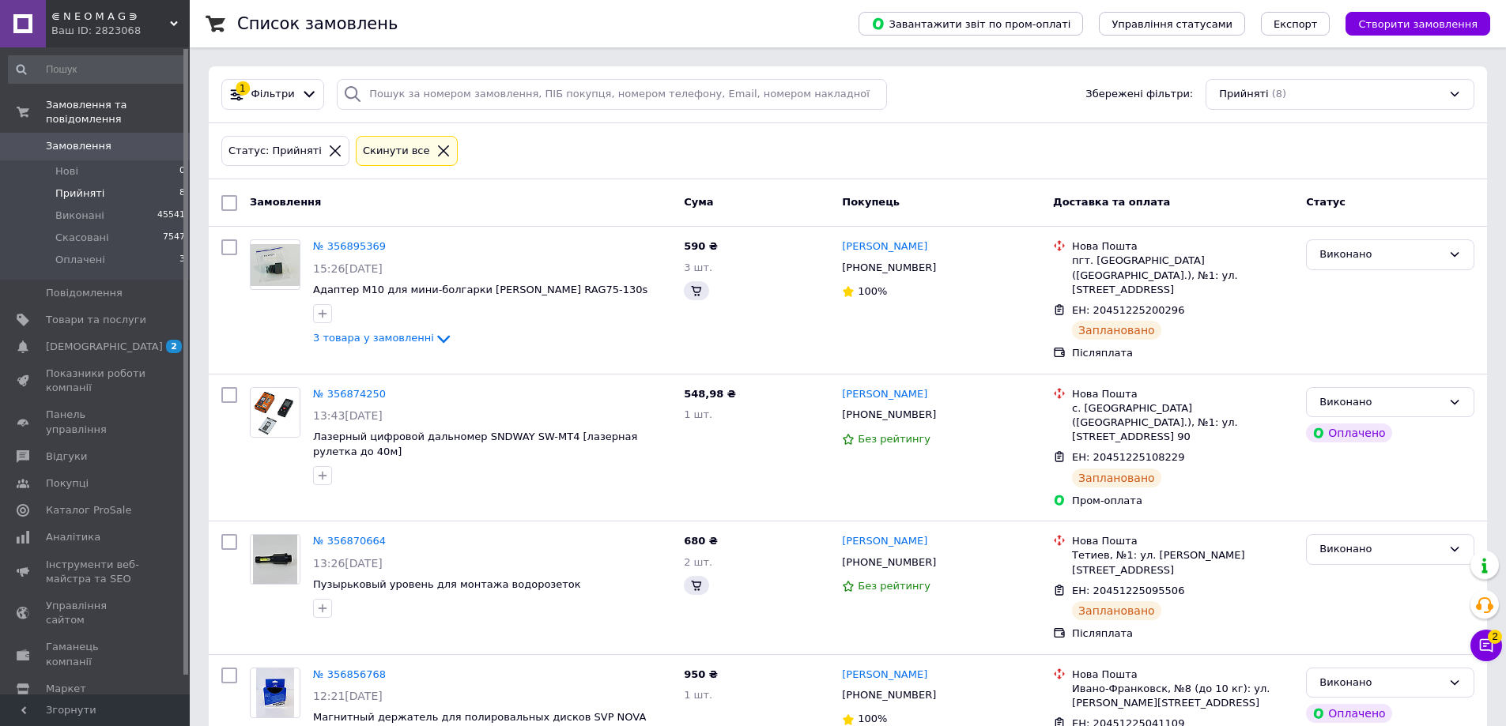
click at [103, 183] on li "Прийняті 8" at bounding box center [97, 194] width 194 height 22
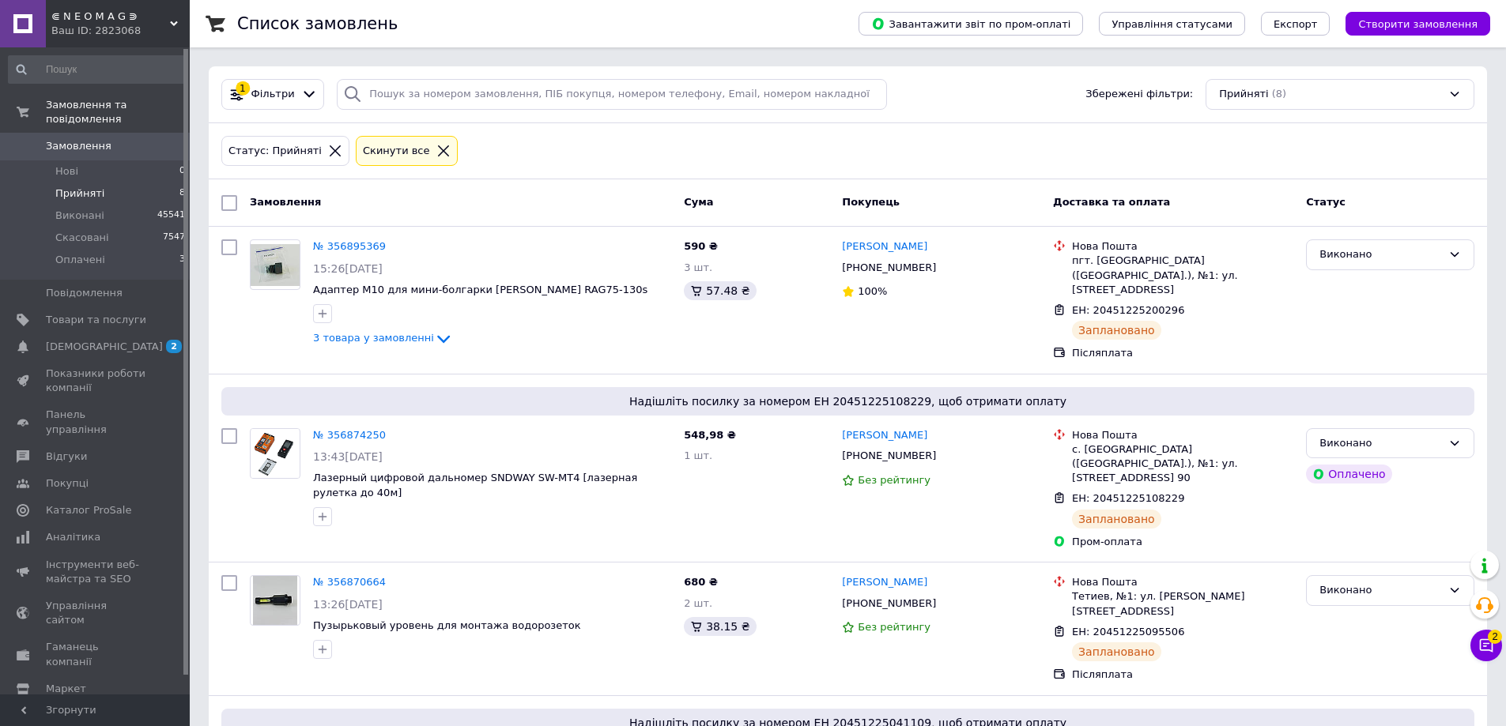
click at [107, 183] on li "Прийняті 8" at bounding box center [97, 194] width 194 height 22
click at [105, 252] on li "Оплачені 3" at bounding box center [97, 264] width 194 height 30
click at [113, 249] on li "Оплачені 3" at bounding box center [97, 264] width 194 height 30
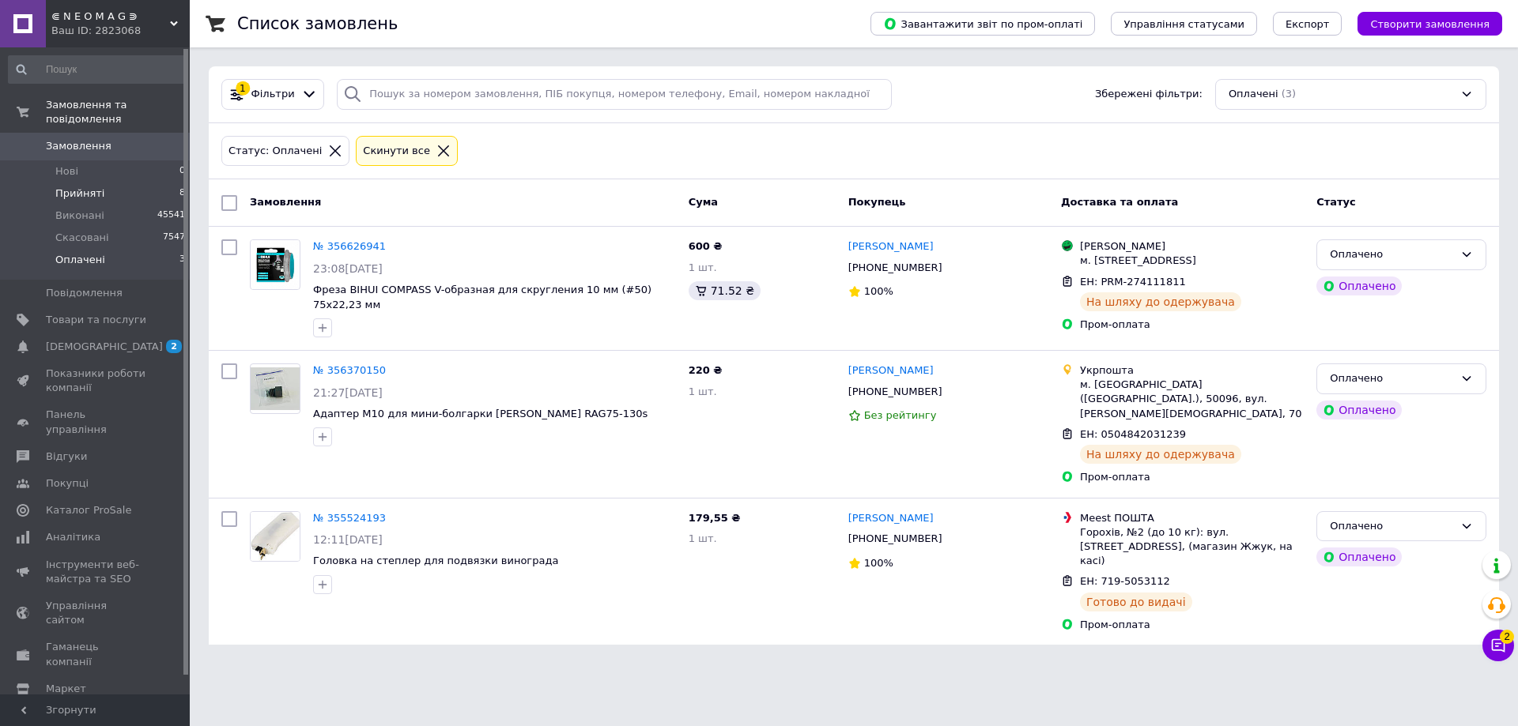
click at [134, 185] on li "Прийняті 8" at bounding box center [97, 194] width 194 height 22
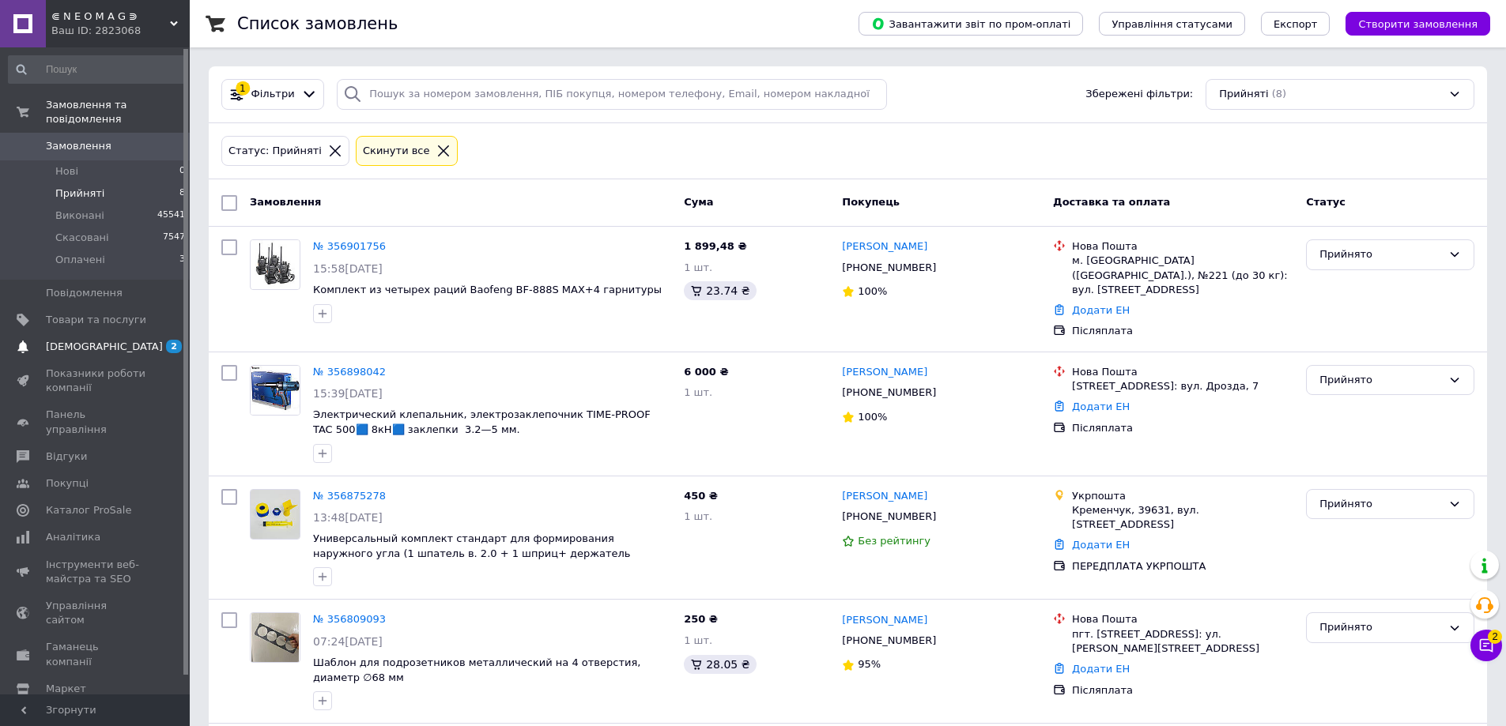
click at [135, 340] on span "[DEMOGRAPHIC_DATA]" at bounding box center [96, 347] width 100 height 14
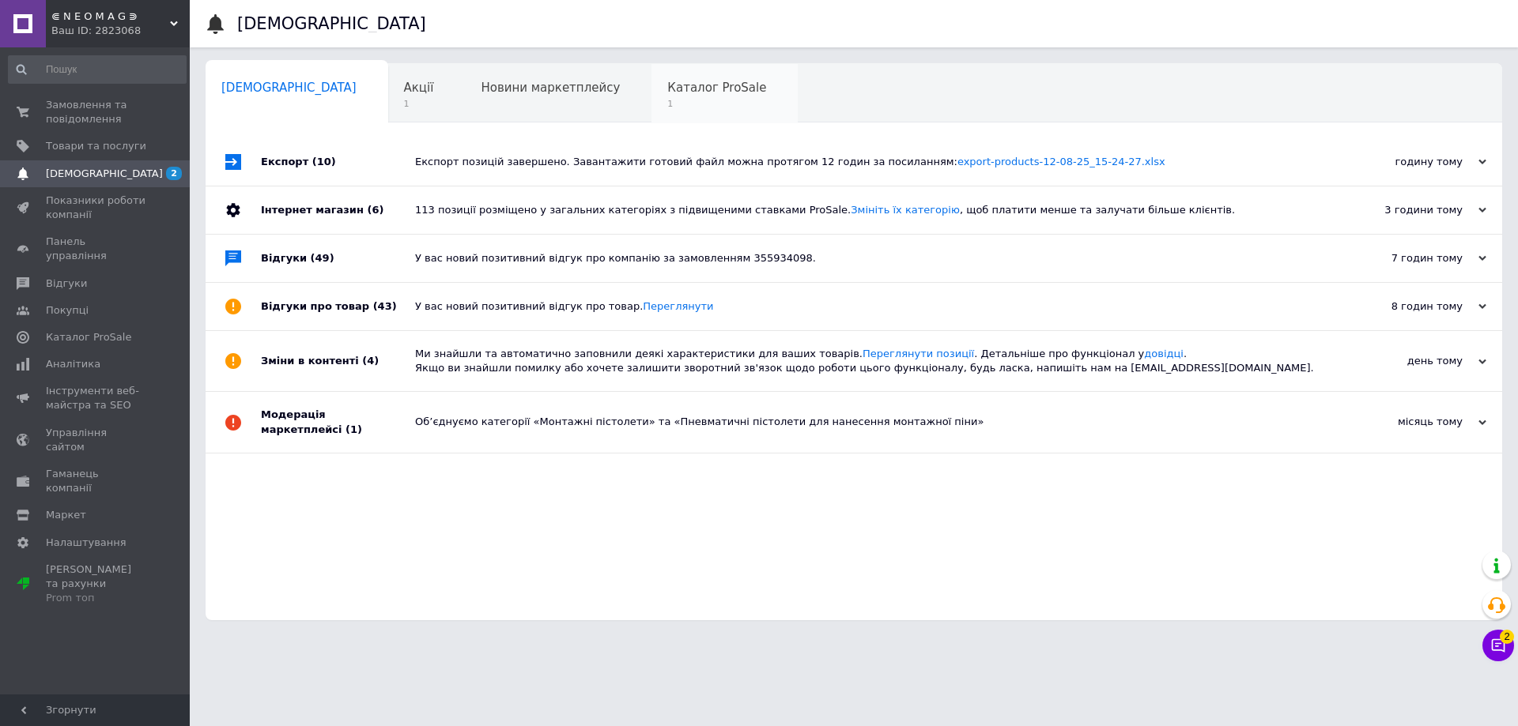
click at [667, 98] on span "1" at bounding box center [716, 104] width 99 height 12
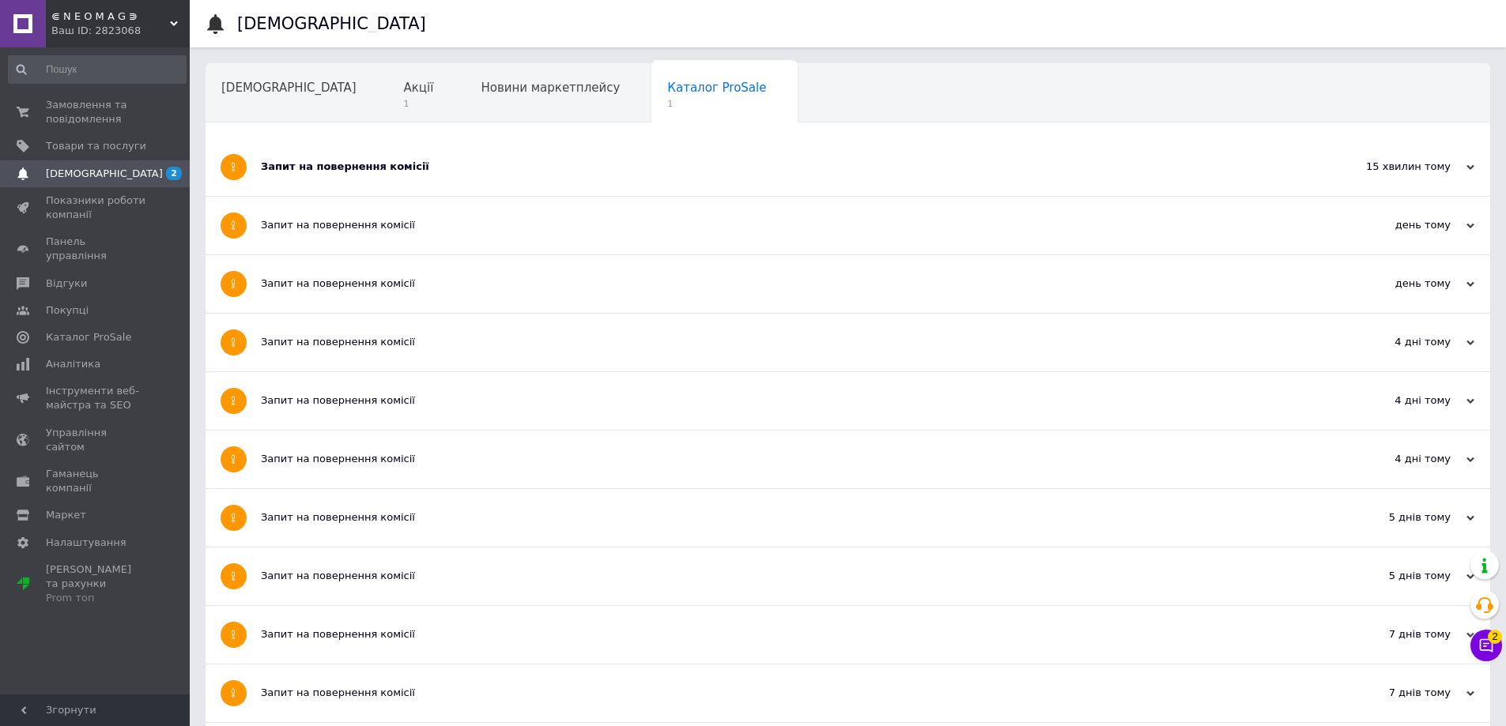
click at [413, 163] on div "Запит на повернення комісії" at bounding box center [788, 167] width 1055 height 14
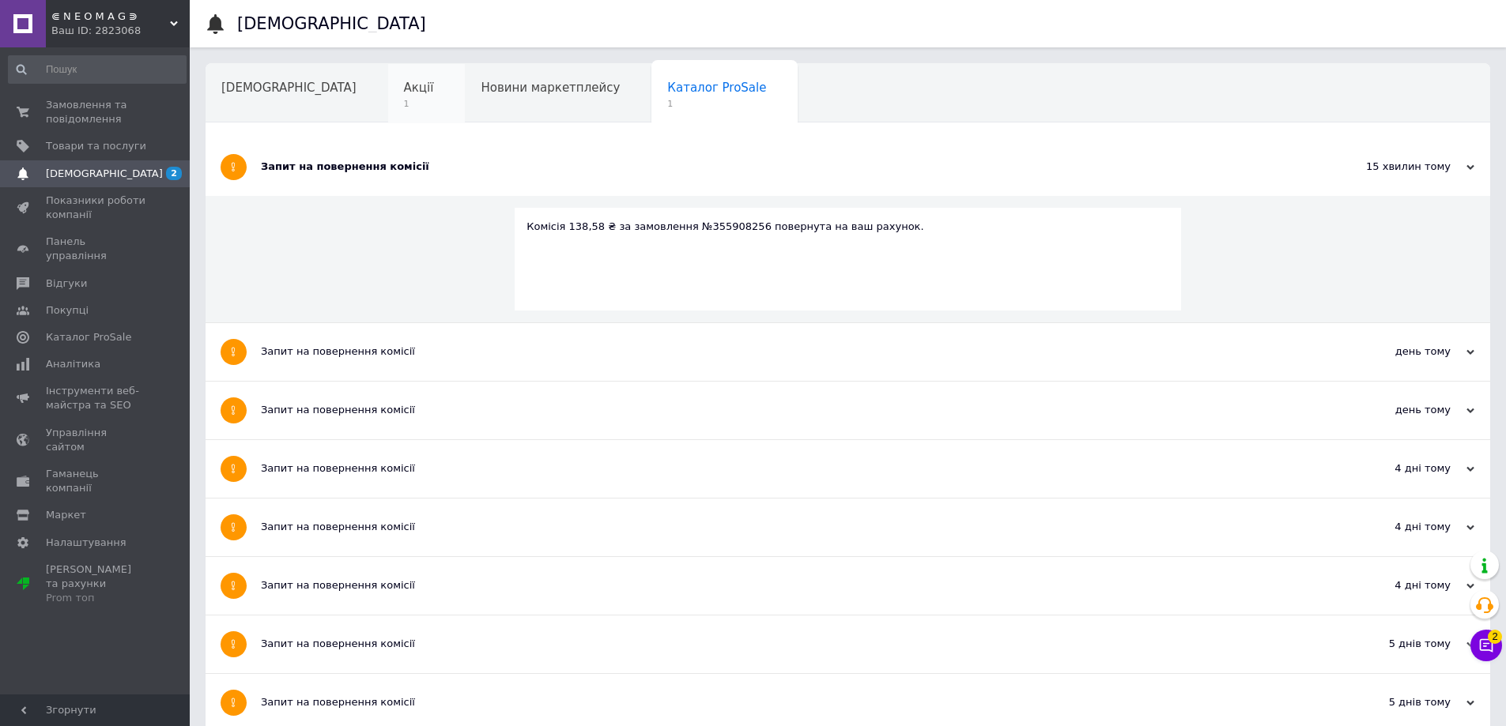
click at [388, 104] on div "Акції 1" at bounding box center [426, 94] width 77 height 60
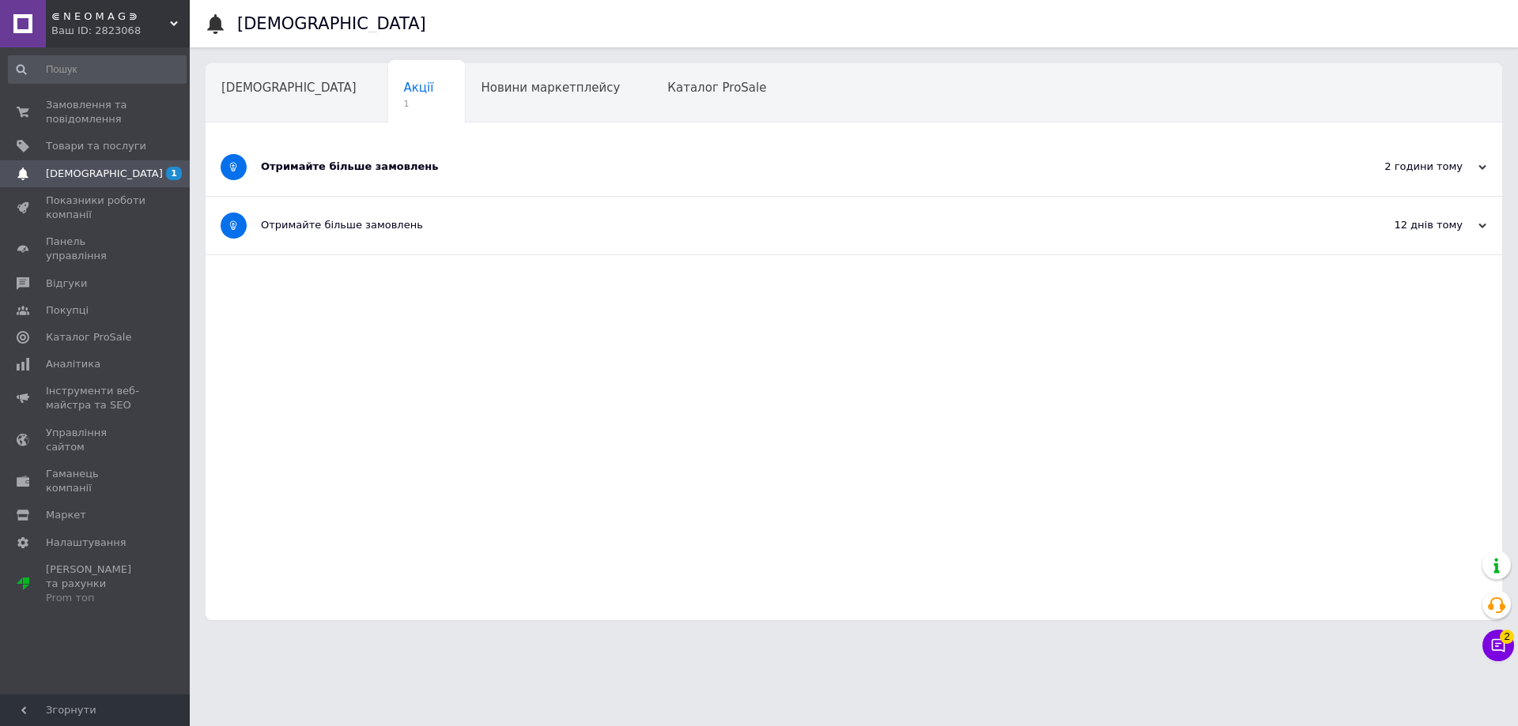
drag, startPoint x: 334, startPoint y: 171, endPoint x: 324, endPoint y: 171, distance: 9.5
click at [332, 171] on div "Отримайте більше замовлень" at bounding box center [794, 167] width 1067 height 14
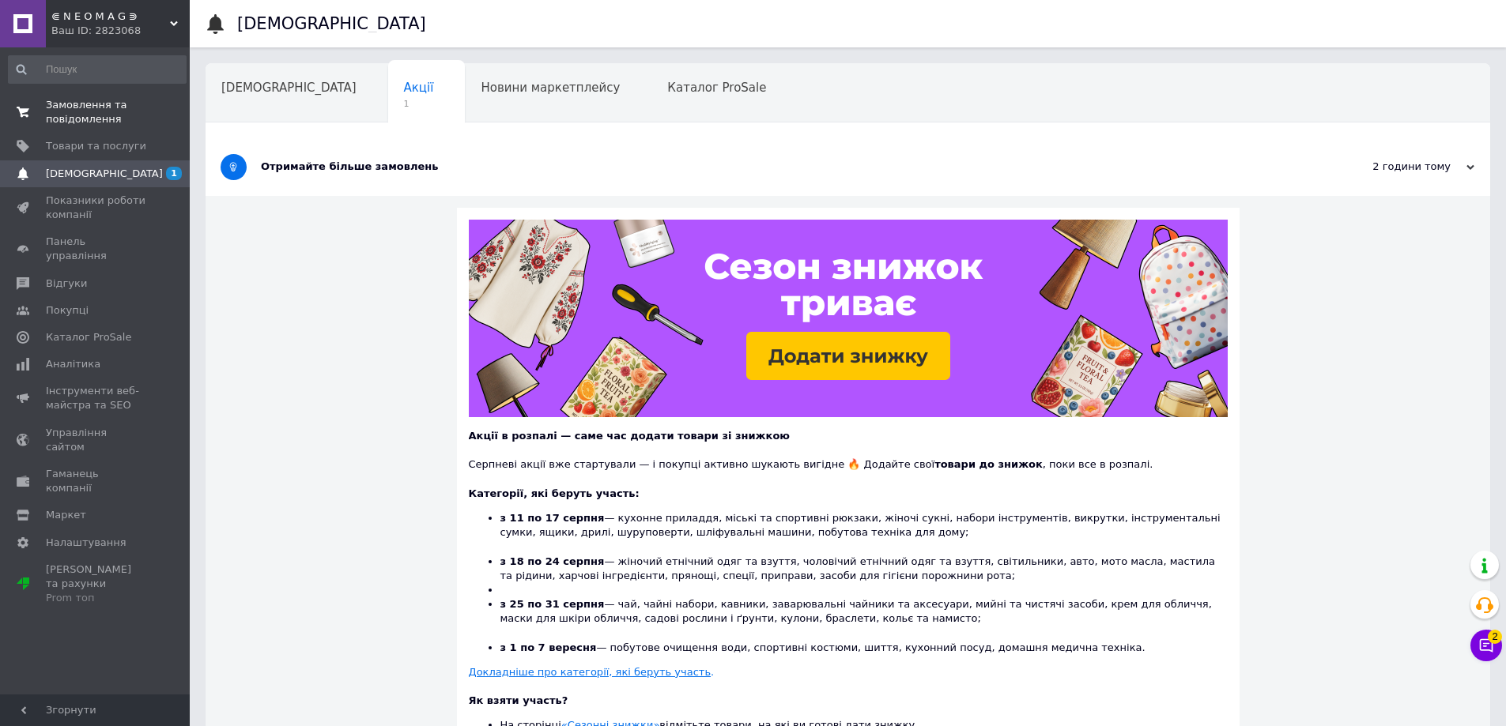
click at [34, 113] on span at bounding box center [23, 112] width 46 height 28
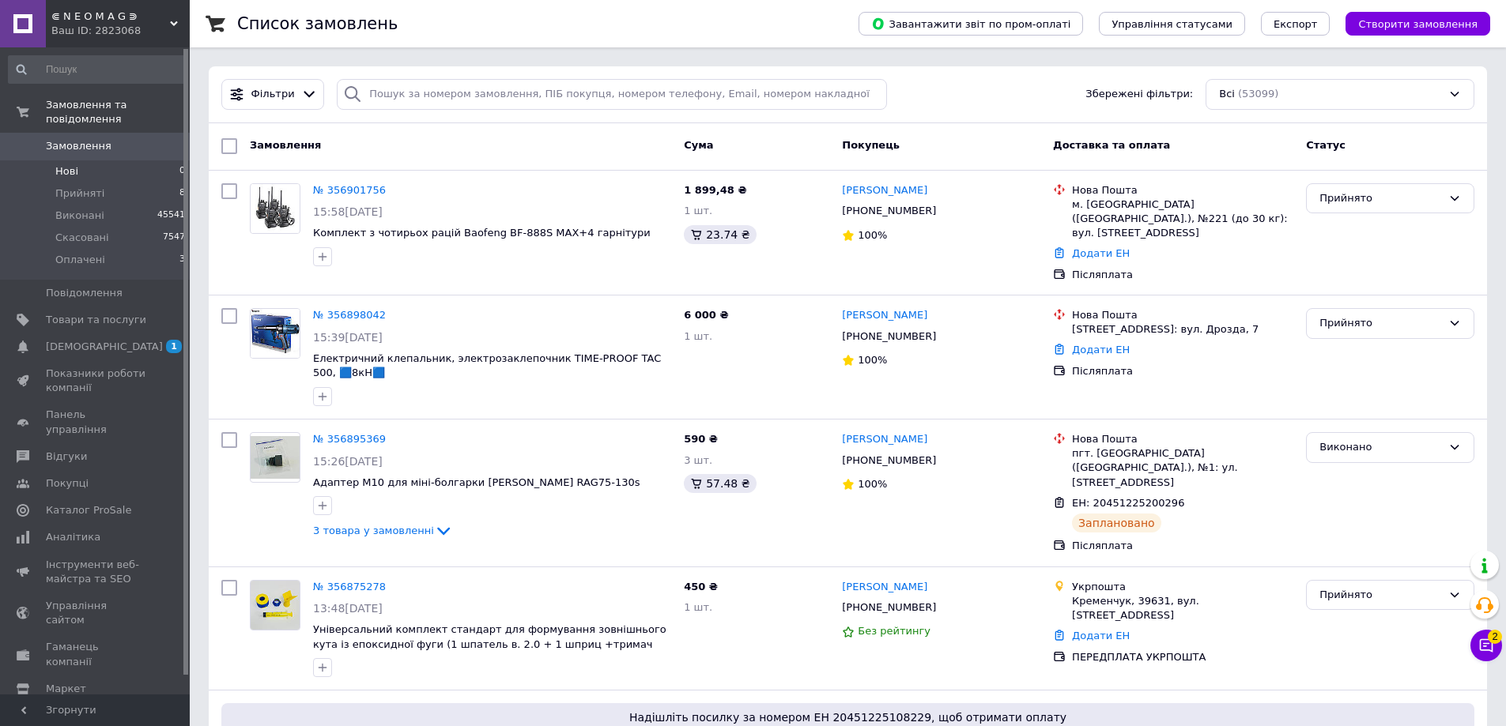
click at [100, 163] on li "Нові 0" at bounding box center [97, 171] width 194 height 22
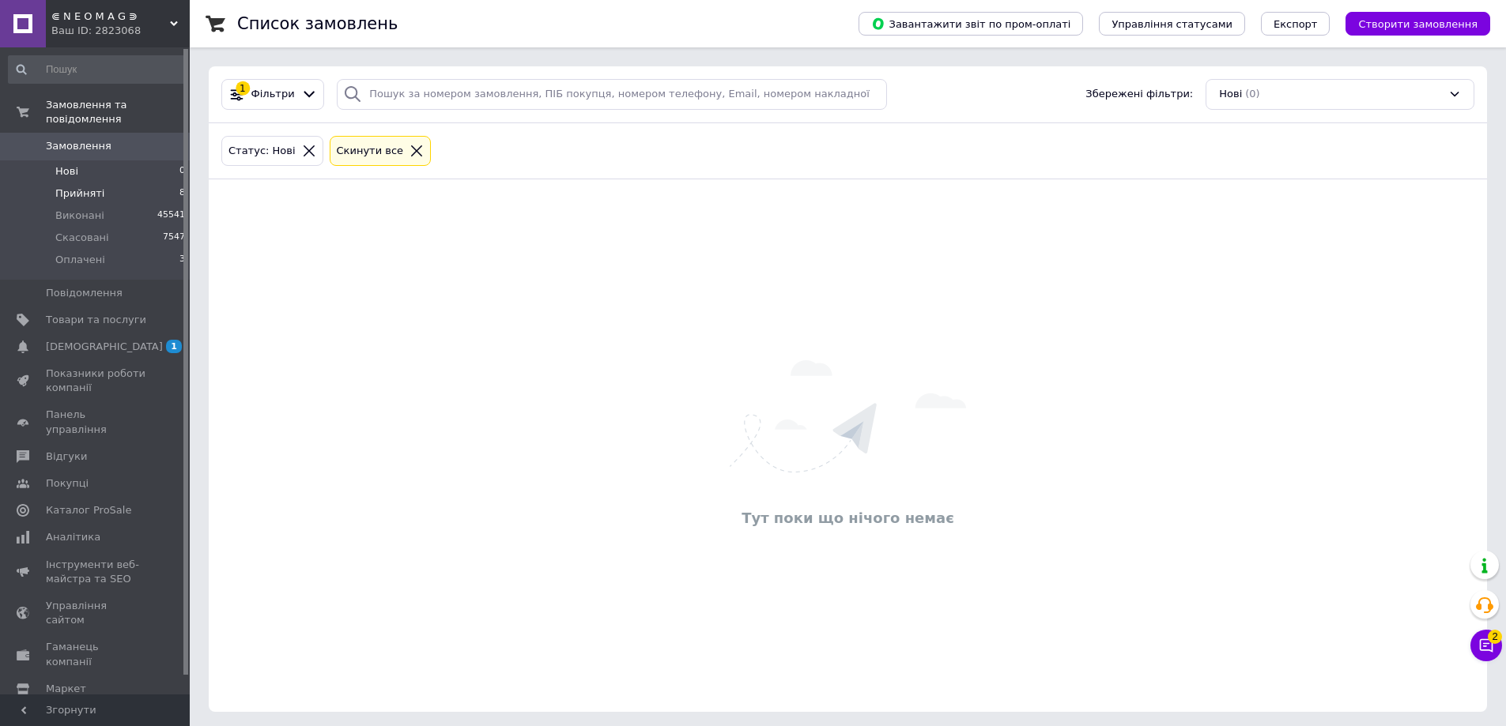
click at [97, 187] on span "Прийняті" at bounding box center [79, 194] width 49 height 14
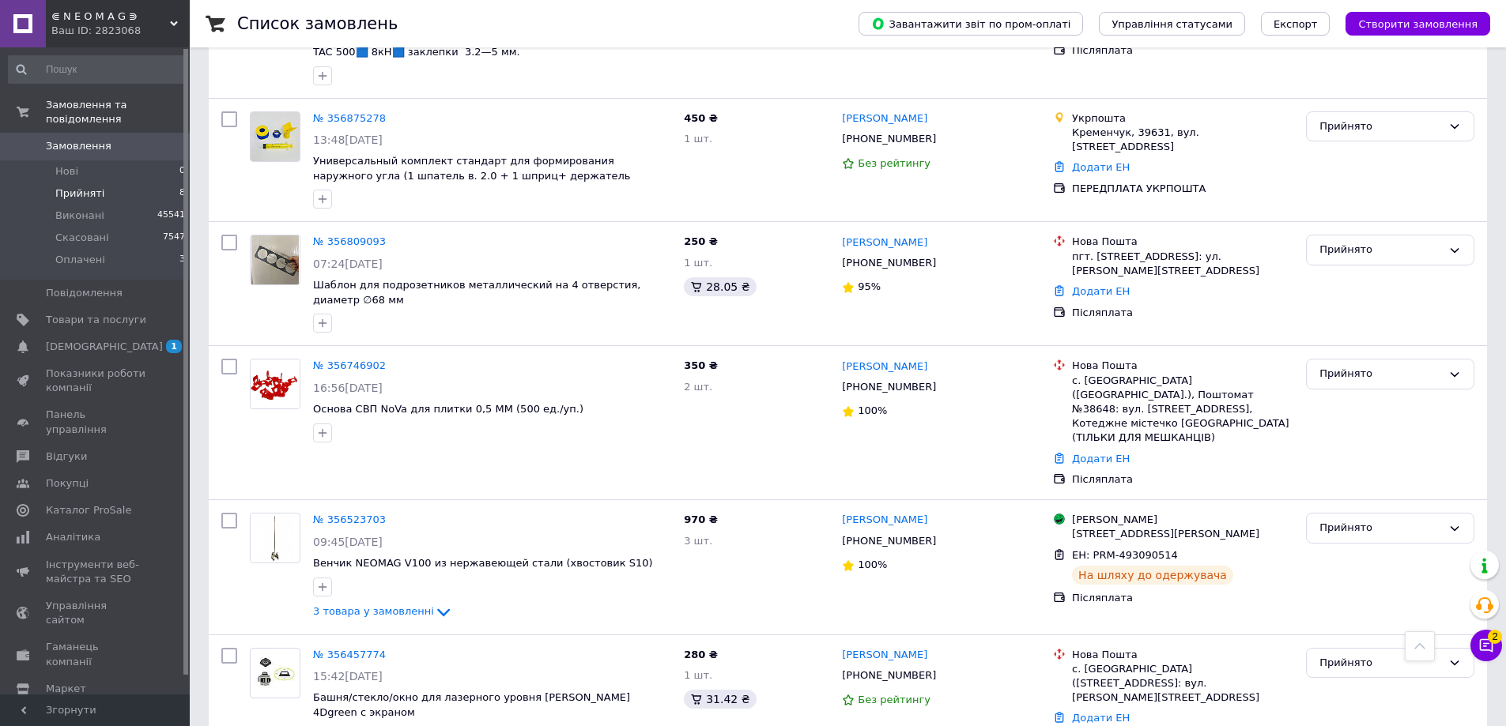
scroll to position [179, 0]
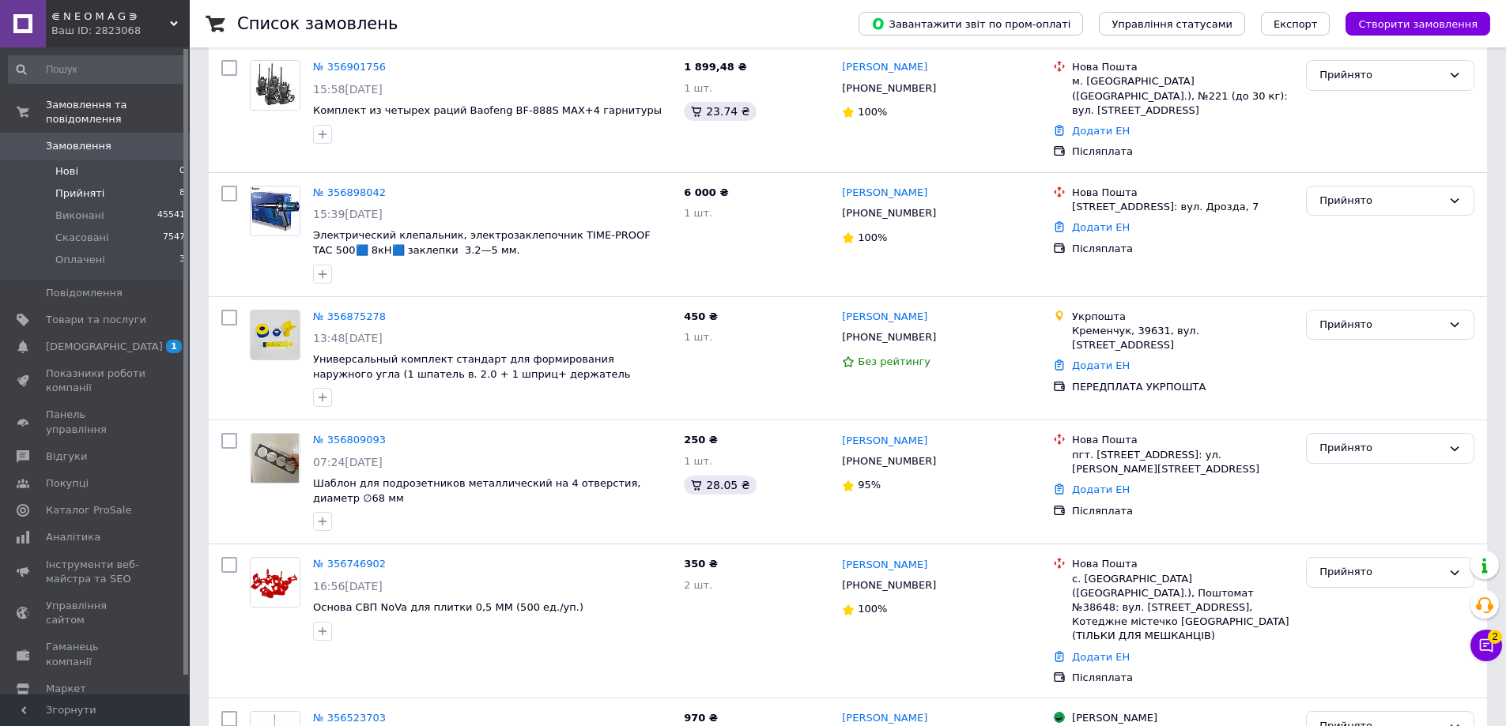
click at [77, 160] on li "Нові 0" at bounding box center [97, 171] width 194 height 22
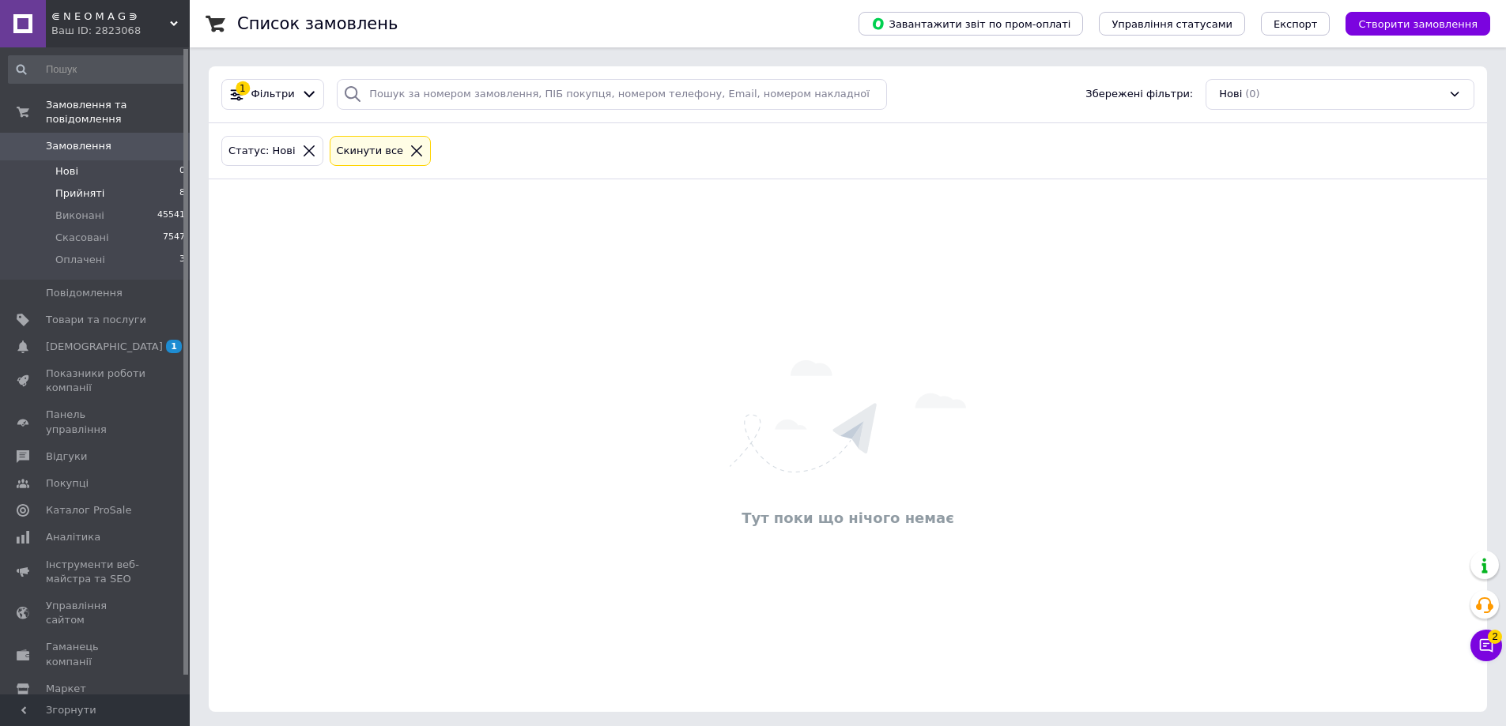
click at [66, 187] on span "Прийняті" at bounding box center [79, 194] width 49 height 14
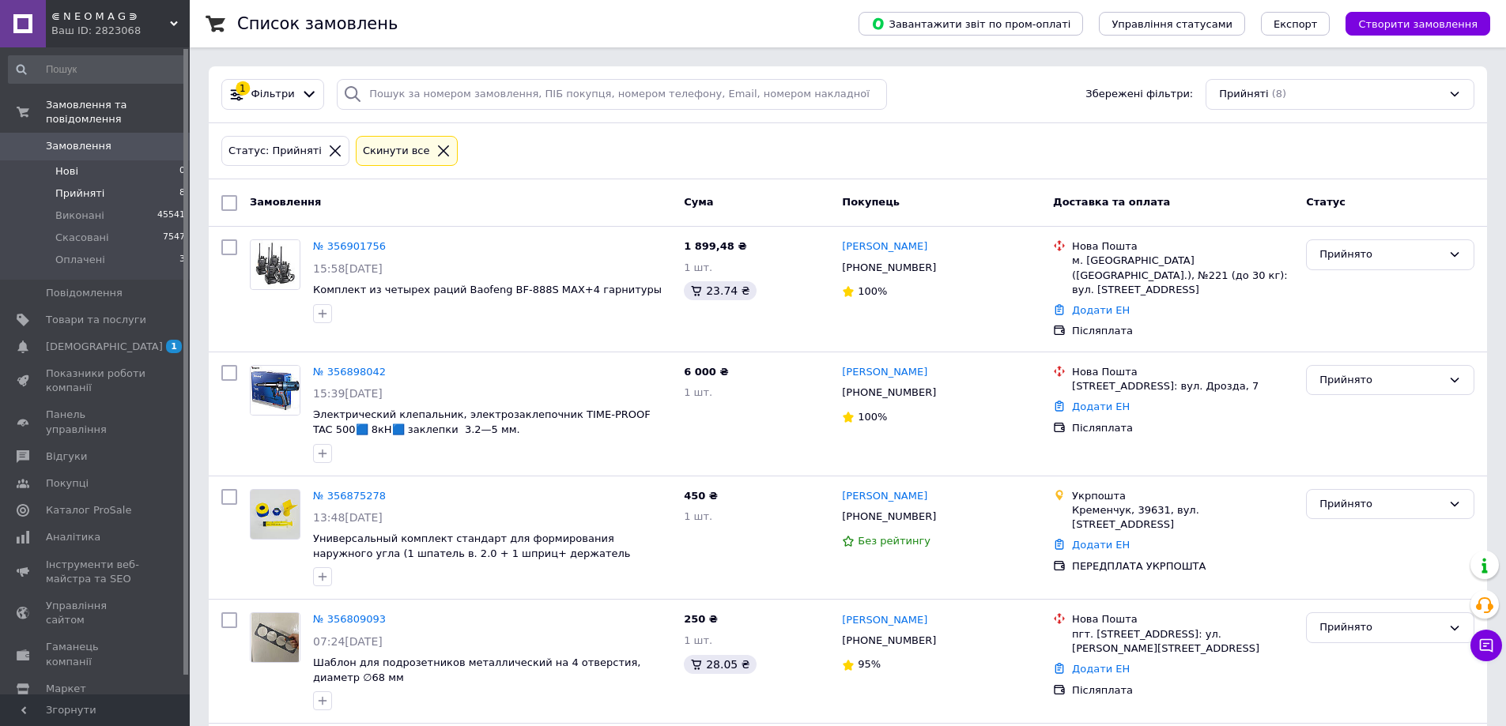
click at [117, 161] on li "Нові 0" at bounding box center [97, 171] width 194 height 22
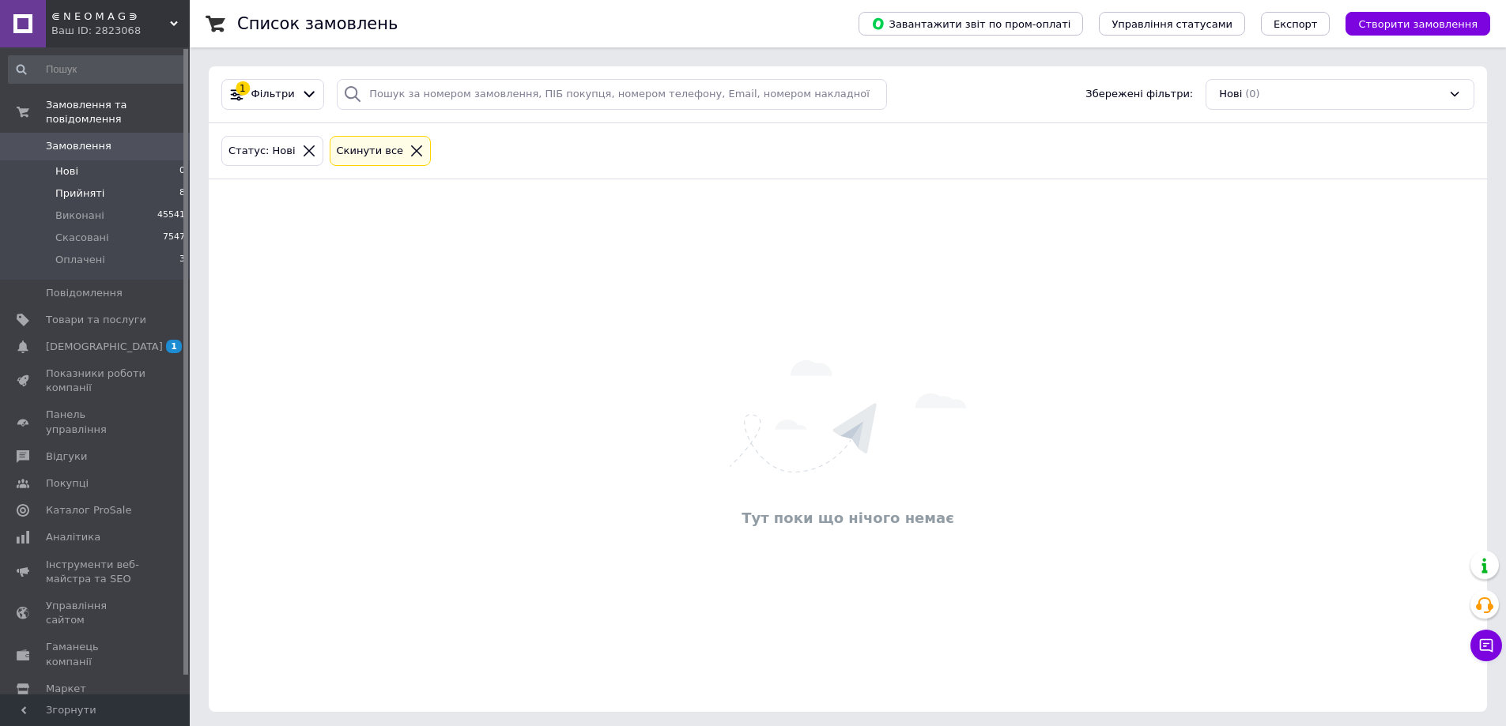
click at [112, 183] on li "Прийняті 8" at bounding box center [97, 194] width 194 height 22
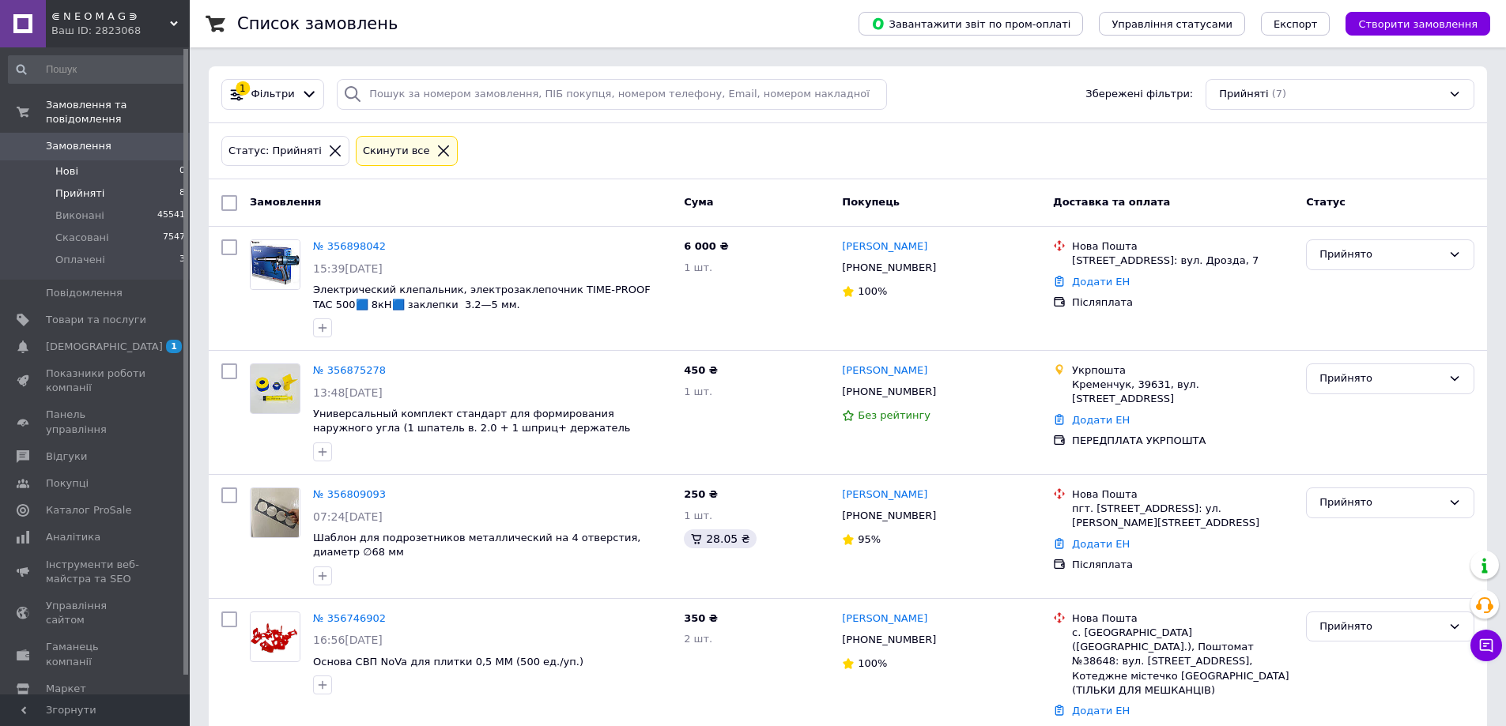
click at [105, 160] on li "Нові 0" at bounding box center [97, 171] width 194 height 22
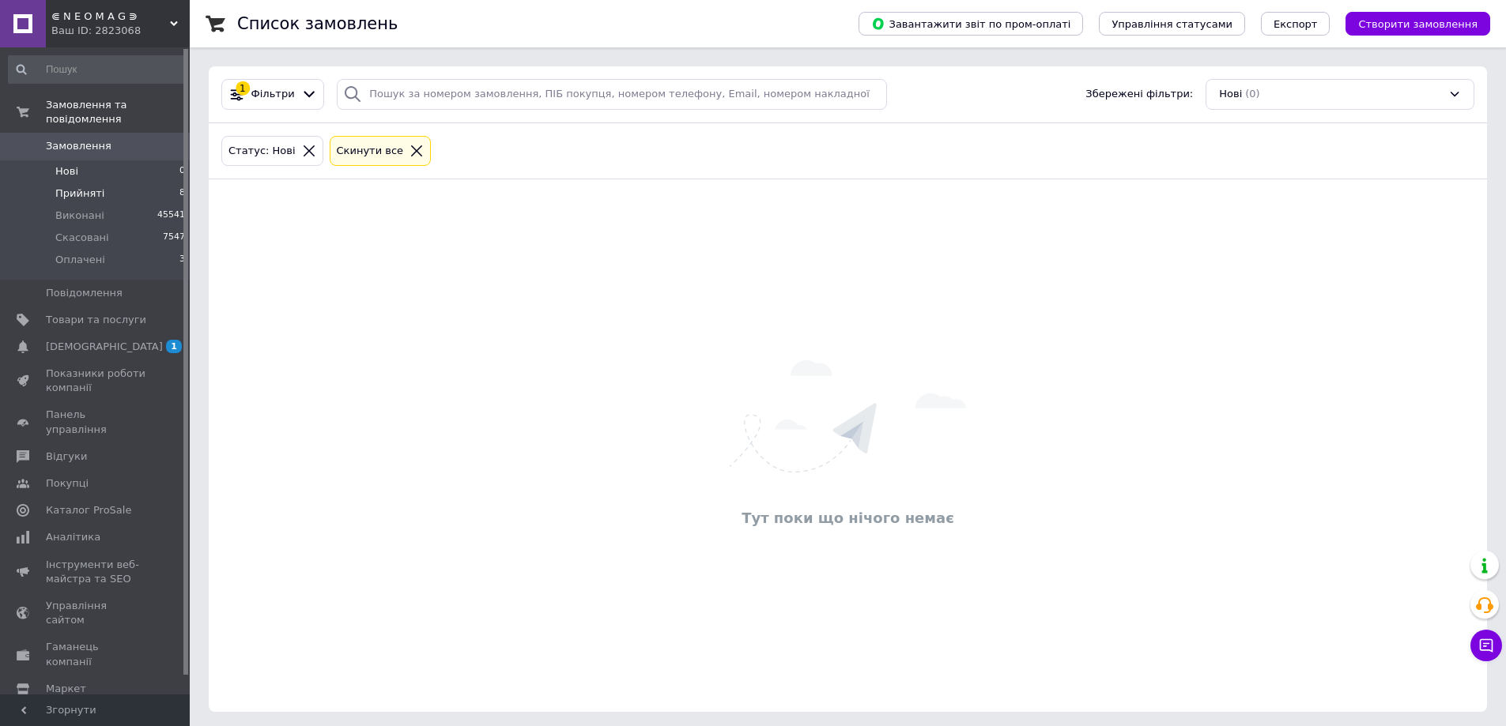
click at [100, 183] on li "Прийняті 8" at bounding box center [97, 194] width 194 height 22
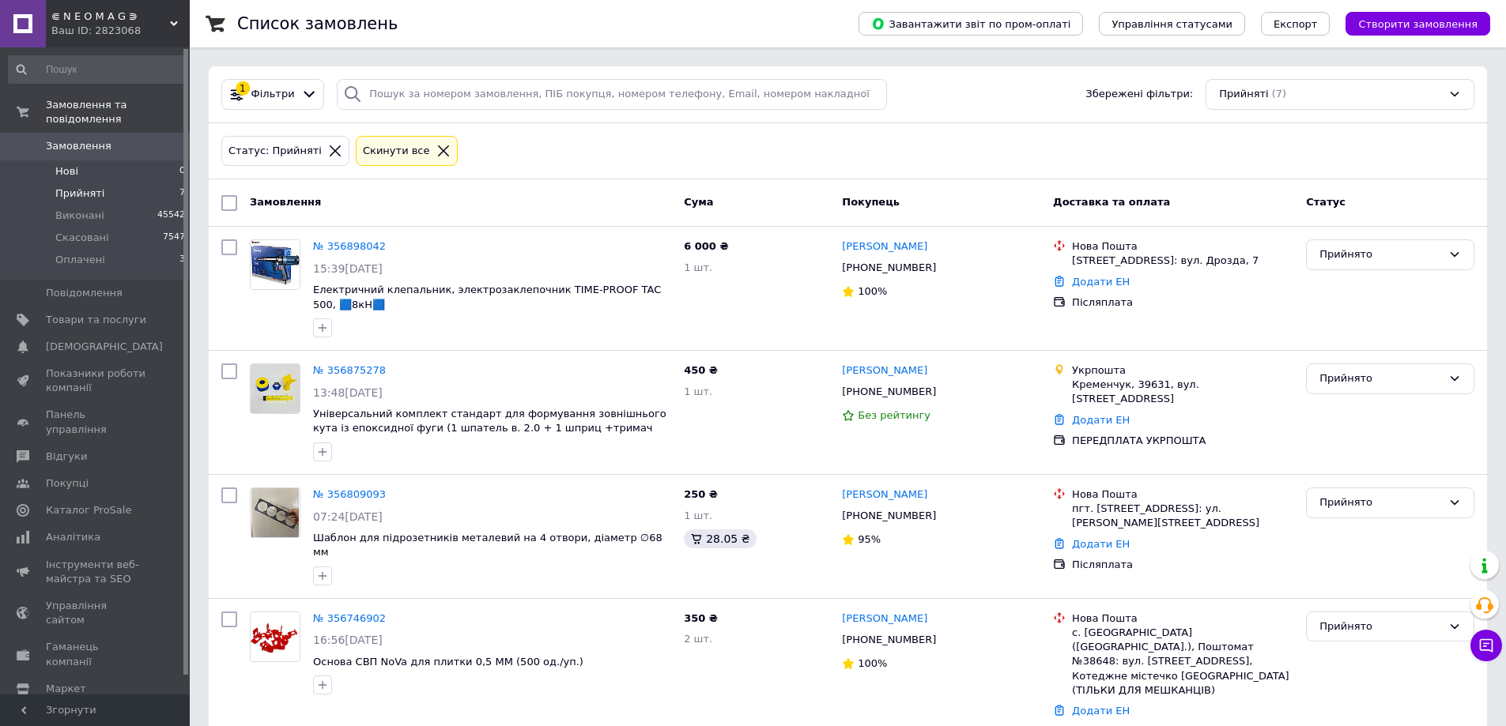
click at [89, 160] on li "Нові 0" at bounding box center [97, 171] width 194 height 22
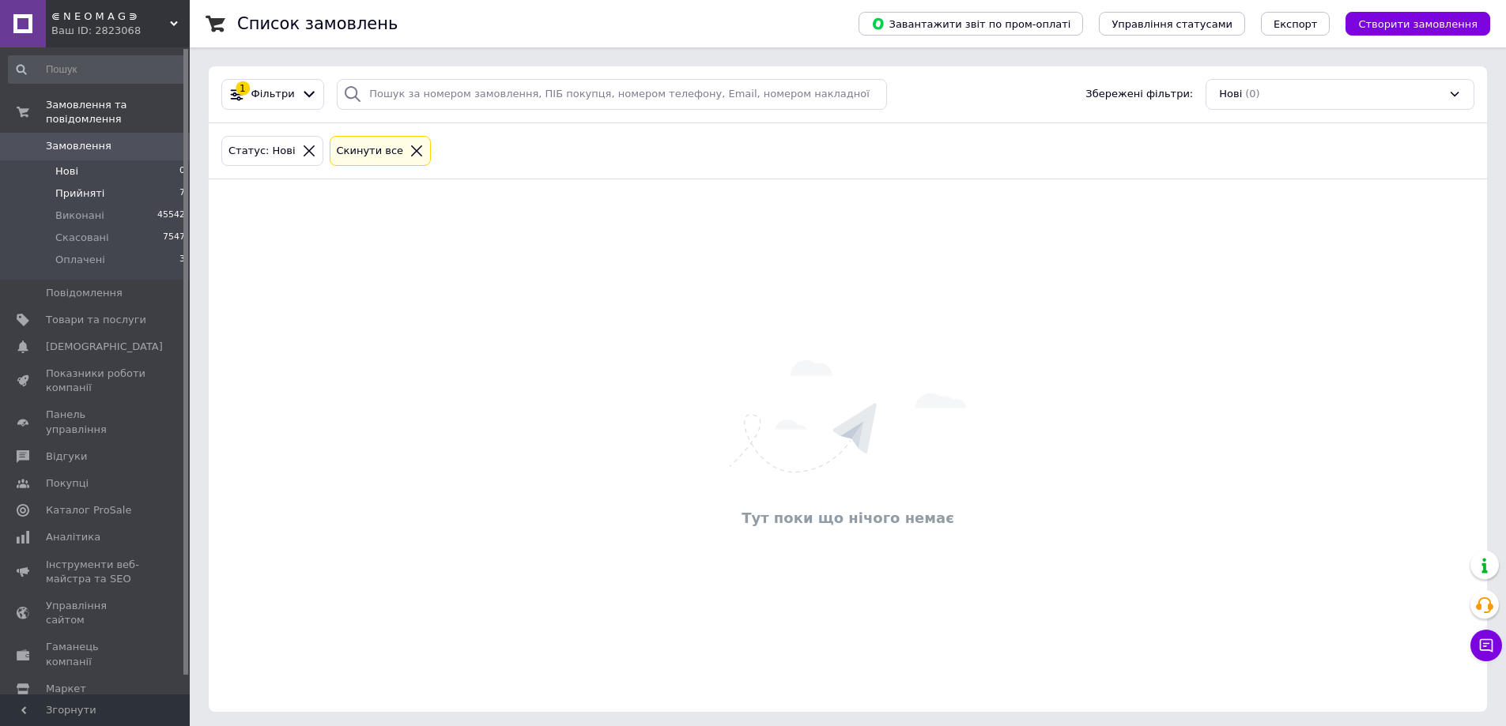
click at [94, 187] on span "Прийняті" at bounding box center [79, 194] width 49 height 14
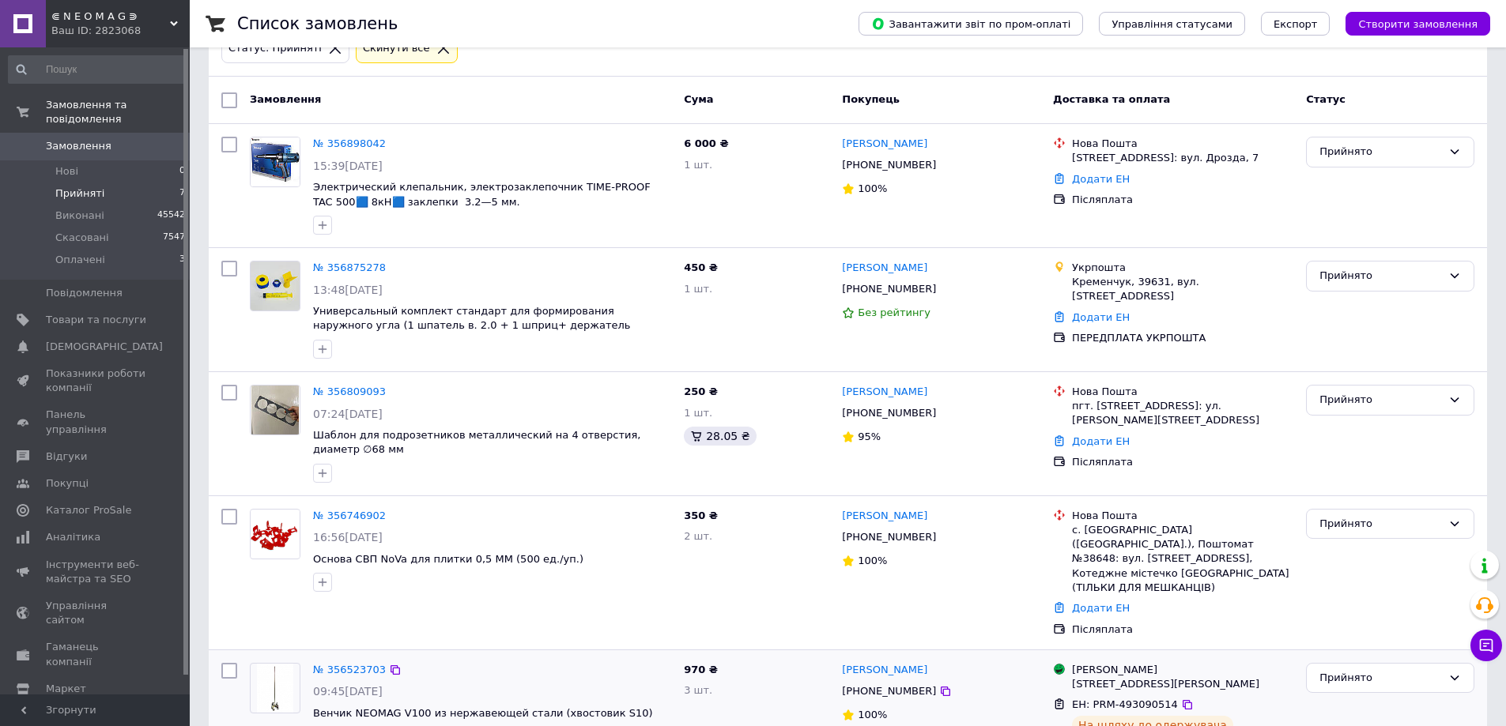
scroll to position [385, 0]
